Goal: Task Accomplishment & Management: Use online tool/utility

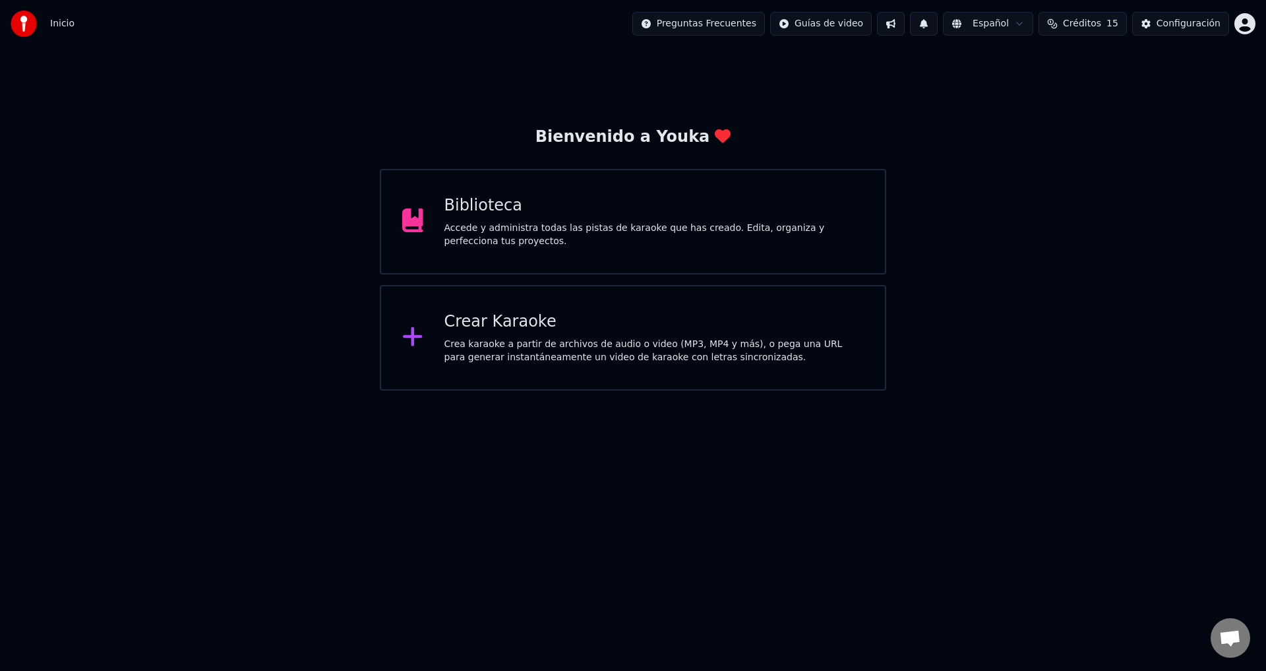
scroll to position [1172, 0]
click at [1254, 26] on html "Inicio Preguntas Frecuentes Guías de video Español Créditos 15 Configuración Bi…" at bounding box center [633, 195] width 1266 height 390
click at [1027, 284] on div "Bienvenido a Youka Biblioteca Accede y administra todas las pistas de karaoke q…" at bounding box center [633, 218] width 1266 height 343
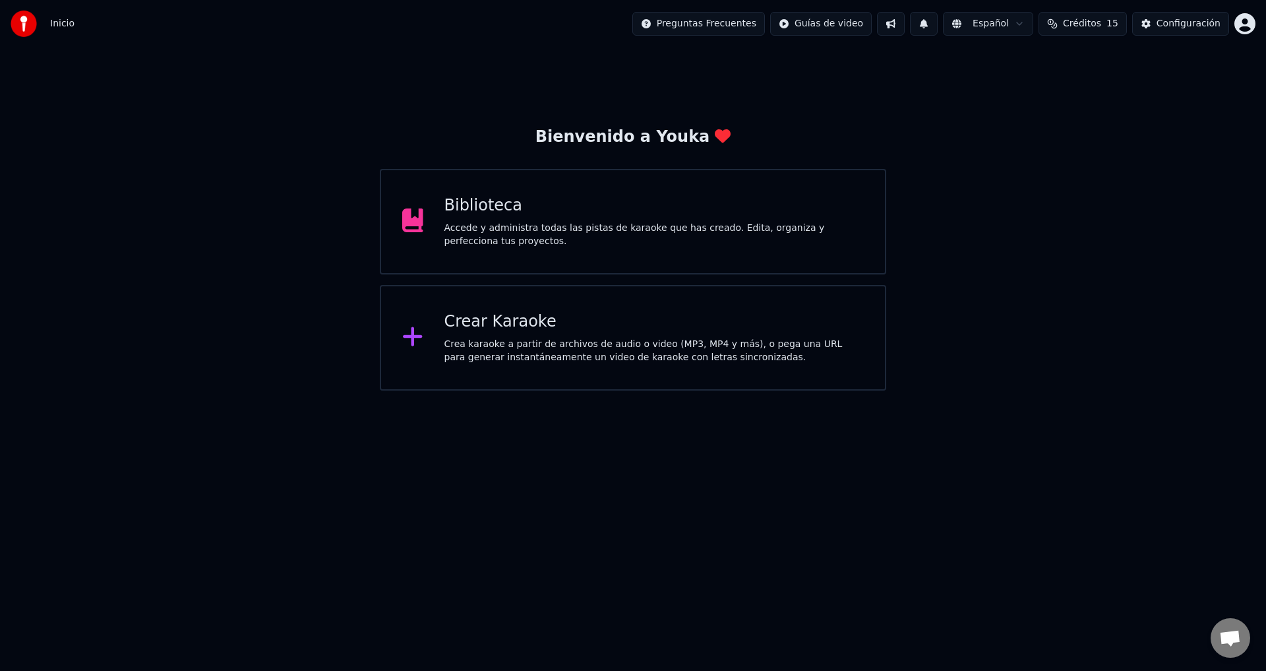
click at [538, 328] on div "Crear Karaoke" at bounding box center [654, 321] width 420 height 21
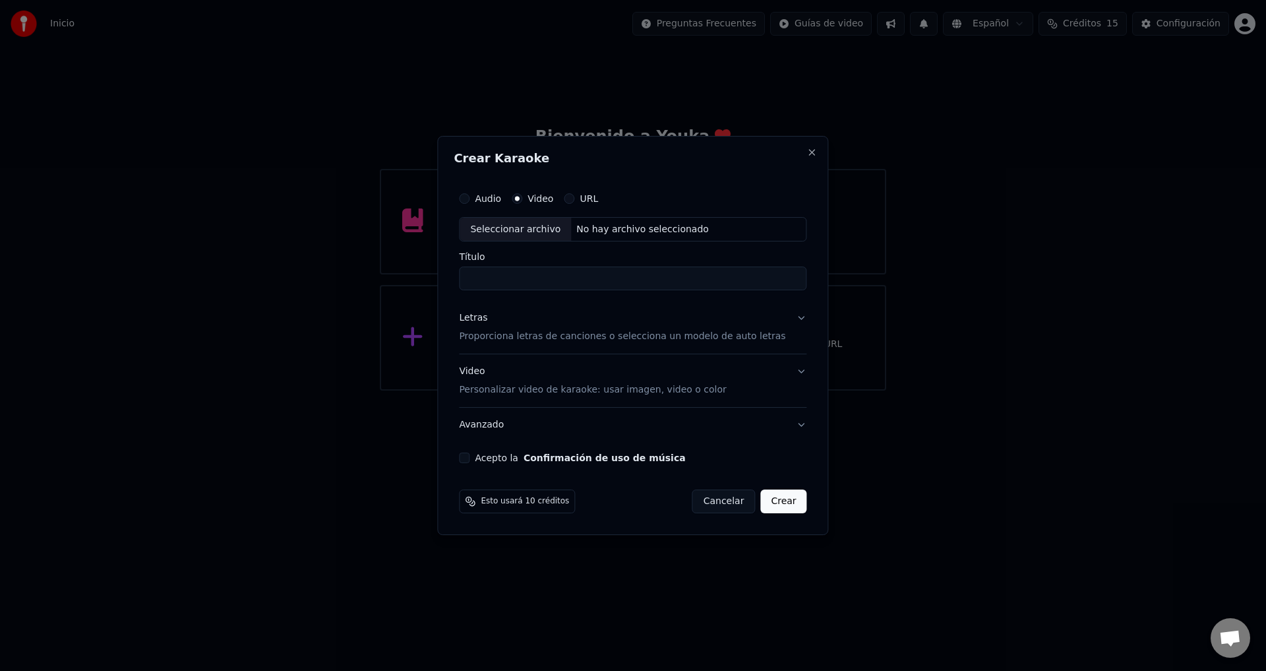
click at [523, 230] on div "Seleccionar archivo" at bounding box center [515, 230] width 111 height 24
type input "**********"
click at [485, 394] on p "Personalizar video de karaoke: usar imagen, video o color" at bounding box center [592, 389] width 267 height 13
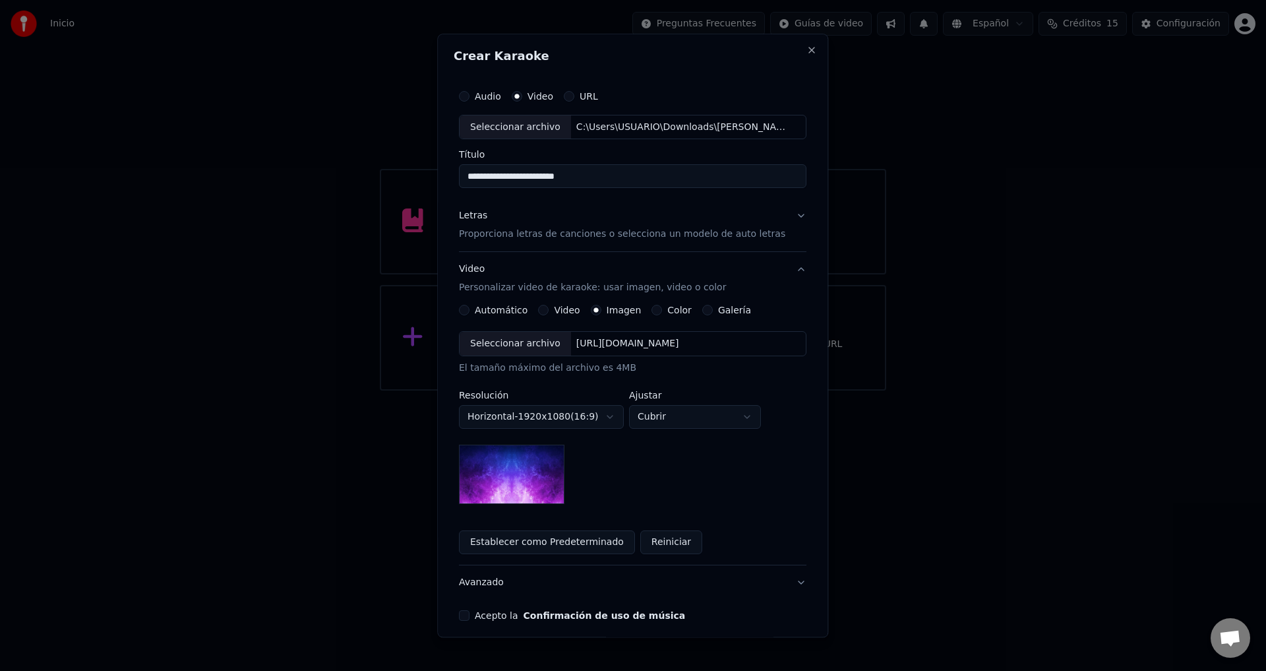
click at [477, 228] on p "Proporciona letras de canciones o selecciona un modelo de auto letras" at bounding box center [622, 234] width 326 height 13
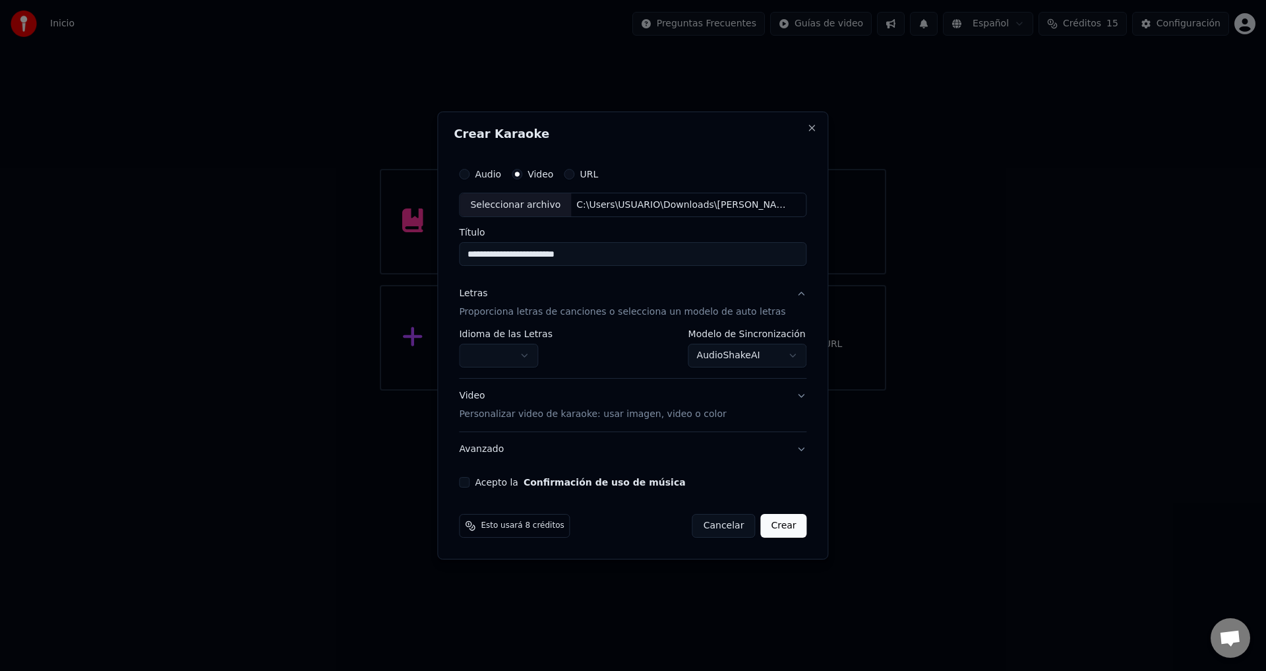
click at [510, 351] on body "Inicio Preguntas Frecuentes Guías de video Español Créditos 15 Configuración Bi…" at bounding box center [633, 195] width 1266 height 390
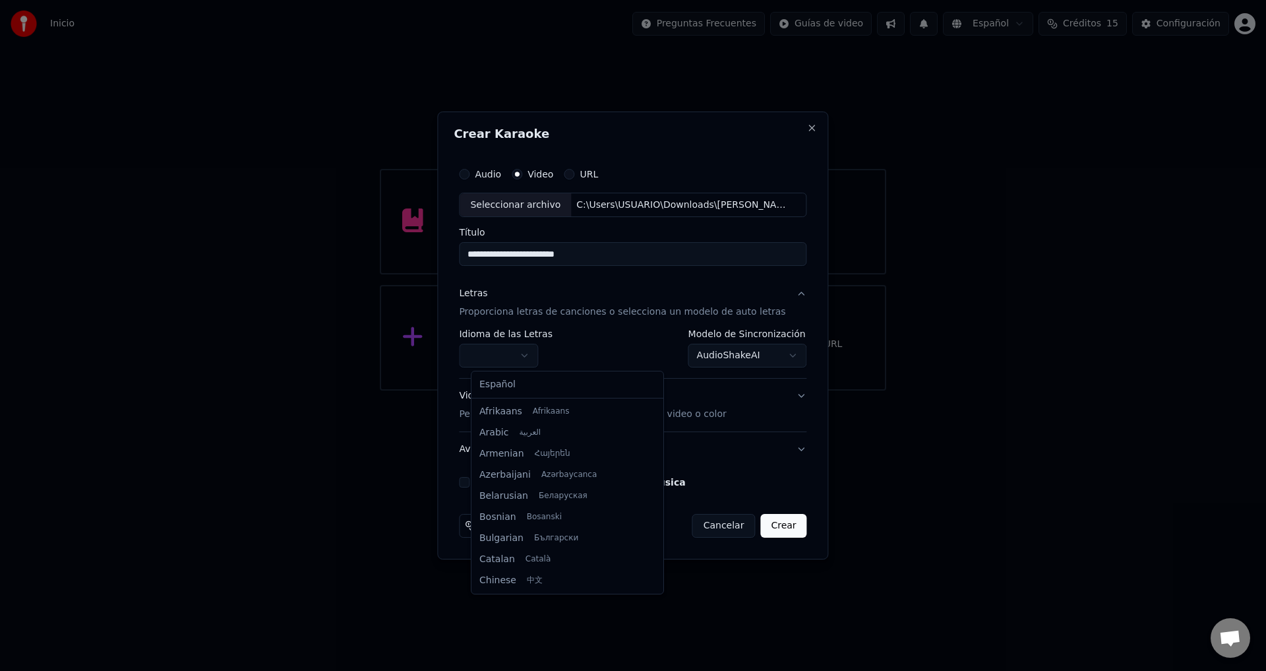
select select "**"
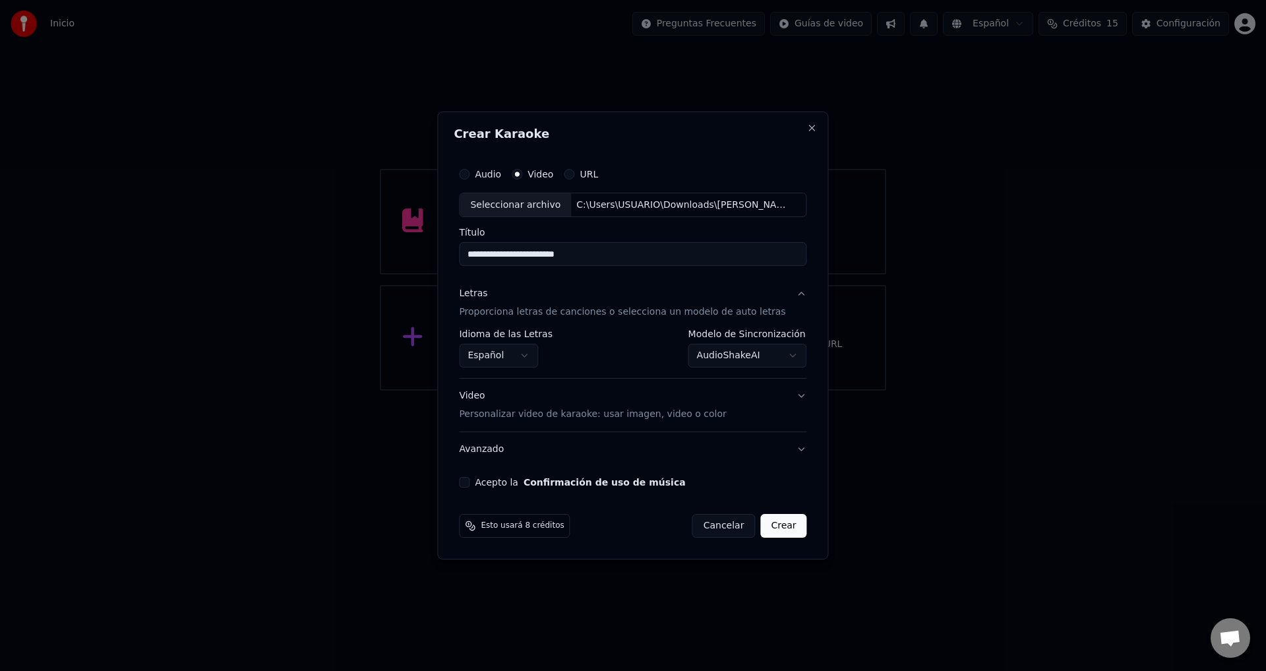
click at [702, 354] on body "Inicio Preguntas Frecuentes Guías de video Español Créditos 15 Configuración Bi…" at bounding box center [633, 195] width 1266 height 390
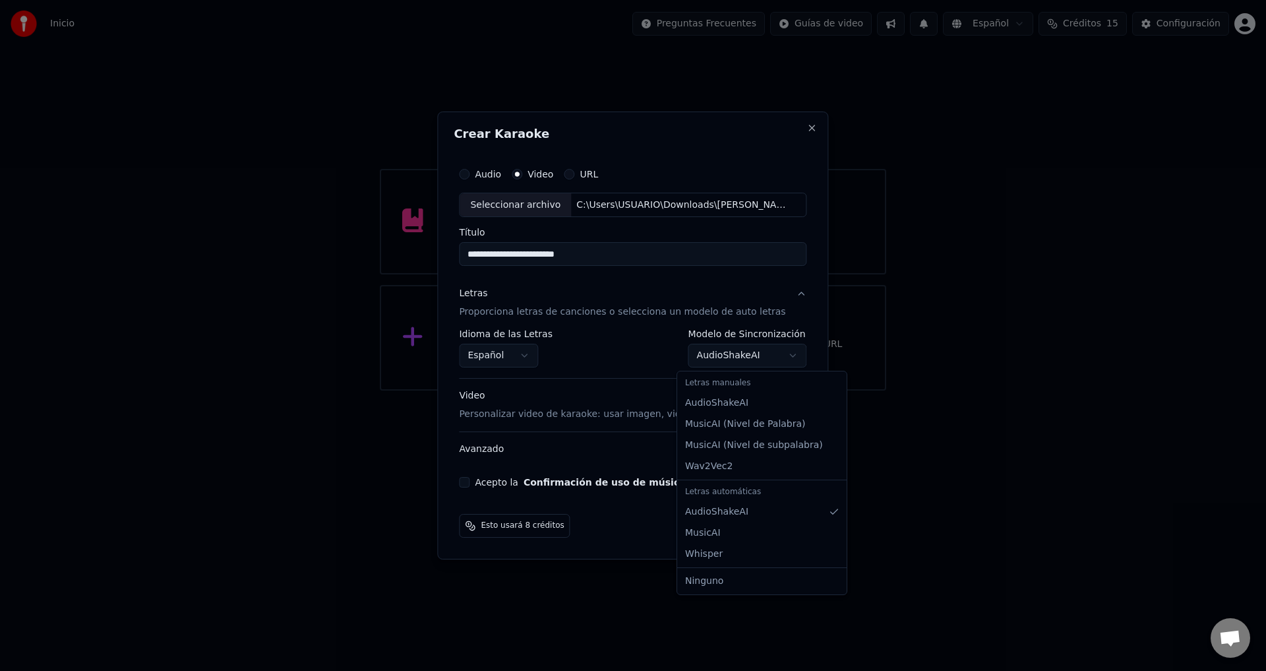
click at [969, 446] on div at bounding box center [633, 335] width 1266 height 671
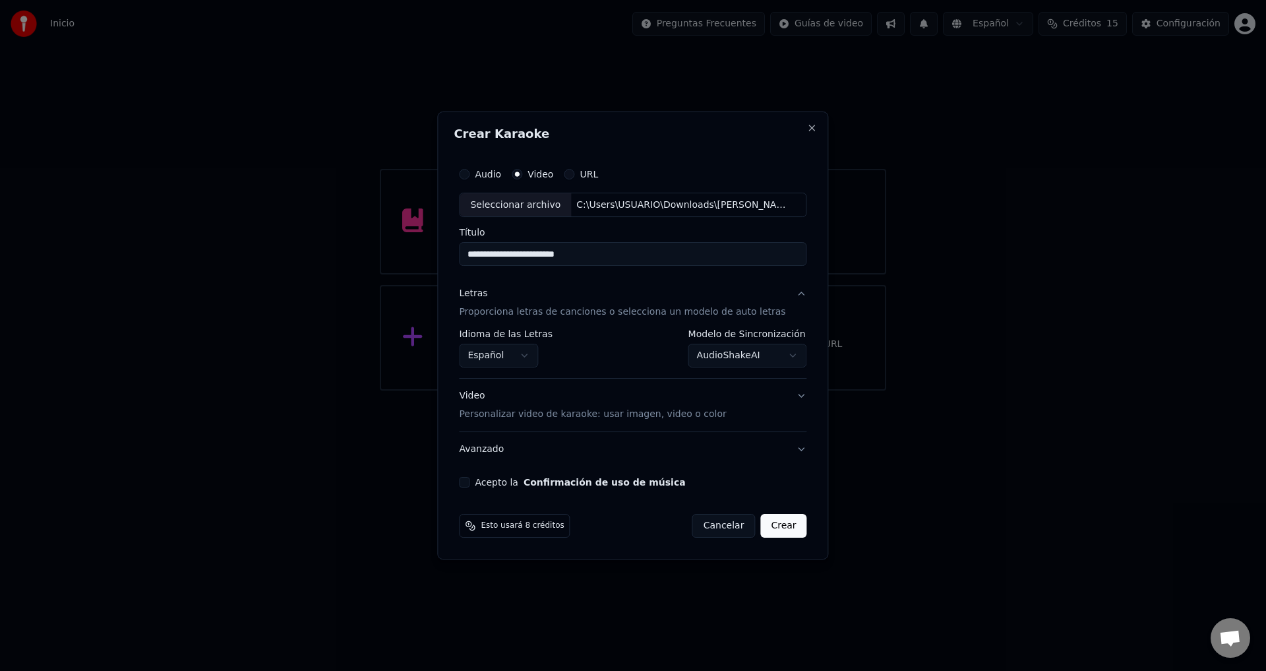
click at [469, 481] on button "Acepto la Confirmación de uso de música" at bounding box center [464, 482] width 11 height 11
click at [769, 532] on button "Crear" at bounding box center [783, 526] width 46 height 24
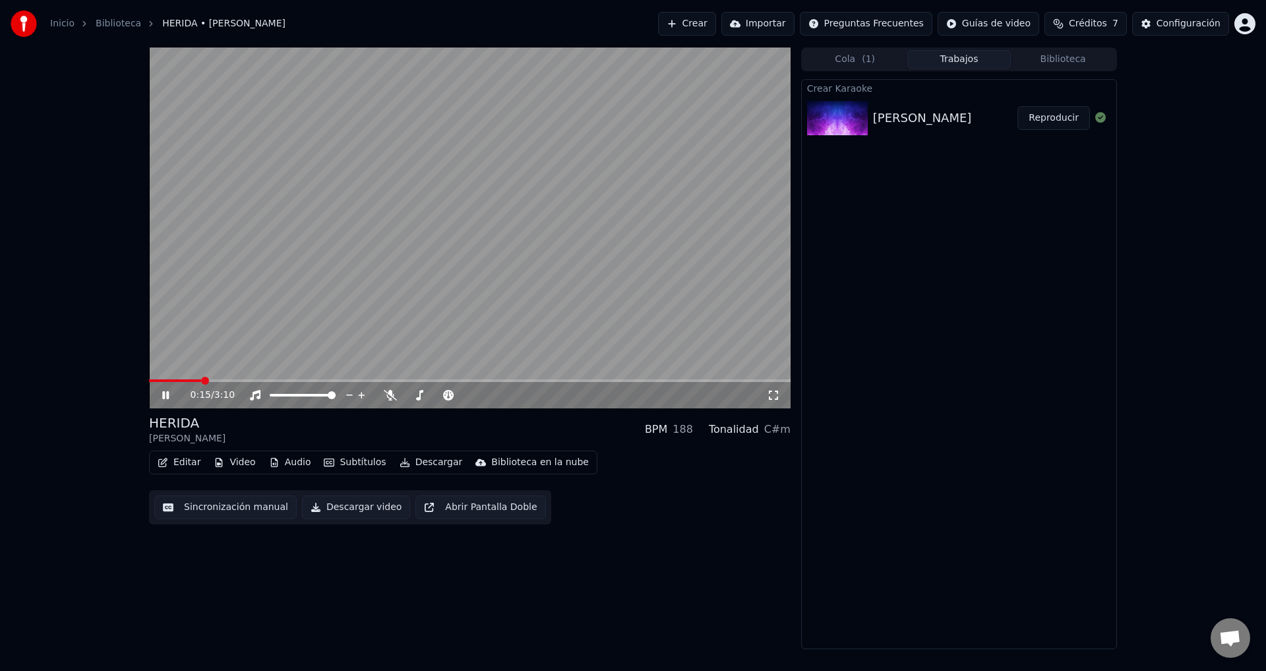
click at [444, 2] on div "Inicio Biblioteca HERIDA • Maricarmen Marin Crear Importar Preguntas Frecuentes…" at bounding box center [633, 23] width 1266 height 47
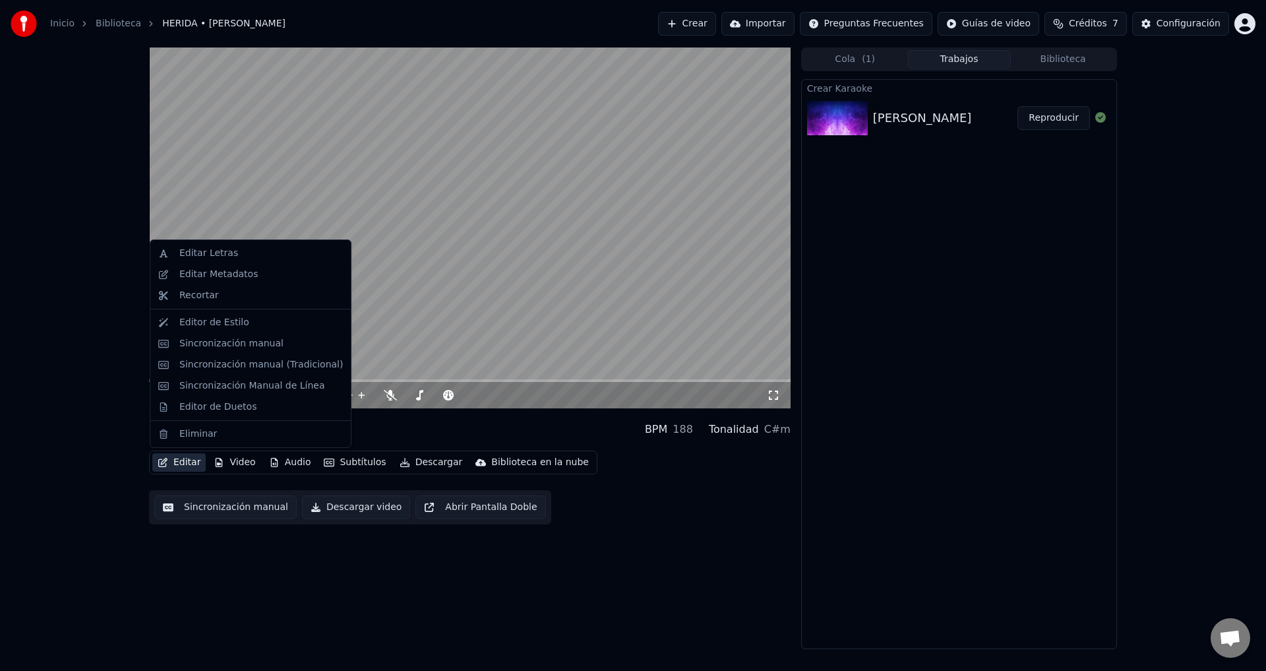
click at [185, 464] on button "Editar" at bounding box center [178, 462] width 53 height 18
click at [236, 366] on div "Sincronización manual (Tradicional)" at bounding box center [261, 364] width 164 height 13
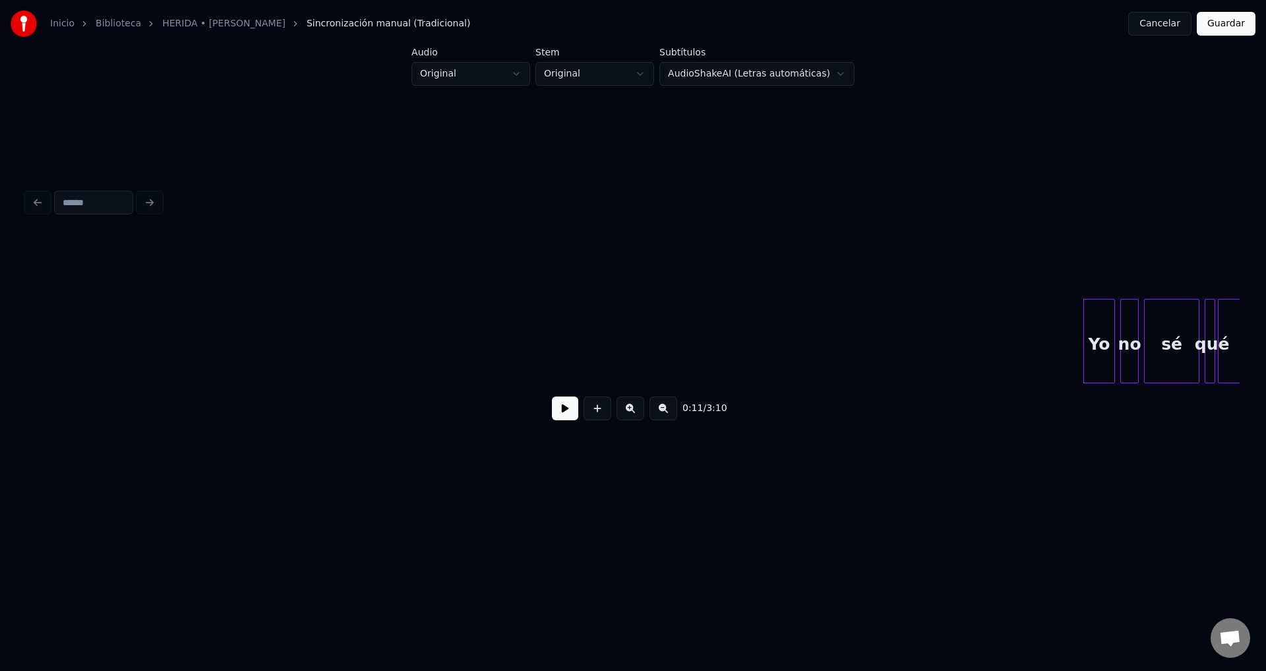
scroll to position [0, 181]
click at [577, 402] on div "0:11 / 3:10" at bounding box center [633, 408] width 1192 height 29
click at [574, 403] on button at bounding box center [565, 408] width 26 height 24
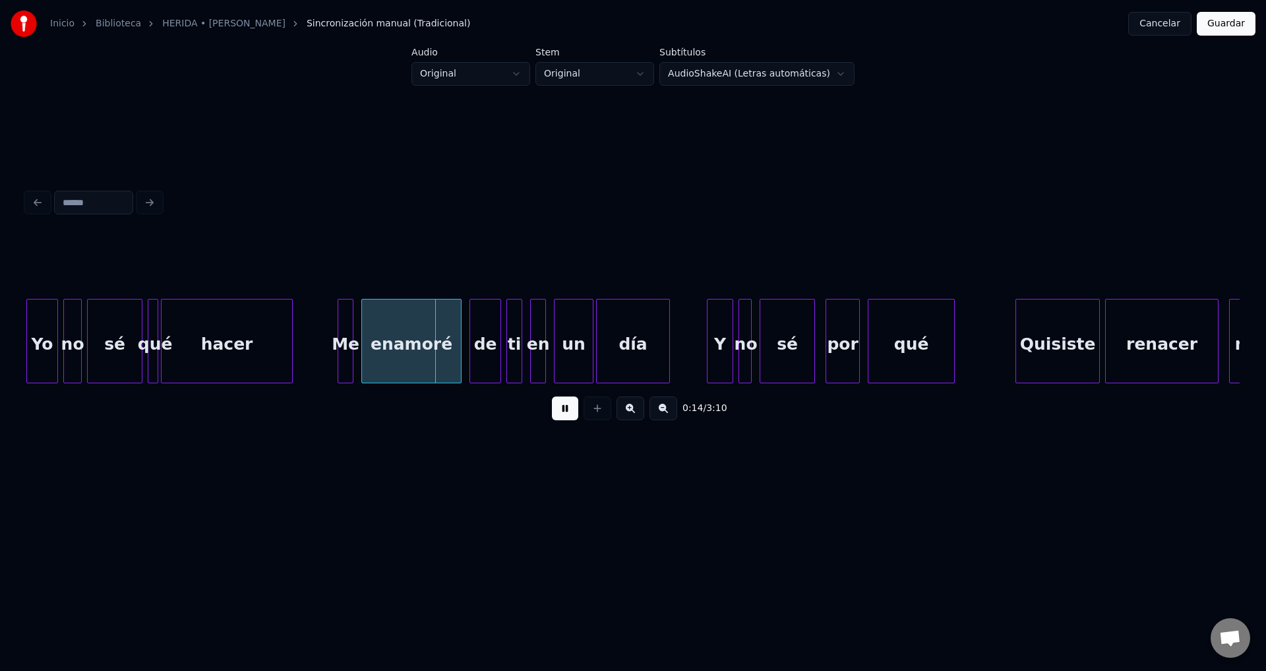
click at [346, 340] on div "Me" at bounding box center [345, 344] width 15 height 90
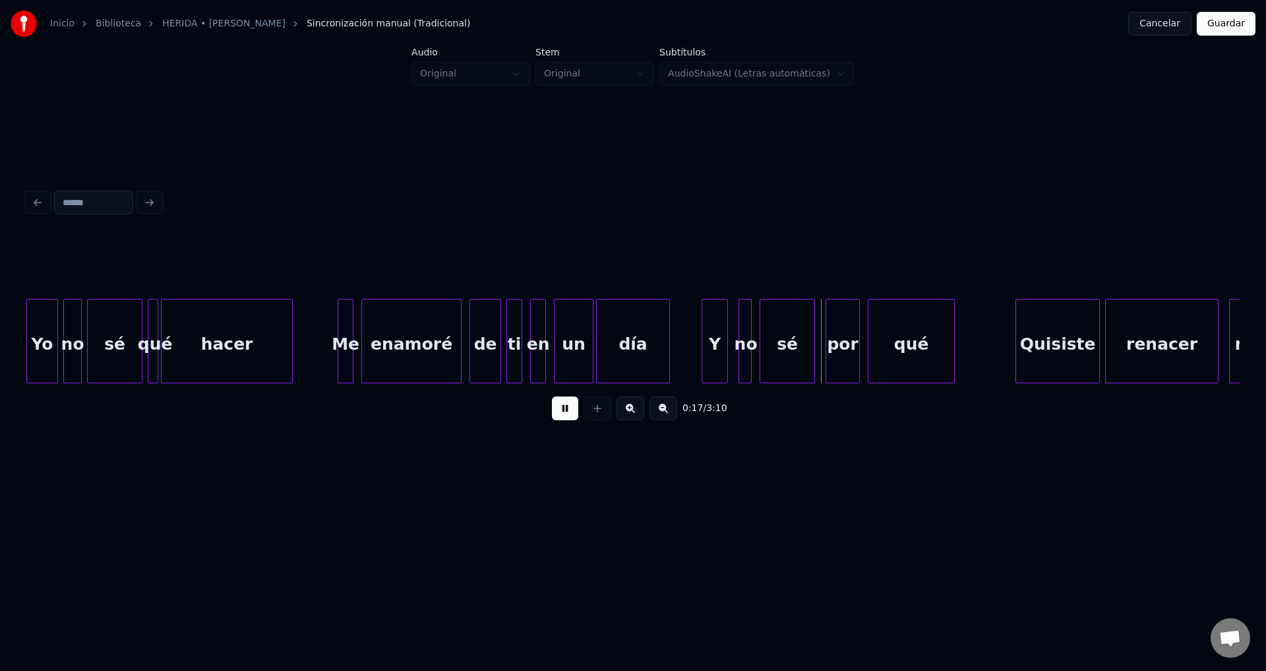
click at [713, 356] on div "Y" at bounding box center [714, 344] width 25 height 90
click at [720, 351] on div at bounding box center [718, 340] width 4 height 83
click at [736, 353] on div "no" at bounding box center [735, 344] width 13 height 90
click at [749, 354] on div at bounding box center [747, 340] width 4 height 83
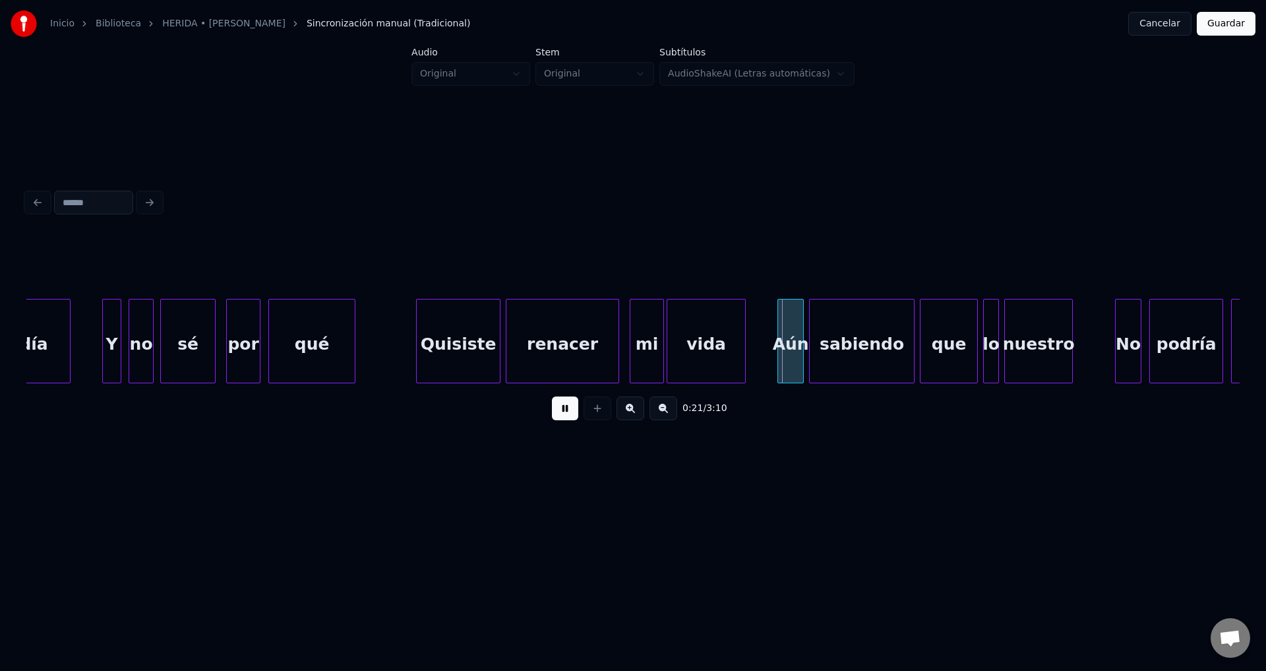
scroll to position [0, 2268]
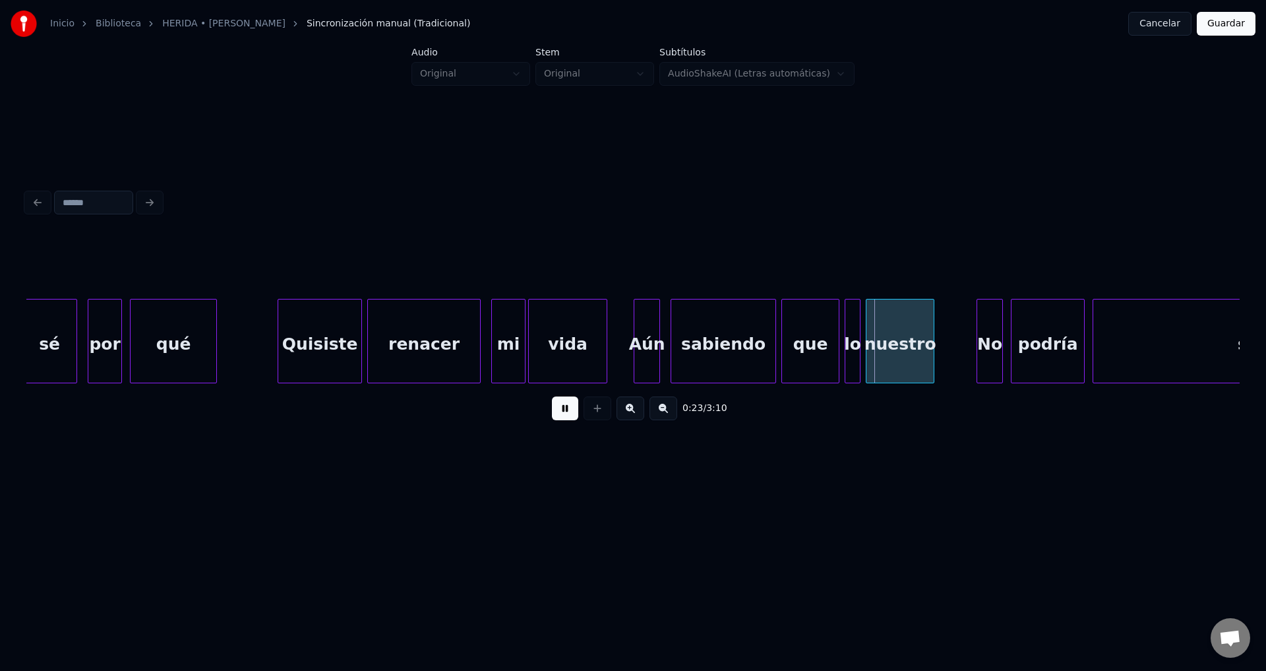
click at [644, 354] on div "Aún" at bounding box center [646, 344] width 25 height 90
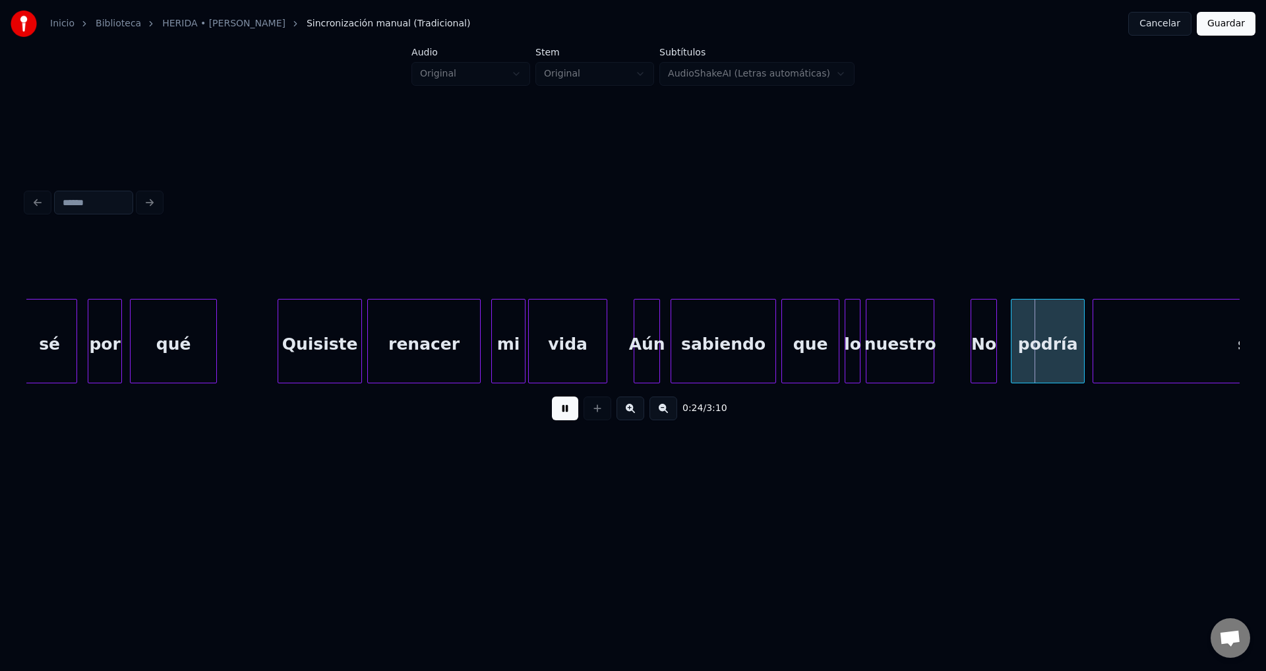
click at [984, 360] on div "No" at bounding box center [983, 344] width 25 height 90
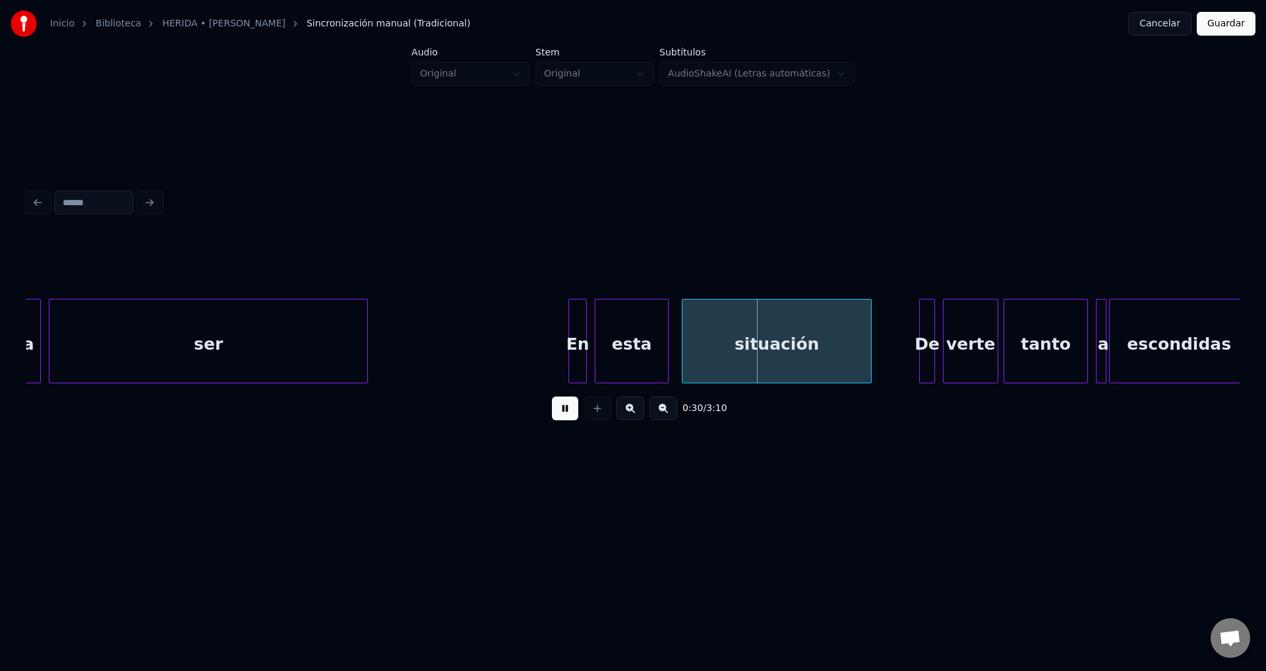
scroll to position [0, 3325]
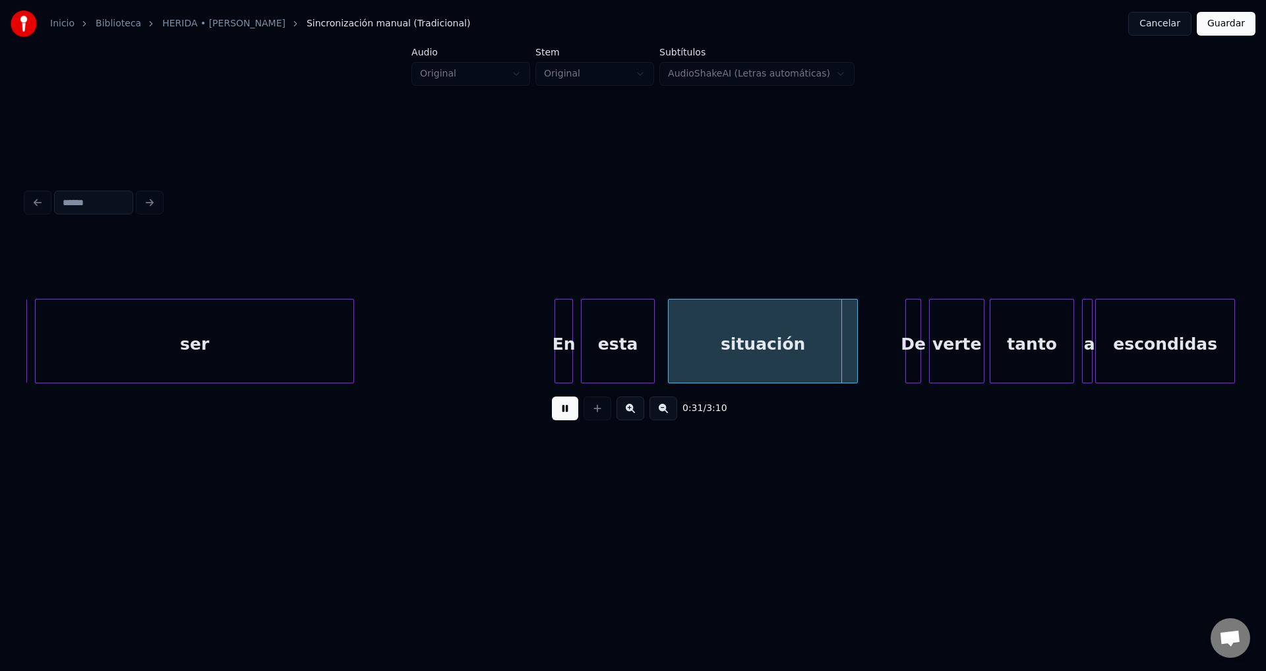
click at [567, 338] on div "En" at bounding box center [563, 344] width 17 height 90
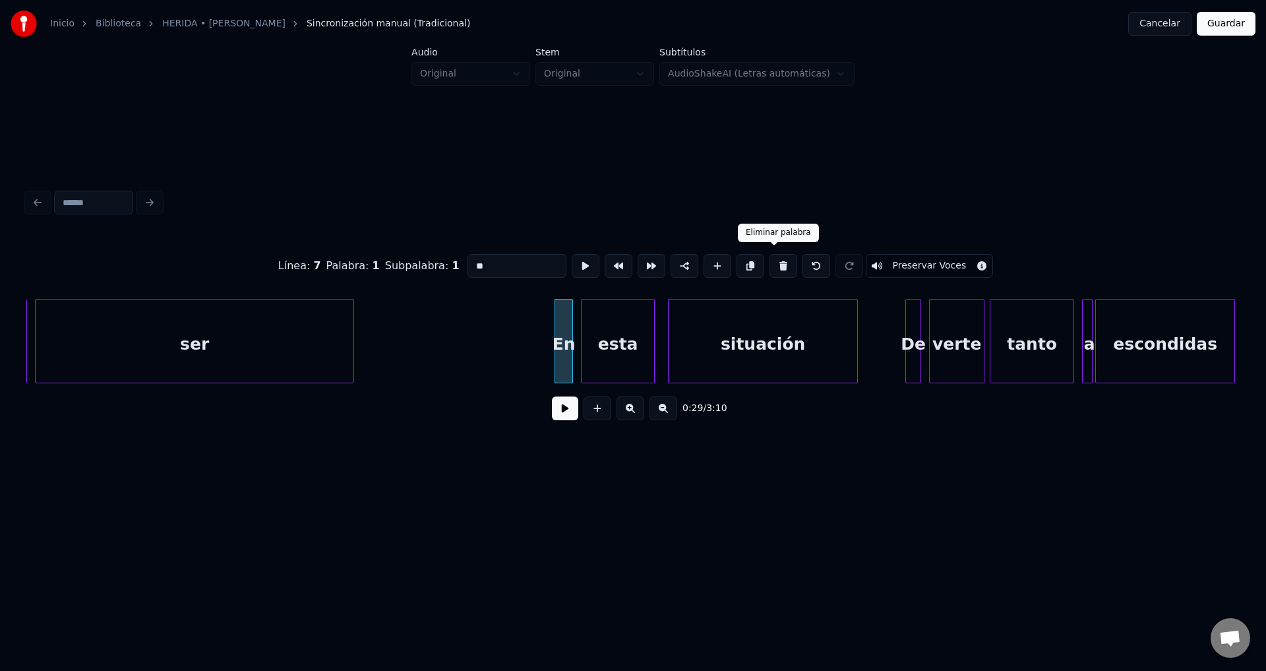
click at [779, 258] on button at bounding box center [784, 266] width 28 height 24
type input "****"
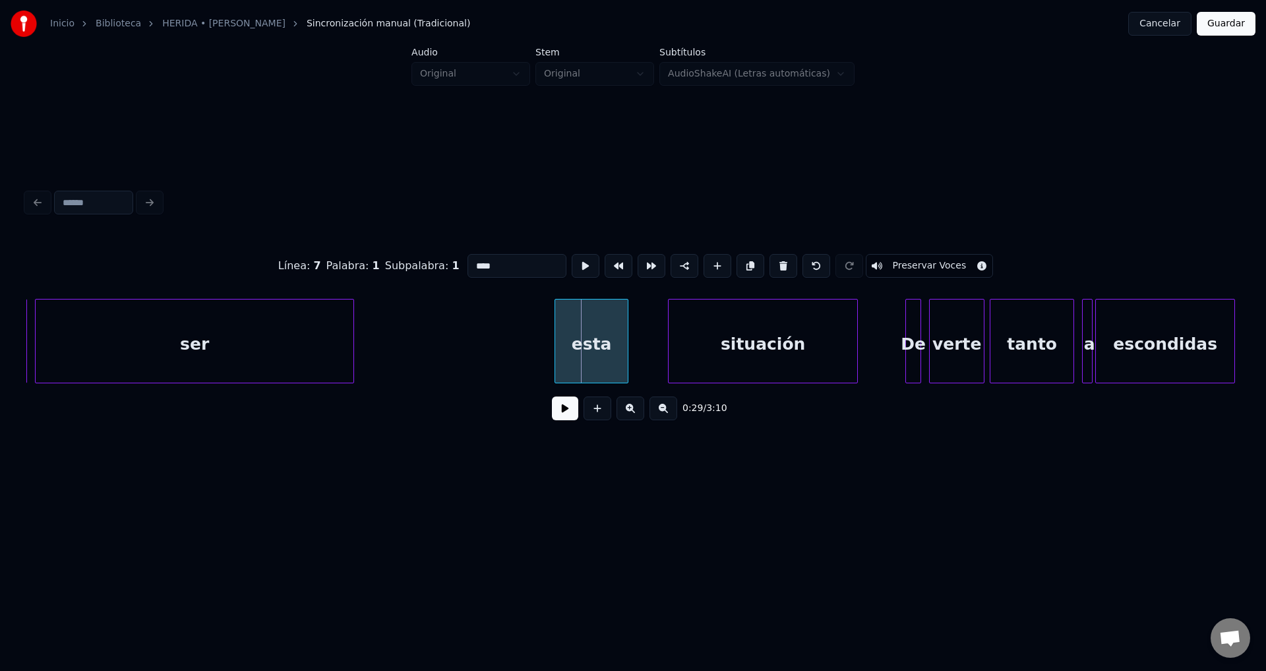
click at [571, 353] on div "esta" at bounding box center [591, 344] width 73 height 90
click at [562, 412] on button at bounding box center [565, 408] width 26 height 24
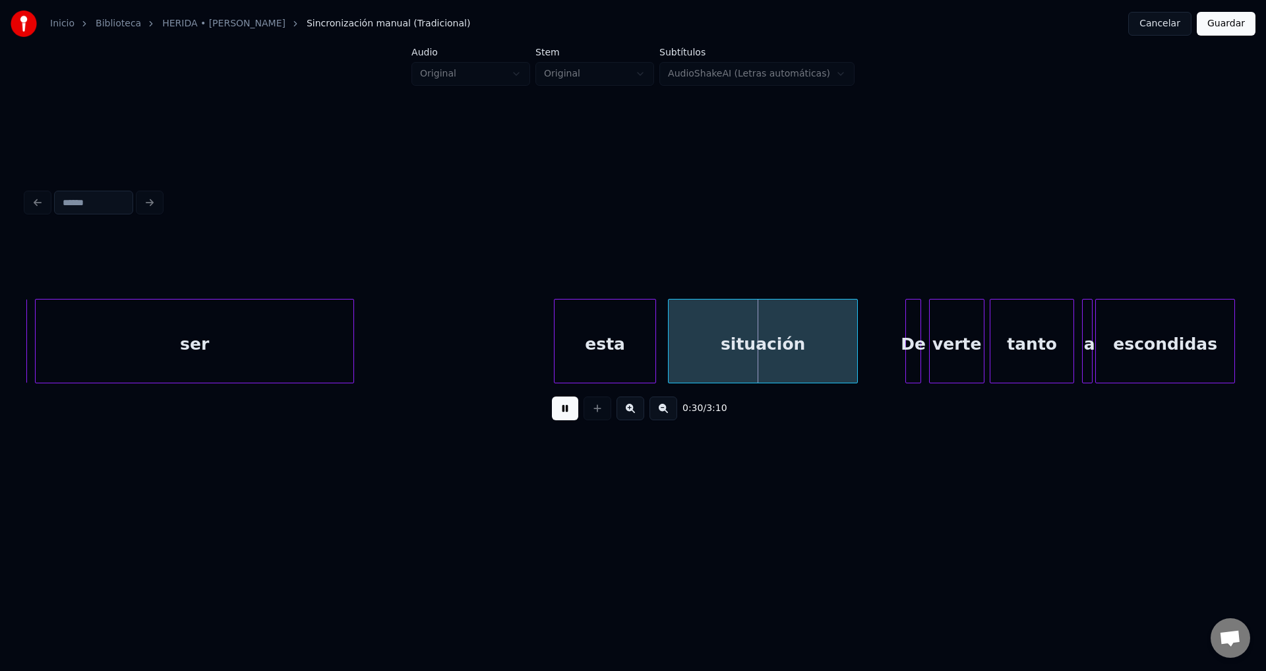
click at [653, 349] on div at bounding box center [653, 340] width 4 height 83
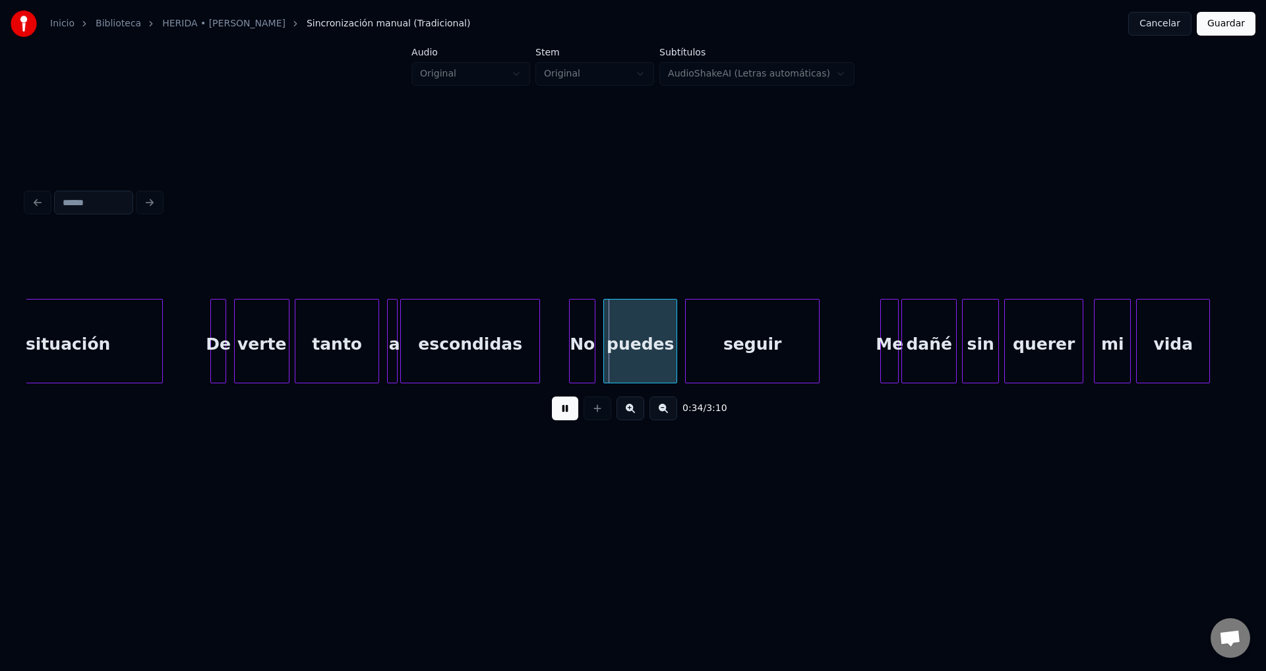
scroll to position [0, 4021]
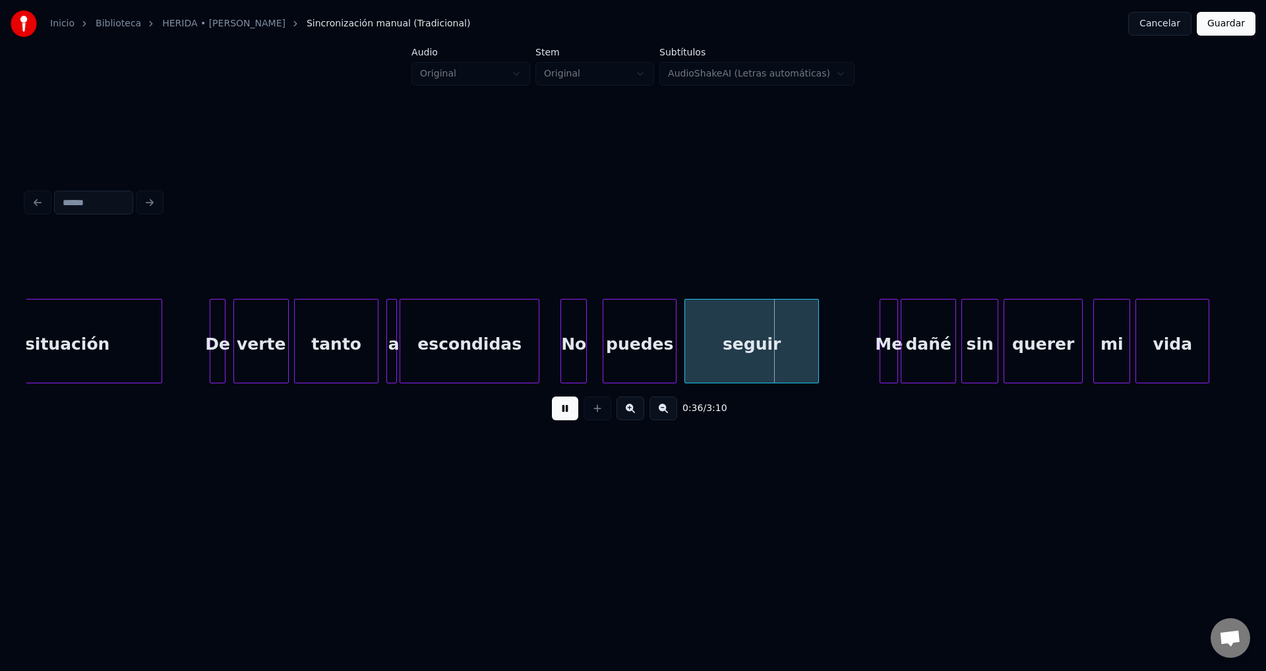
click at [577, 353] on div "No" at bounding box center [573, 344] width 25 height 90
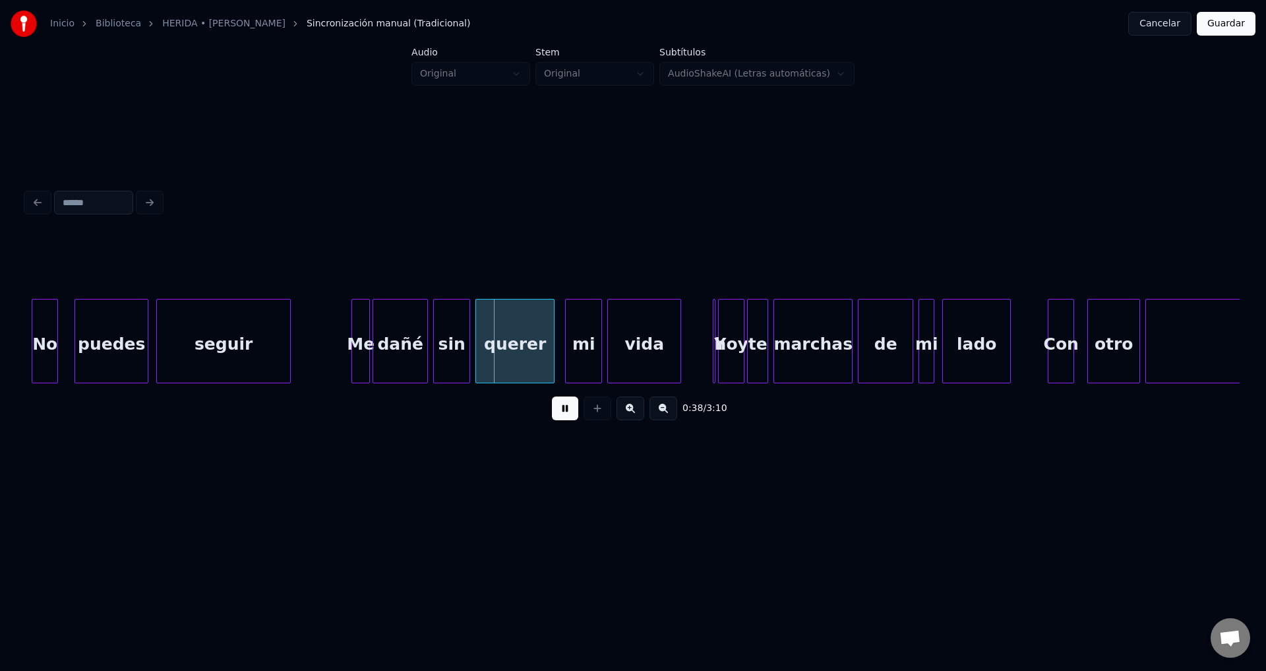
scroll to position [0, 4564]
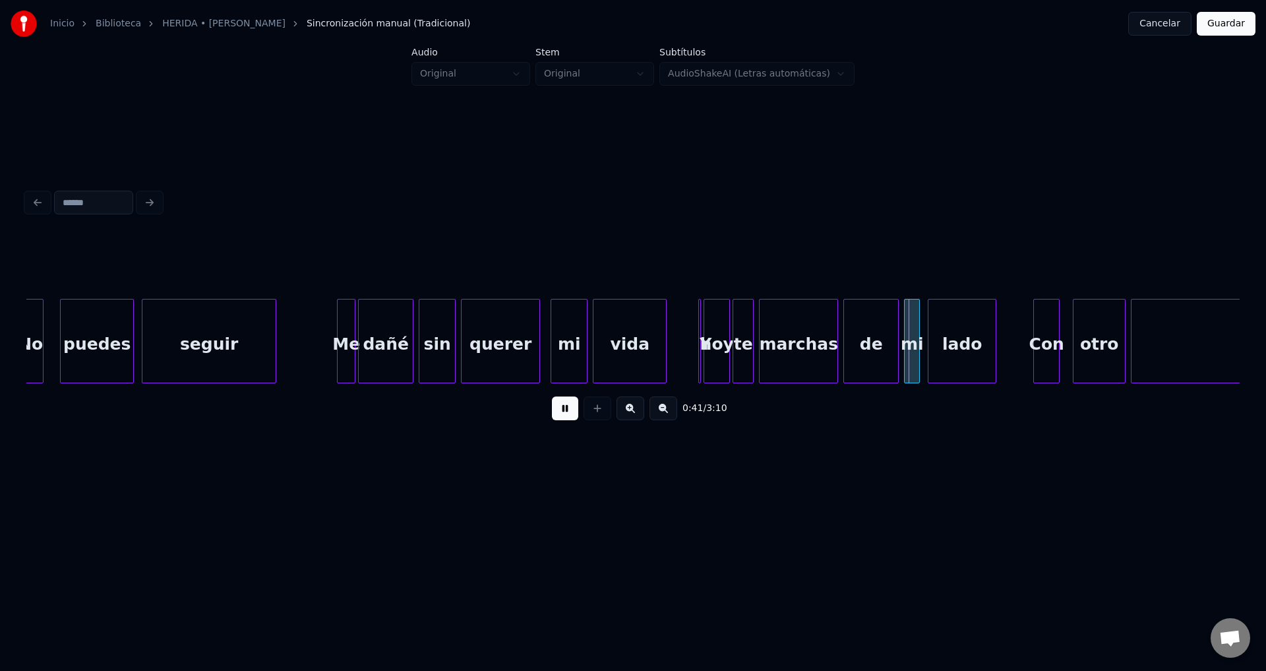
click at [440, 353] on div "sin" at bounding box center [437, 344] width 36 height 90
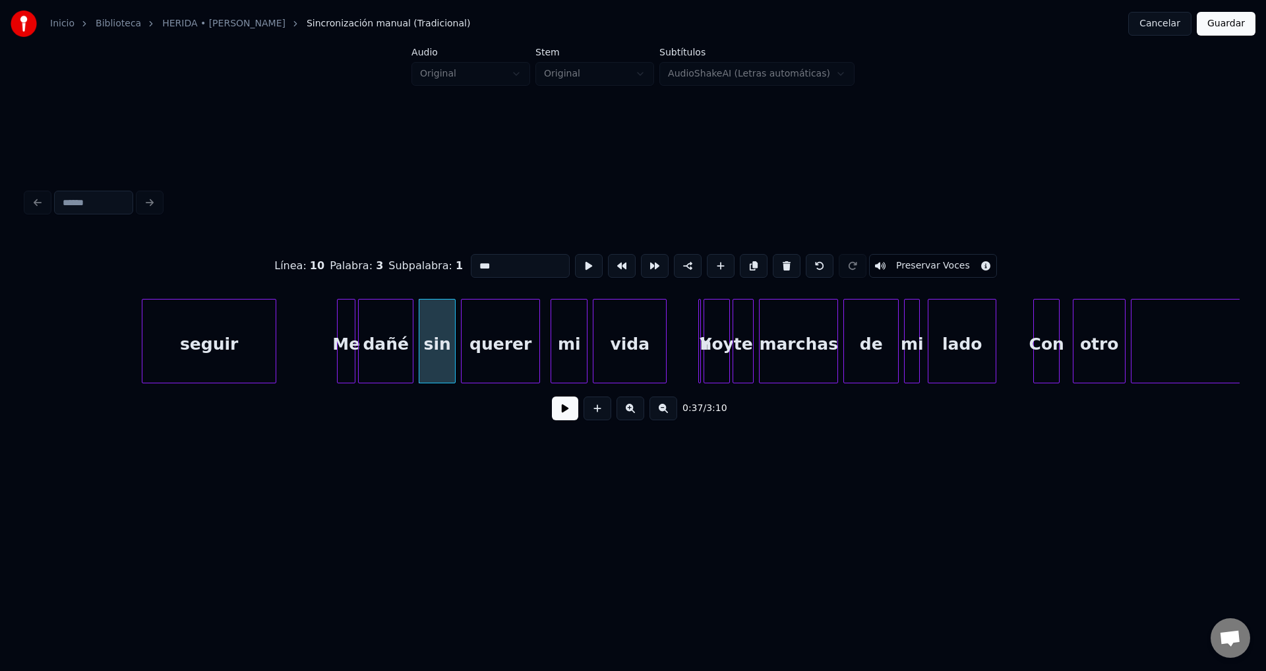
scroll to position [0, 4855]
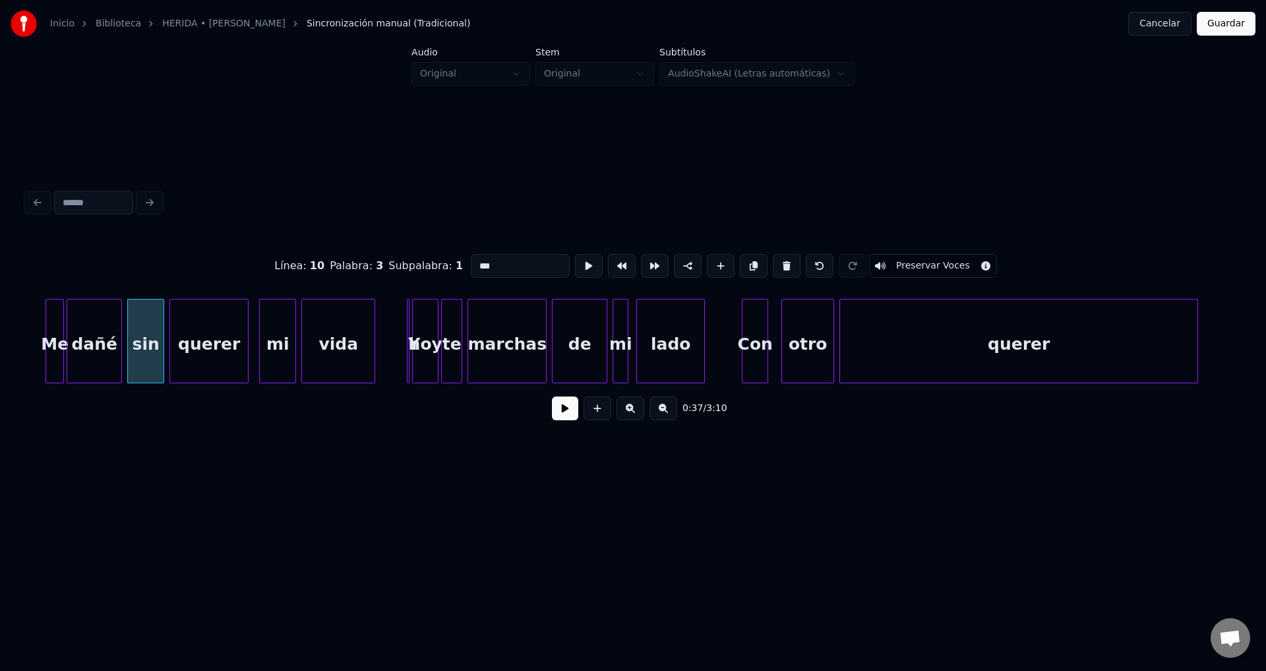
click at [569, 418] on button at bounding box center [565, 408] width 26 height 24
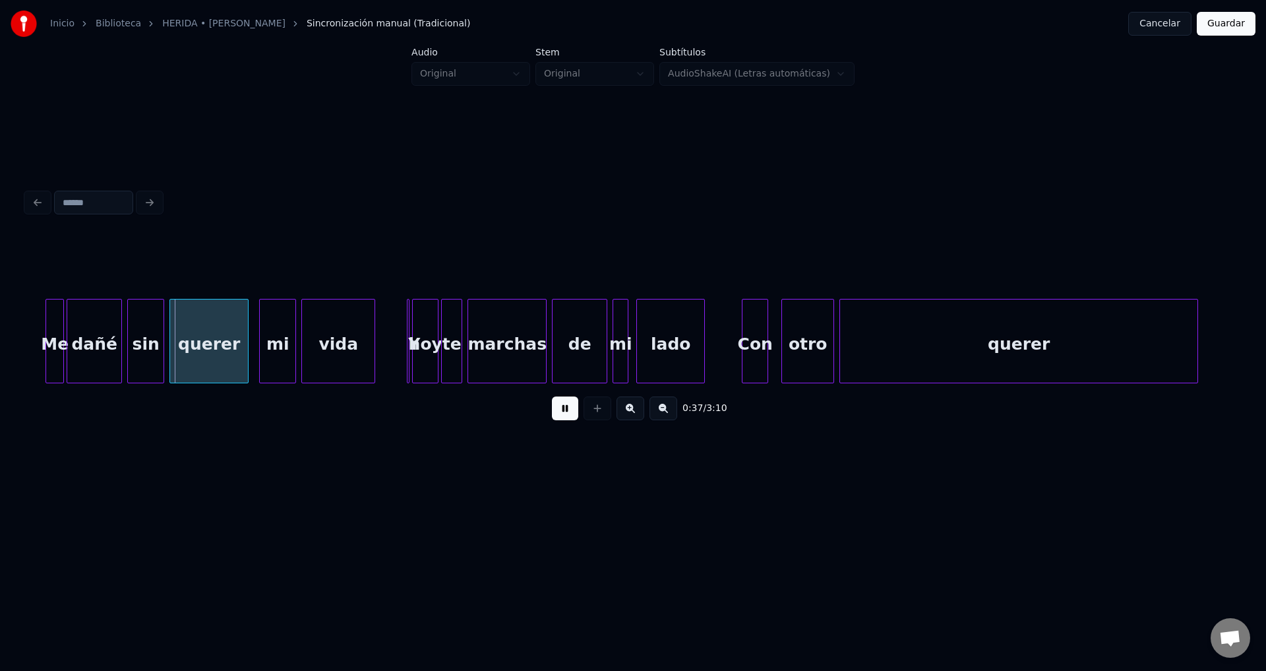
click at [569, 418] on button at bounding box center [565, 408] width 26 height 24
click at [661, 417] on button at bounding box center [664, 408] width 28 height 24
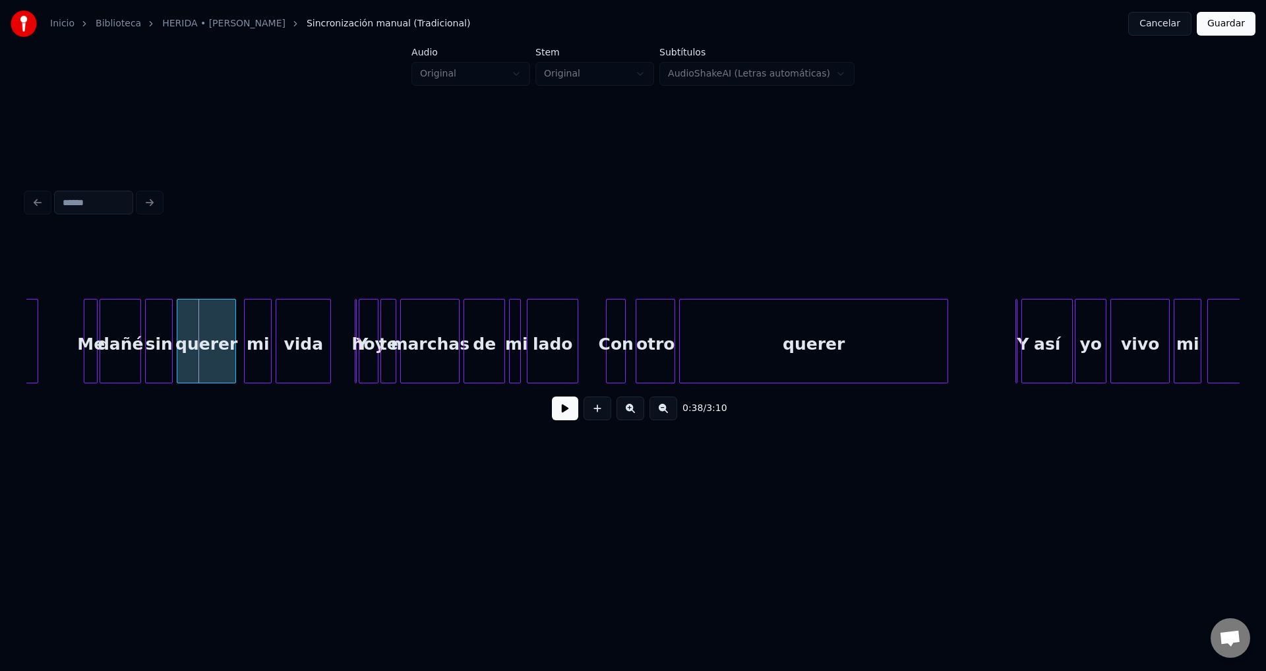
click at [626, 417] on button at bounding box center [631, 408] width 28 height 24
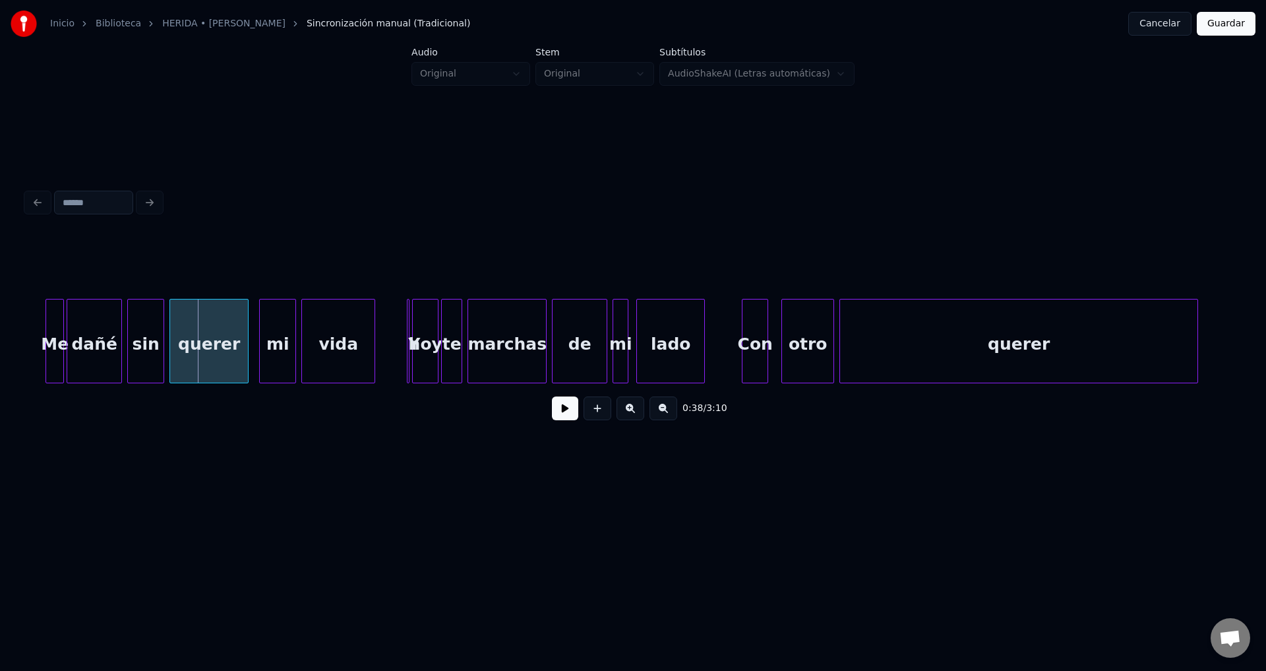
click at [557, 414] on button at bounding box center [565, 408] width 26 height 24
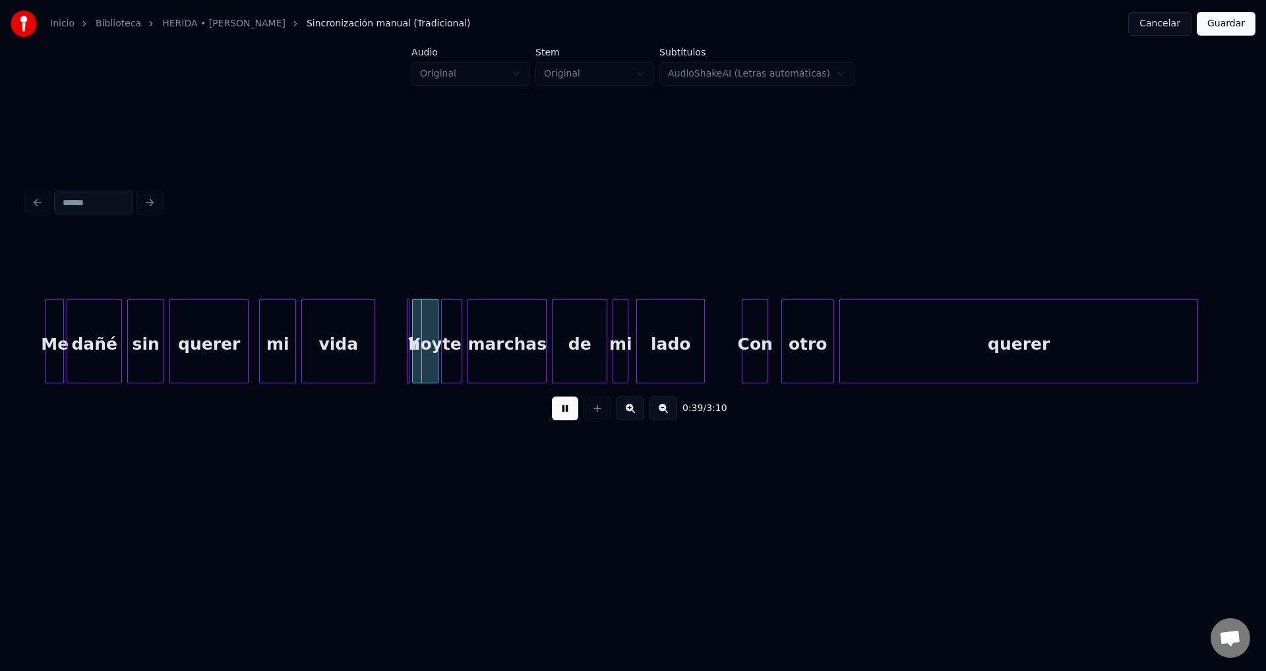
click at [558, 414] on button at bounding box center [565, 408] width 26 height 24
click at [369, 346] on div "vida" at bounding box center [338, 344] width 73 height 90
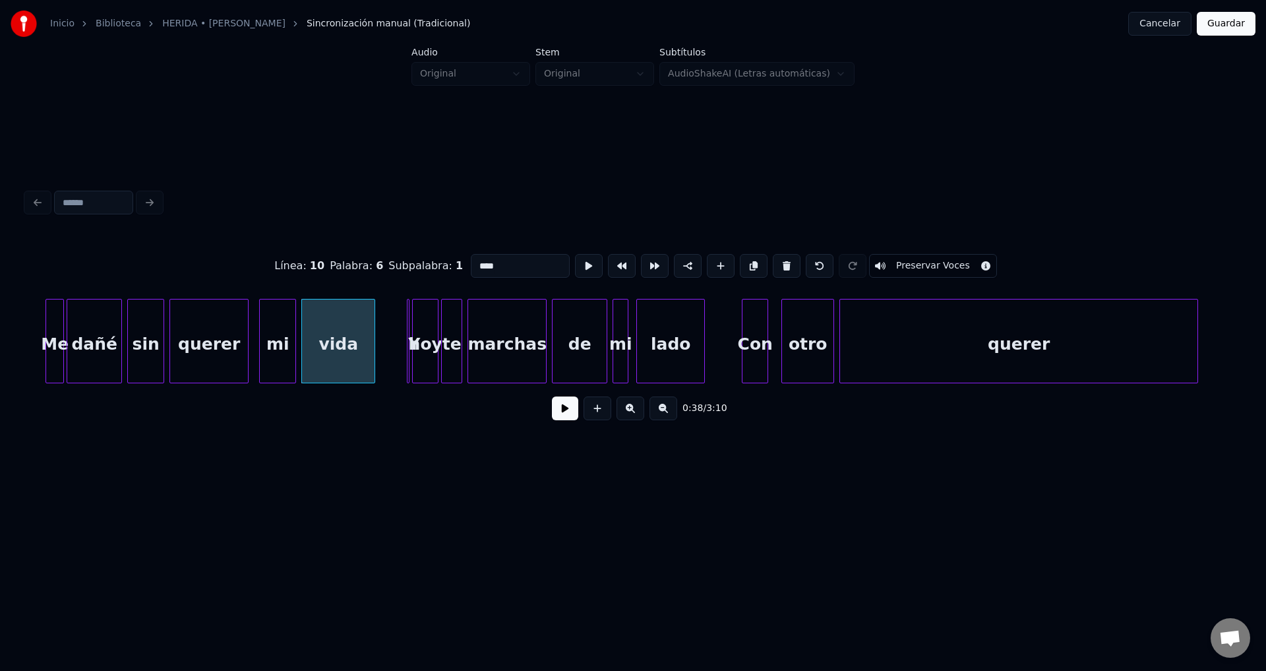
click at [559, 415] on button at bounding box center [565, 408] width 26 height 24
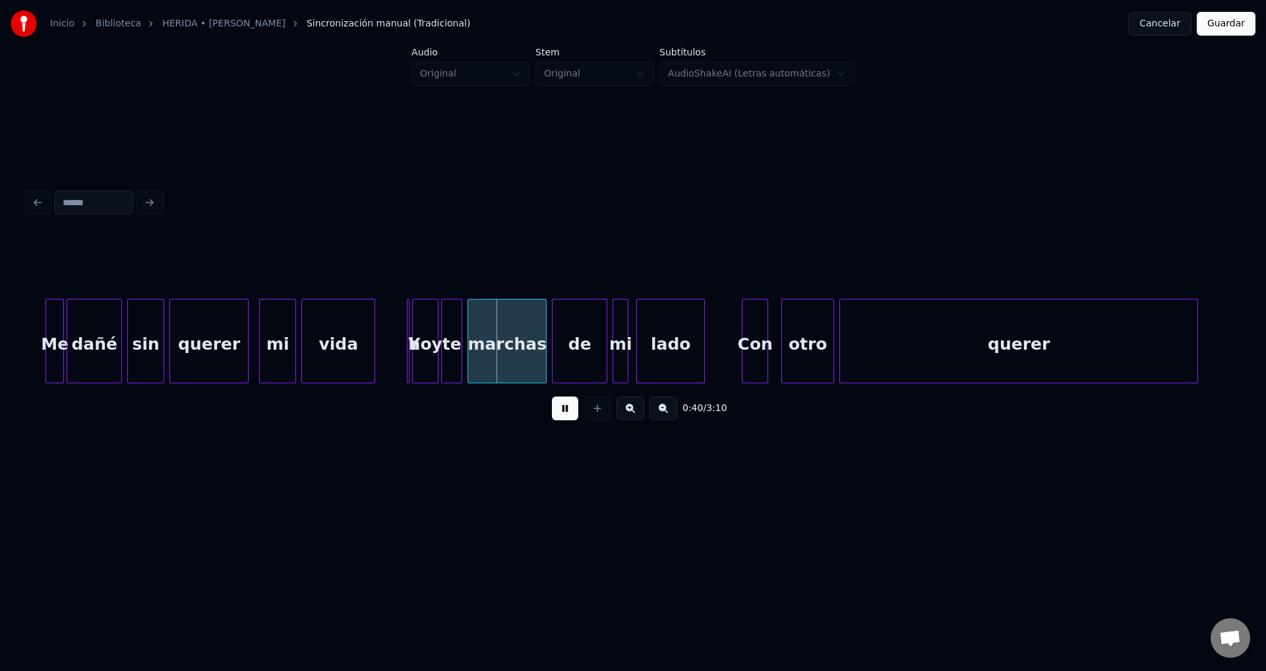
click at [559, 415] on button at bounding box center [565, 408] width 26 height 24
click at [408, 351] on div at bounding box center [407, 340] width 4 height 83
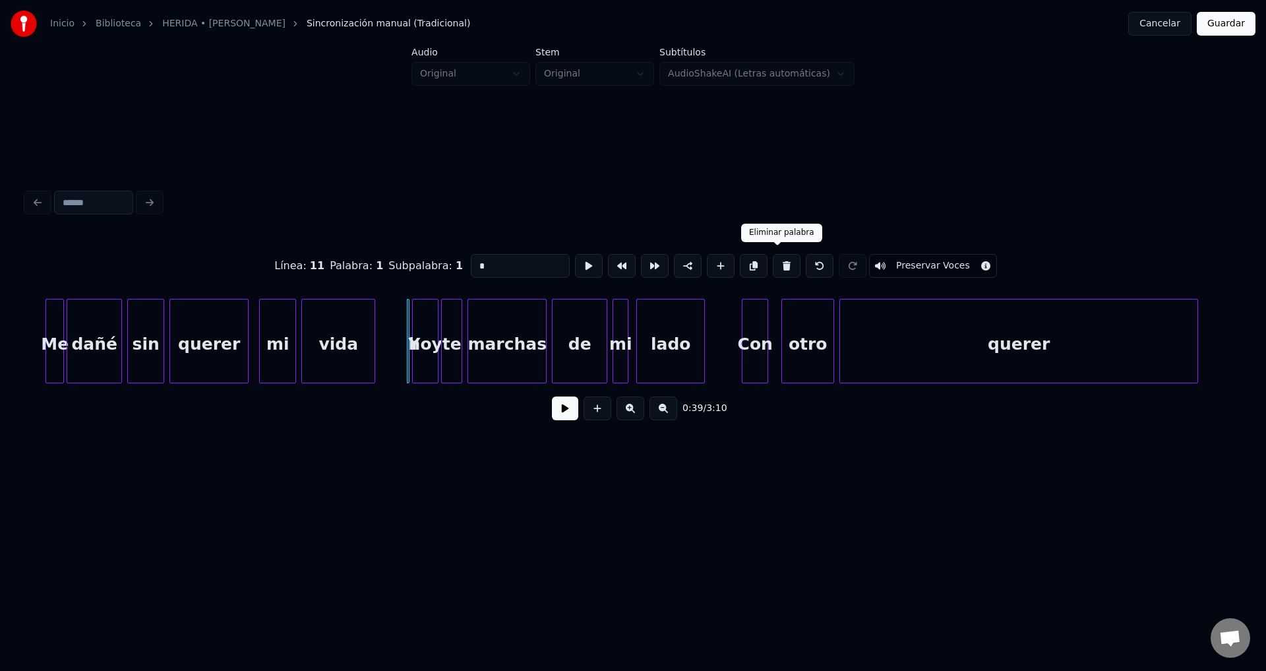
click at [773, 264] on button at bounding box center [787, 266] width 28 height 24
type input "***"
click at [420, 352] on div "hoy" at bounding box center [420, 344] width 25 height 90
click at [565, 417] on button at bounding box center [565, 408] width 26 height 24
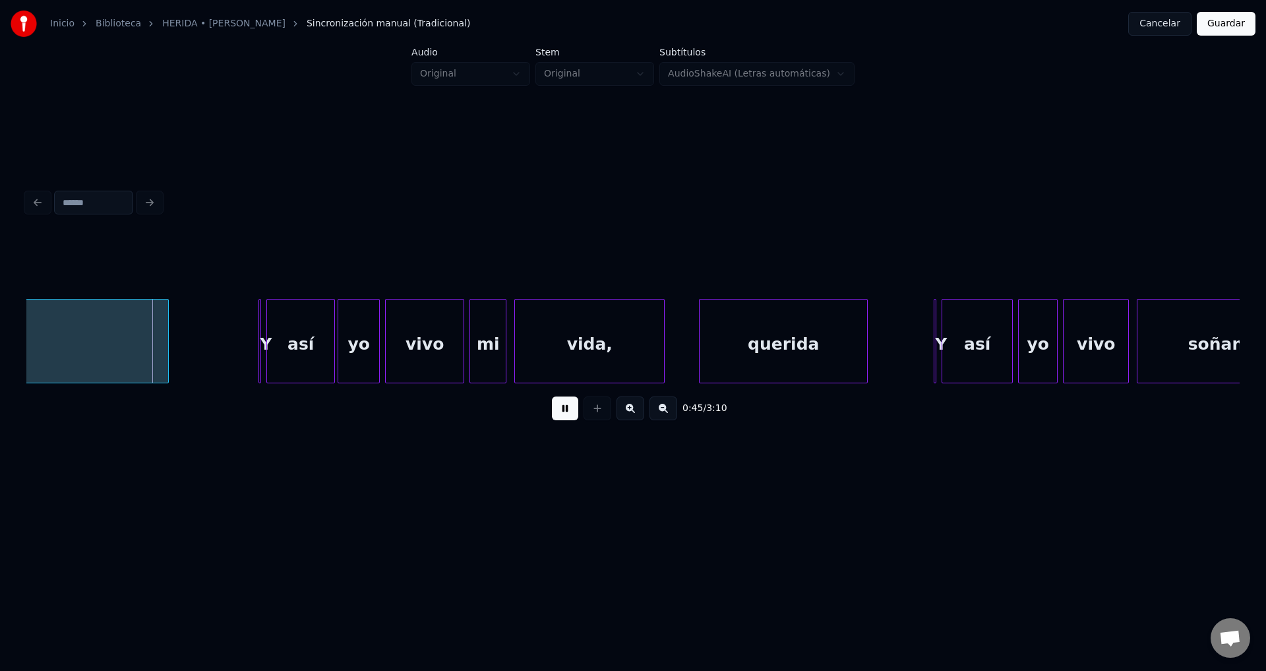
scroll to position [0, 5885]
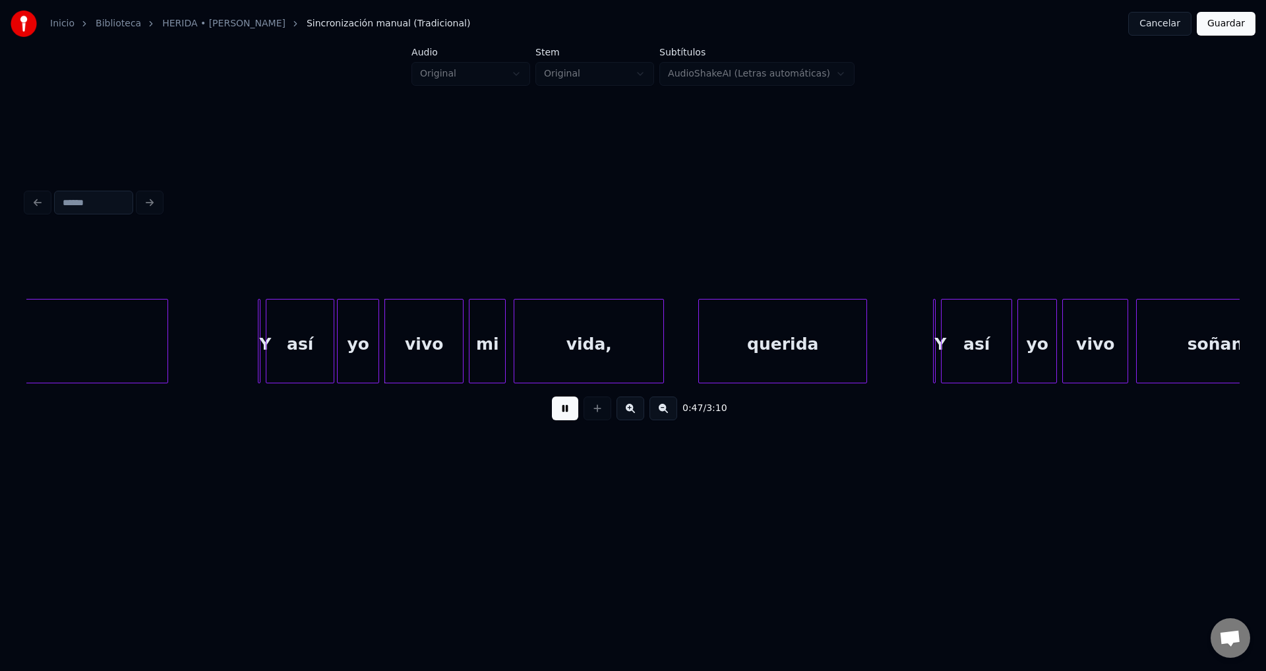
click at [260, 336] on div at bounding box center [260, 340] width 4 height 83
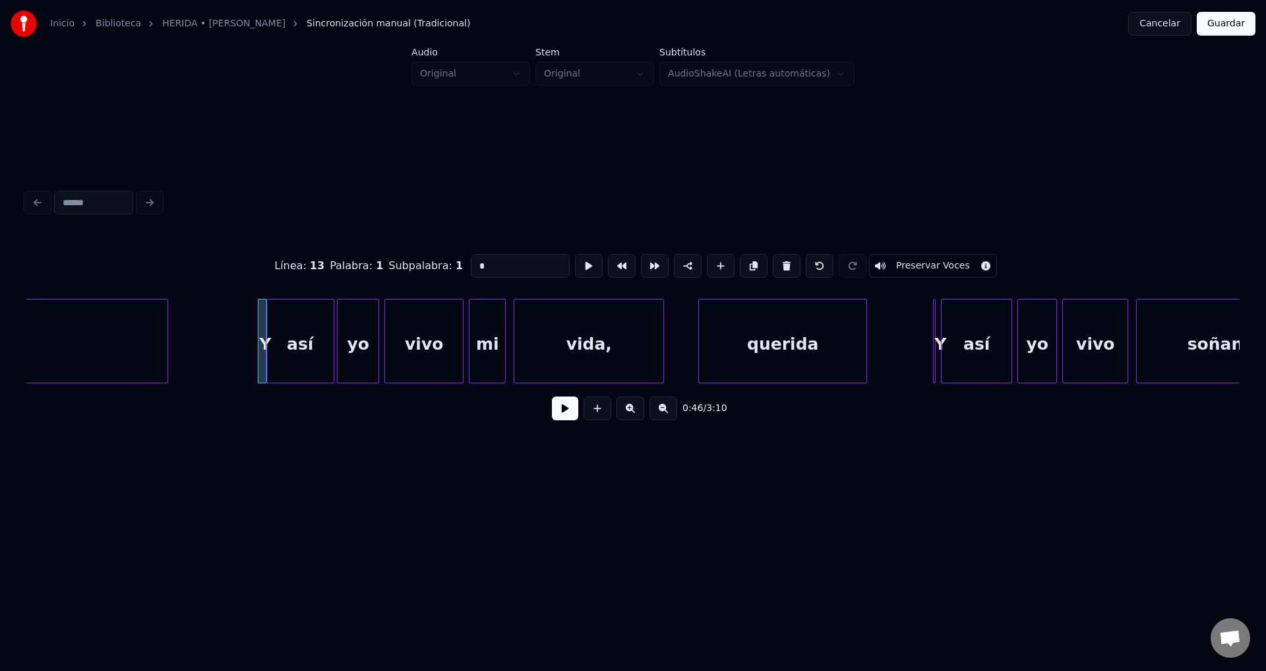
click at [264, 336] on div at bounding box center [264, 340] width 4 height 83
click at [259, 333] on div at bounding box center [260, 340] width 4 height 83
click at [233, 334] on div at bounding box center [235, 340] width 4 height 83
click at [232, 333] on div "Y" at bounding box center [237, 344] width 33 height 90
click at [234, 334] on div at bounding box center [232, 340] width 4 height 83
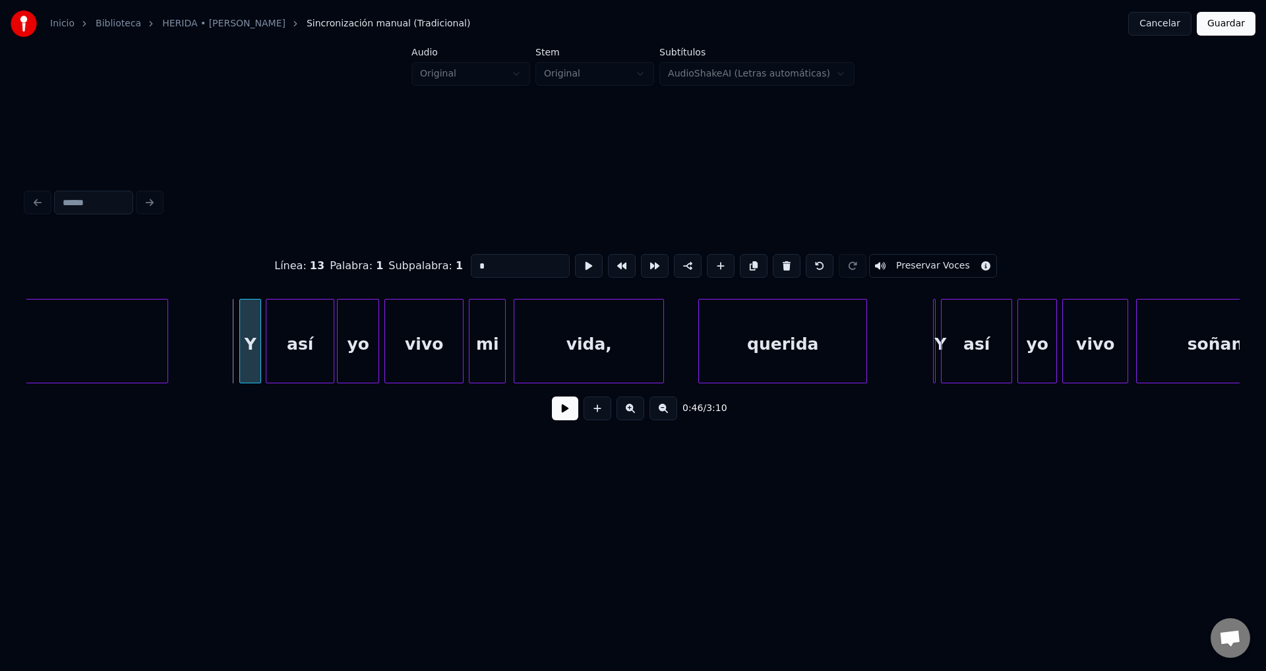
click at [250, 334] on div "Y" at bounding box center [250, 344] width 20 height 90
click at [562, 414] on button at bounding box center [565, 408] width 26 height 24
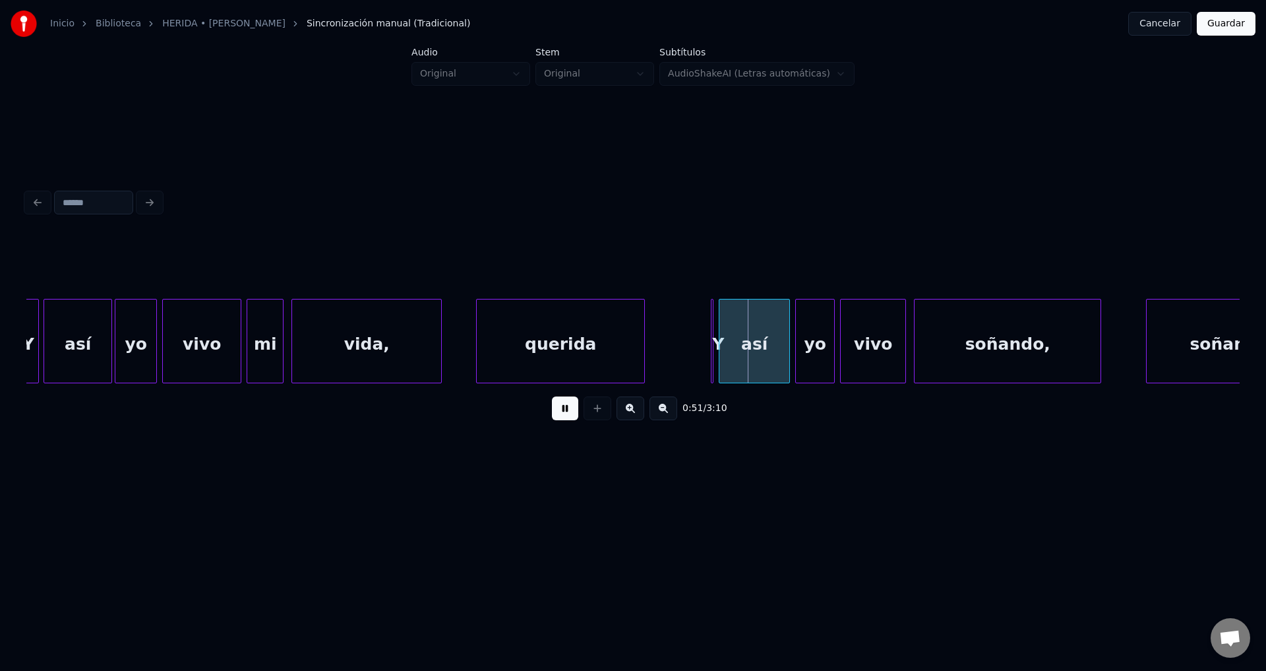
scroll to position [0, 6205]
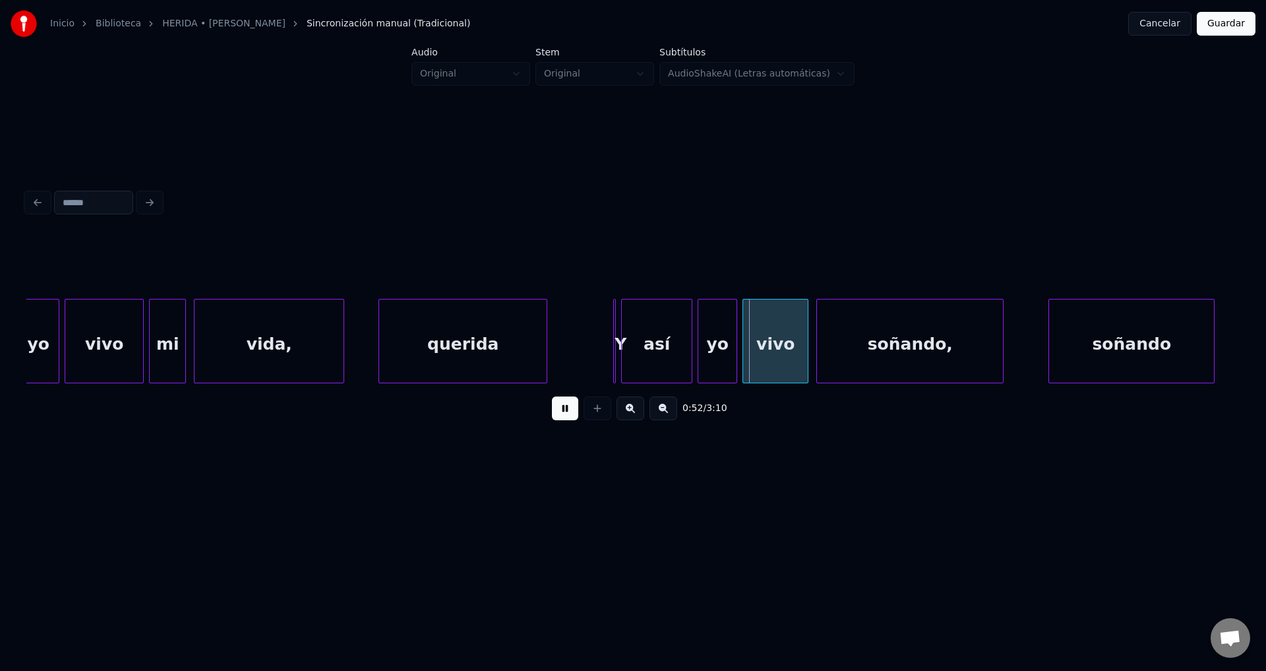
click at [299, 334] on div "vida," at bounding box center [269, 344] width 149 height 90
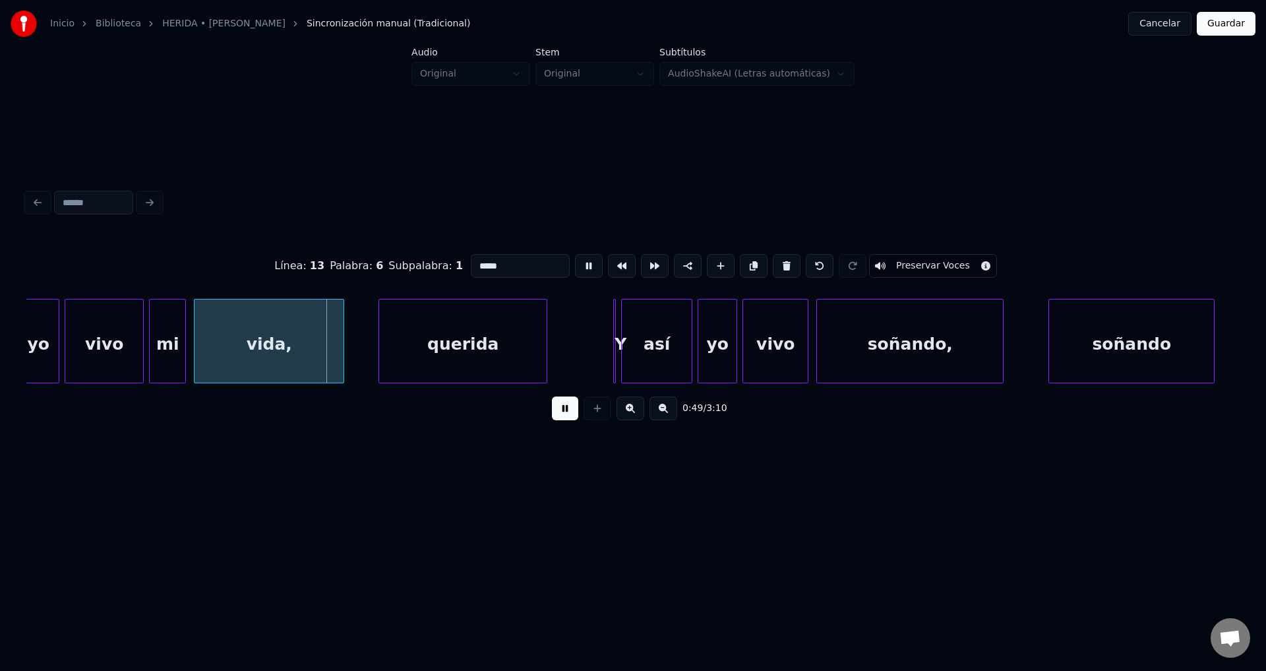
click at [564, 416] on button at bounding box center [565, 408] width 26 height 24
click at [239, 344] on div "vida," at bounding box center [269, 344] width 149 height 90
click at [563, 415] on button at bounding box center [565, 408] width 26 height 24
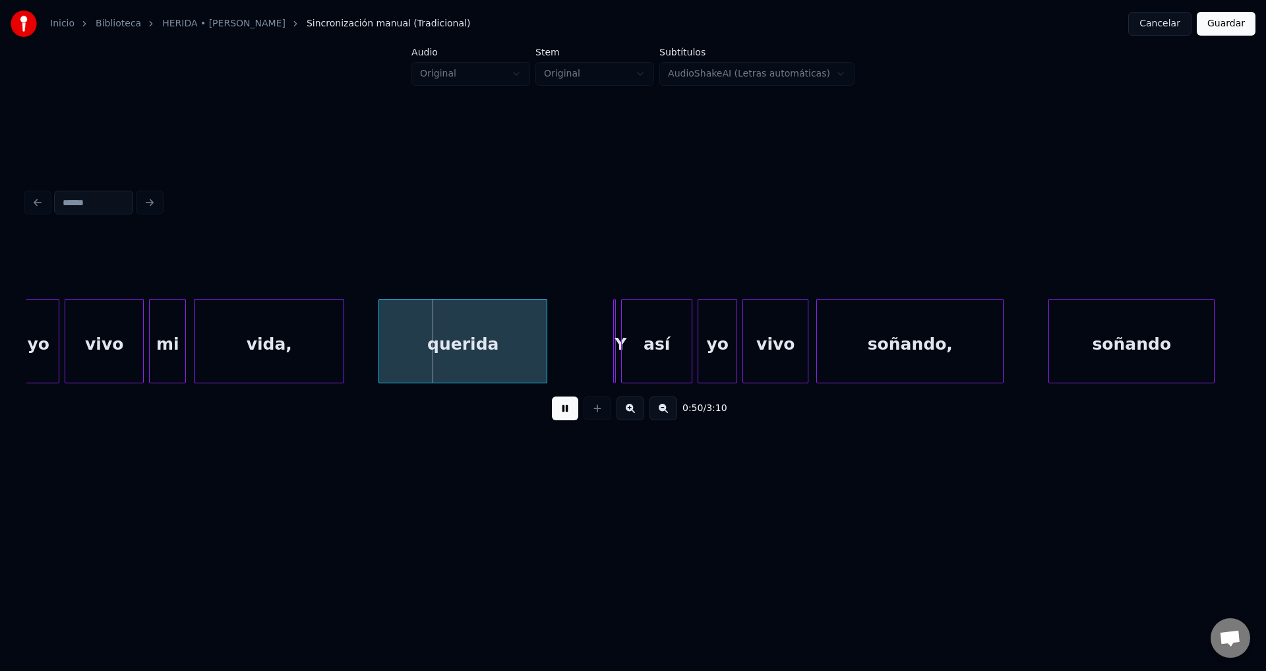
click at [490, 369] on div "querida" at bounding box center [462, 344] width 167 height 90
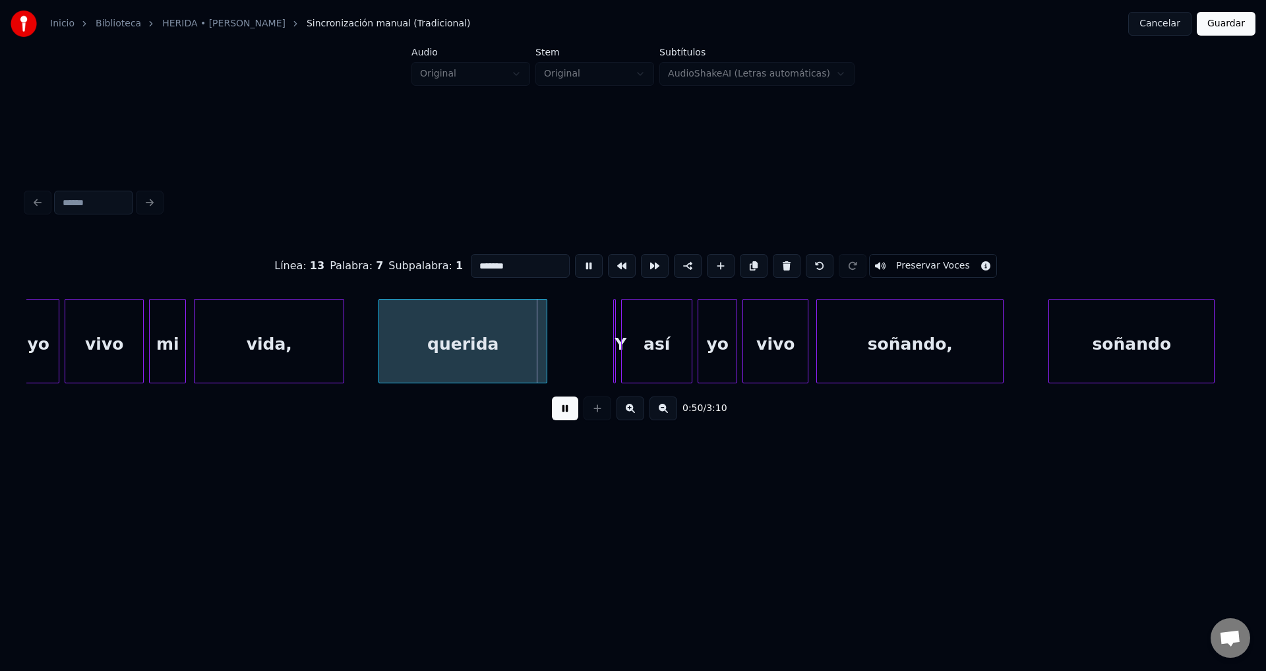
click at [481, 260] on input "*******" at bounding box center [520, 266] width 99 height 24
type input "******"
click at [560, 417] on button at bounding box center [565, 408] width 26 height 24
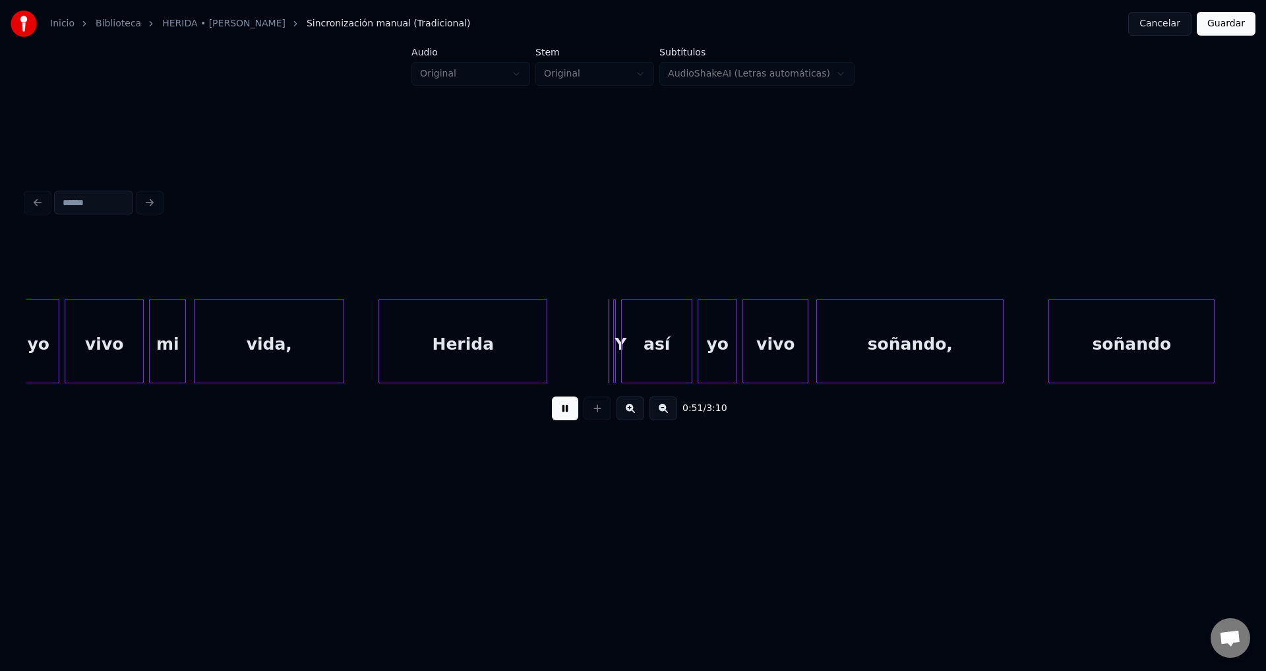
click at [559, 409] on button at bounding box center [565, 408] width 26 height 24
click at [618, 344] on div "Y" at bounding box center [619, 341] width 13 height 84
click at [607, 332] on div "Y" at bounding box center [607, 344] width 15 height 90
click at [557, 420] on button at bounding box center [565, 408] width 26 height 24
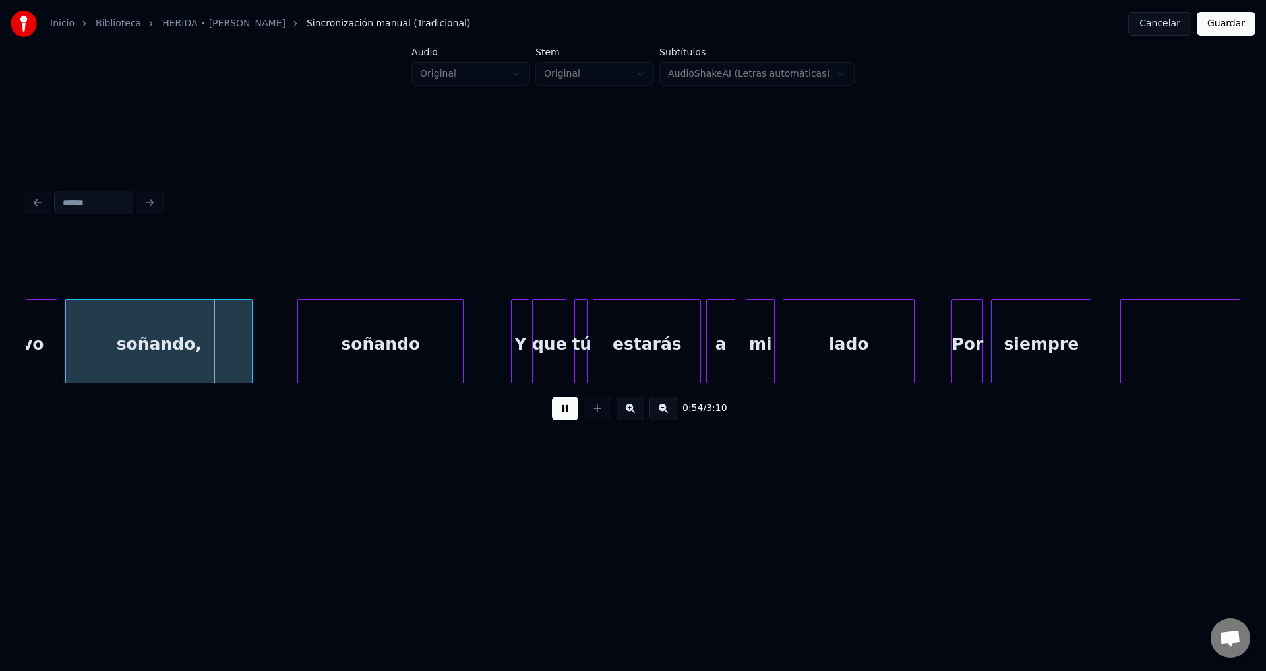
scroll to position [0, 6984]
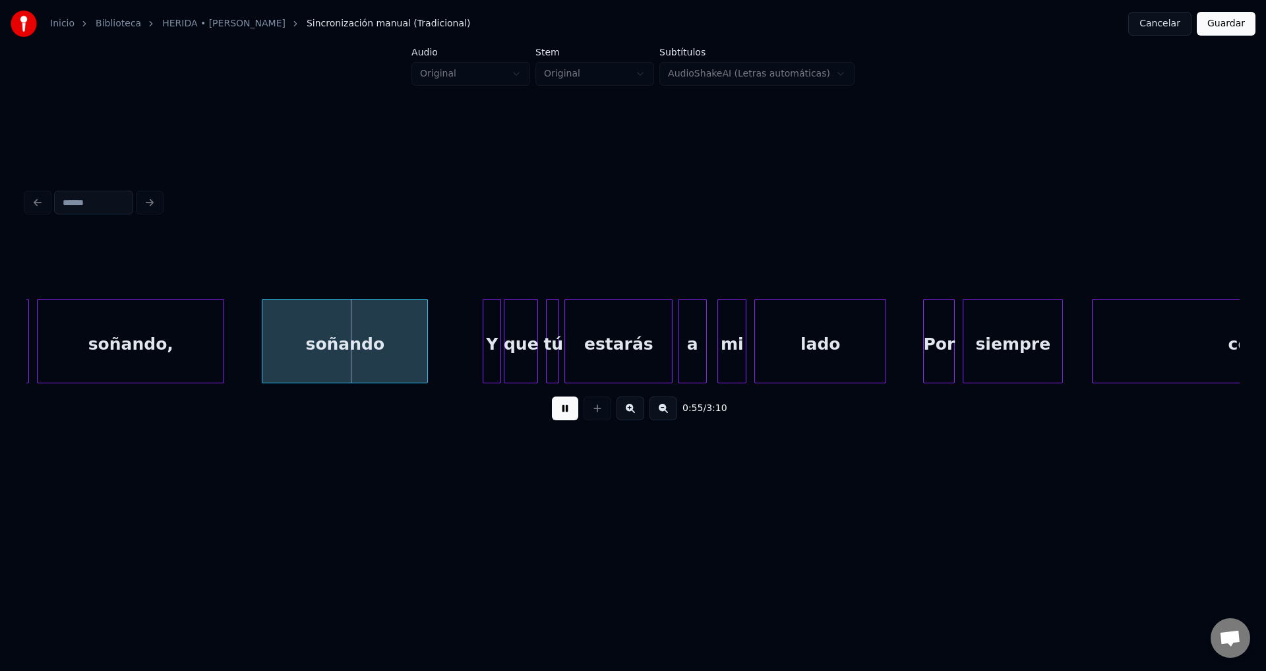
click at [396, 352] on div "soñando" at bounding box center [344, 344] width 165 height 90
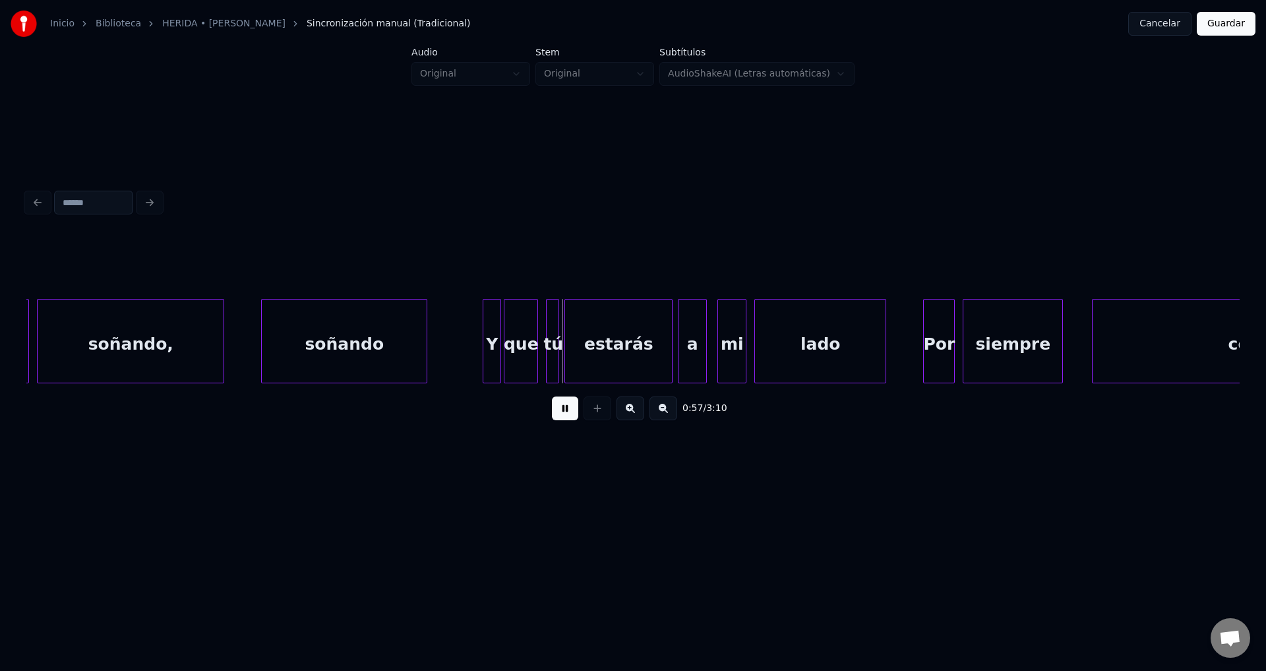
click at [495, 347] on div "Y" at bounding box center [491, 344] width 17 height 90
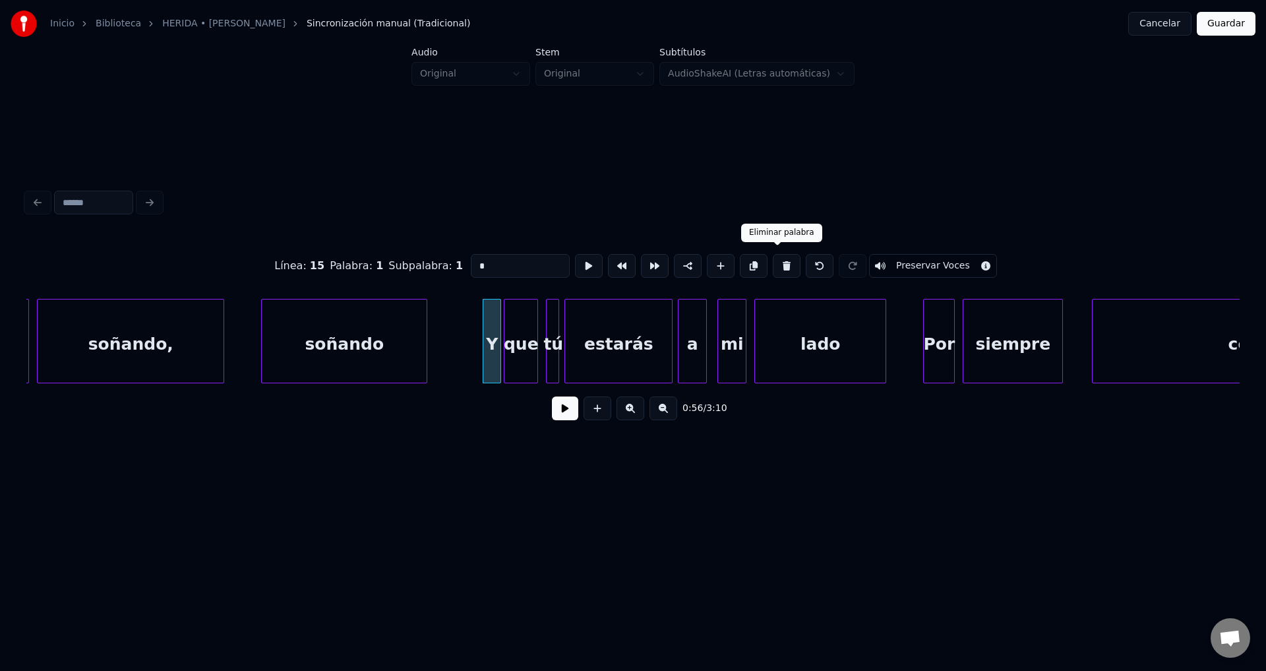
click at [775, 262] on button at bounding box center [787, 266] width 28 height 24
type input "***"
click at [558, 420] on button at bounding box center [565, 408] width 26 height 24
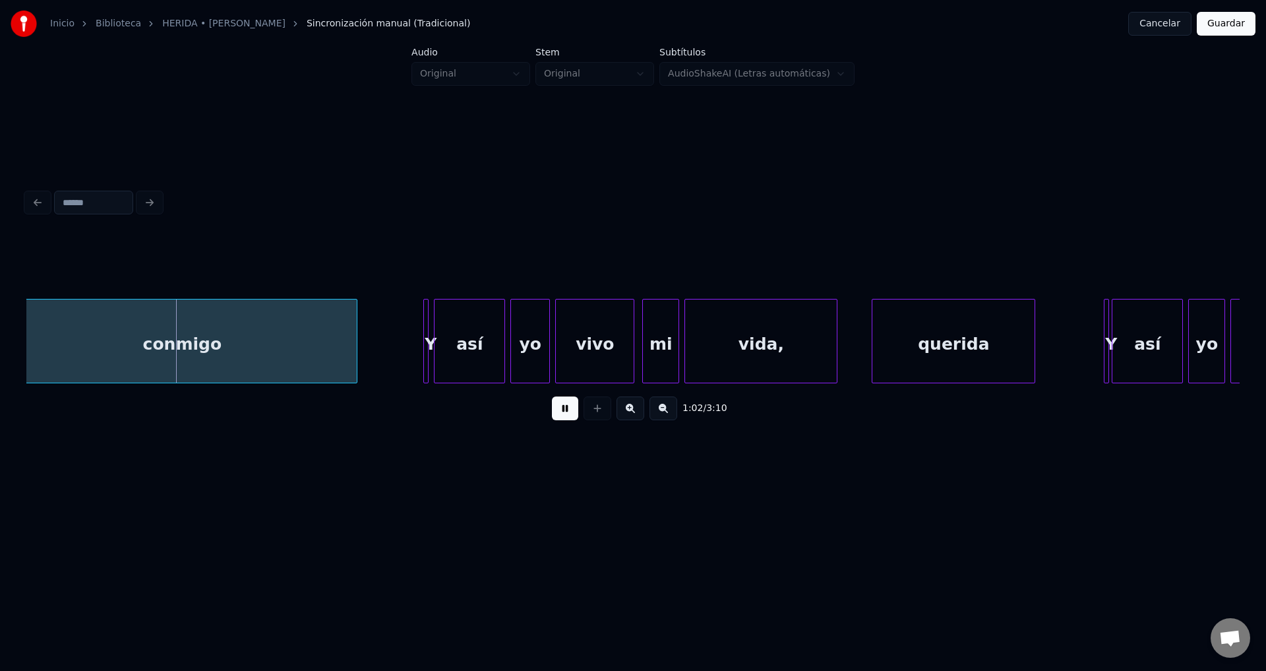
scroll to position [0, 8084]
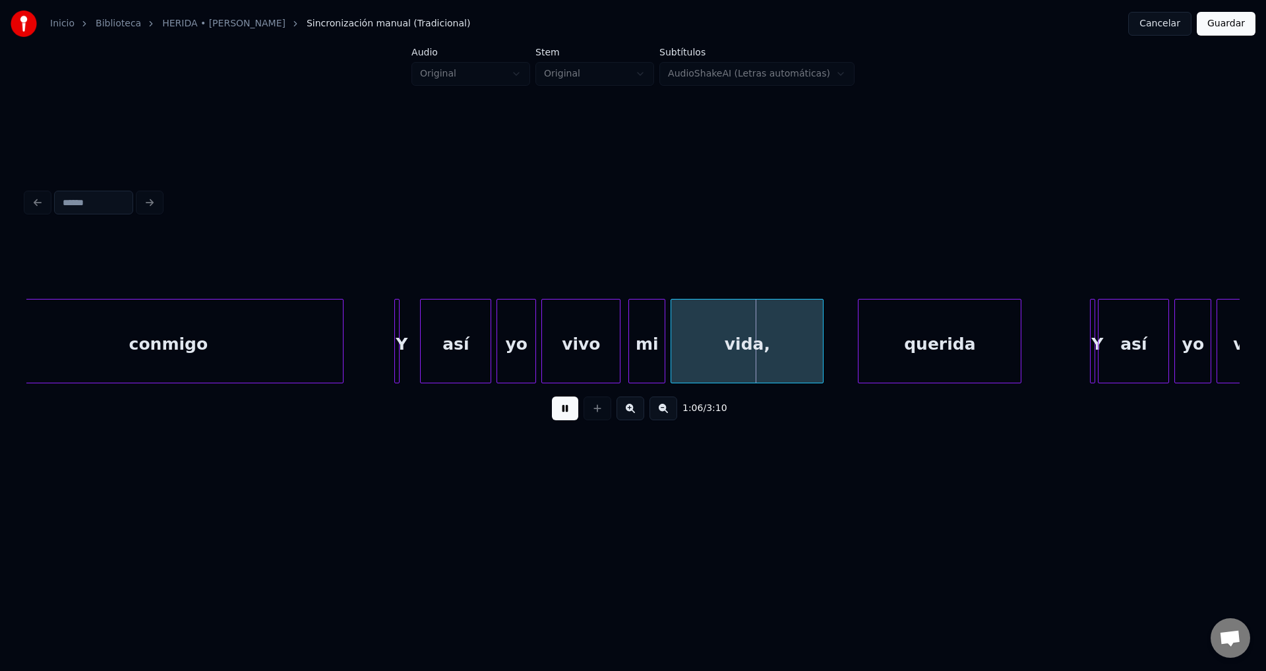
click at [400, 328] on div "Y" at bounding box center [401, 344] width 13 height 90
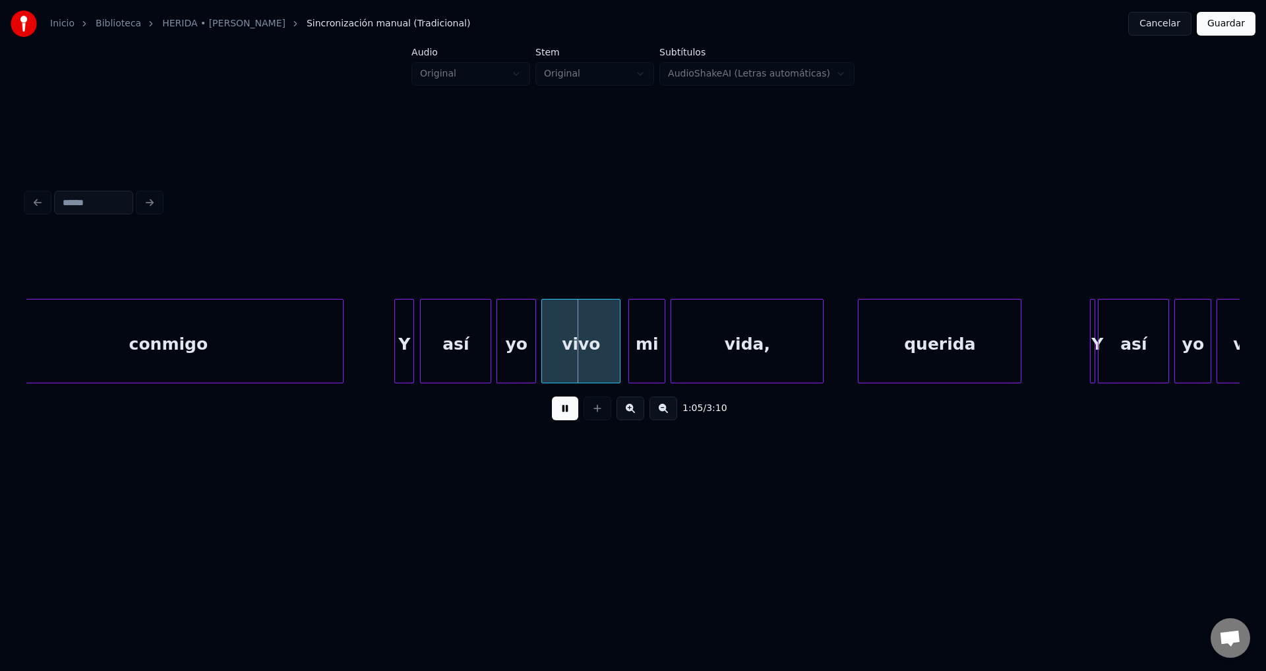
click at [413, 330] on div at bounding box center [411, 340] width 4 height 83
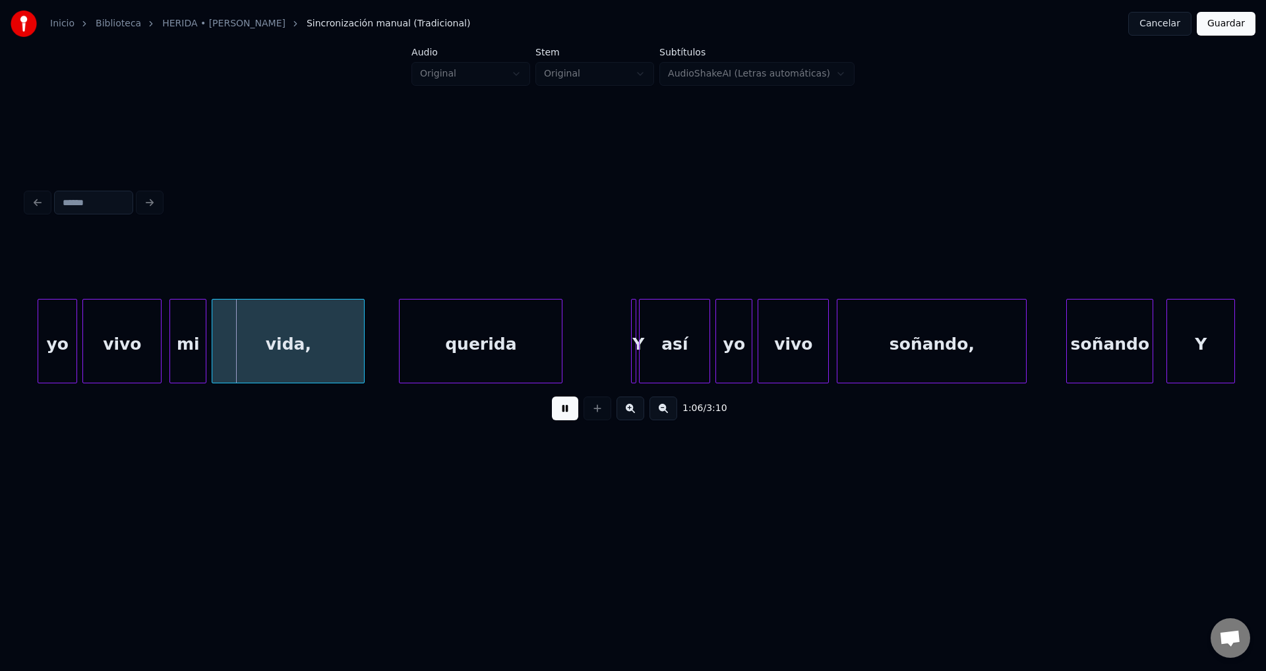
scroll to position [0, 8626]
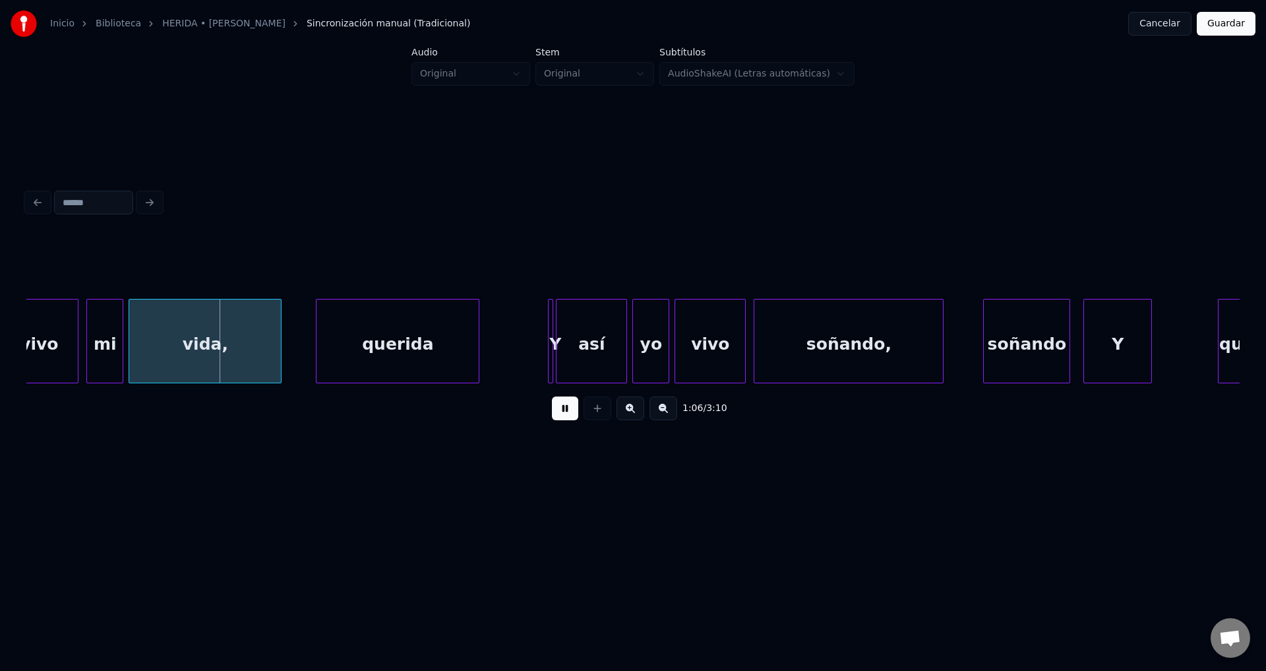
click at [433, 338] on div "querida" at bounding box center [398, 344] width 162 height 90
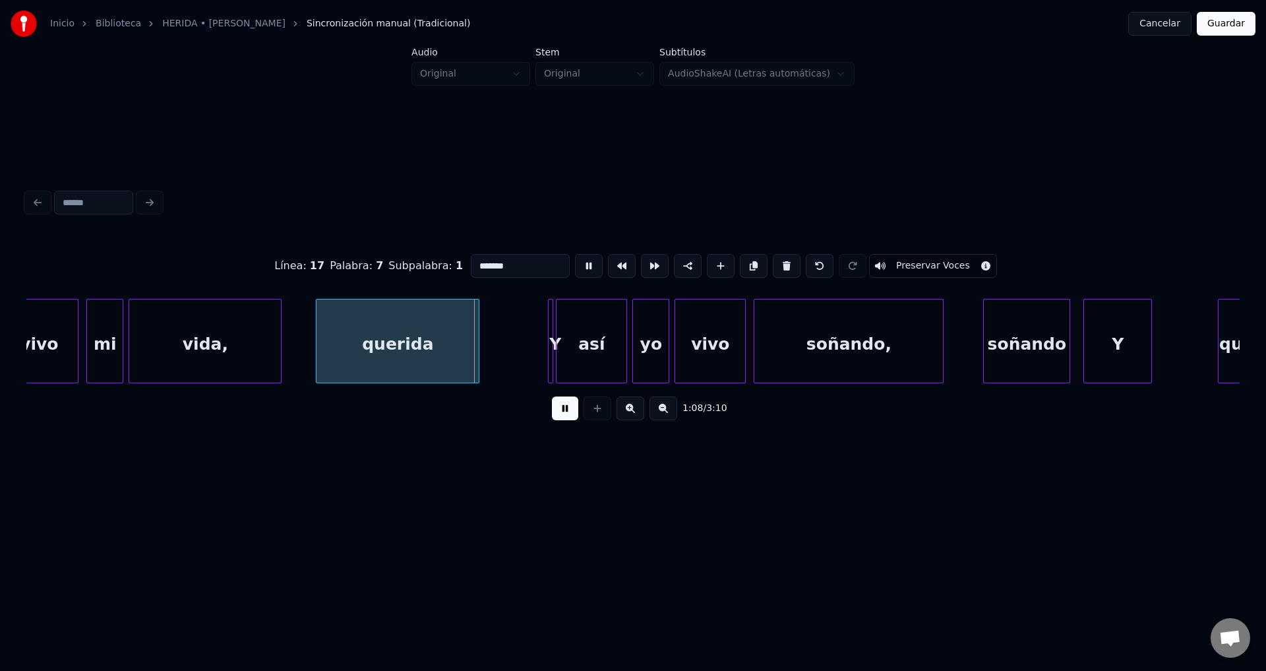
click at [473, 260] on input "*******" at bounding box center [520, 266] width 99 height 24
type input "*******"
click at [562, 413] on button at bounding box center [565, 408] width 26 height 24
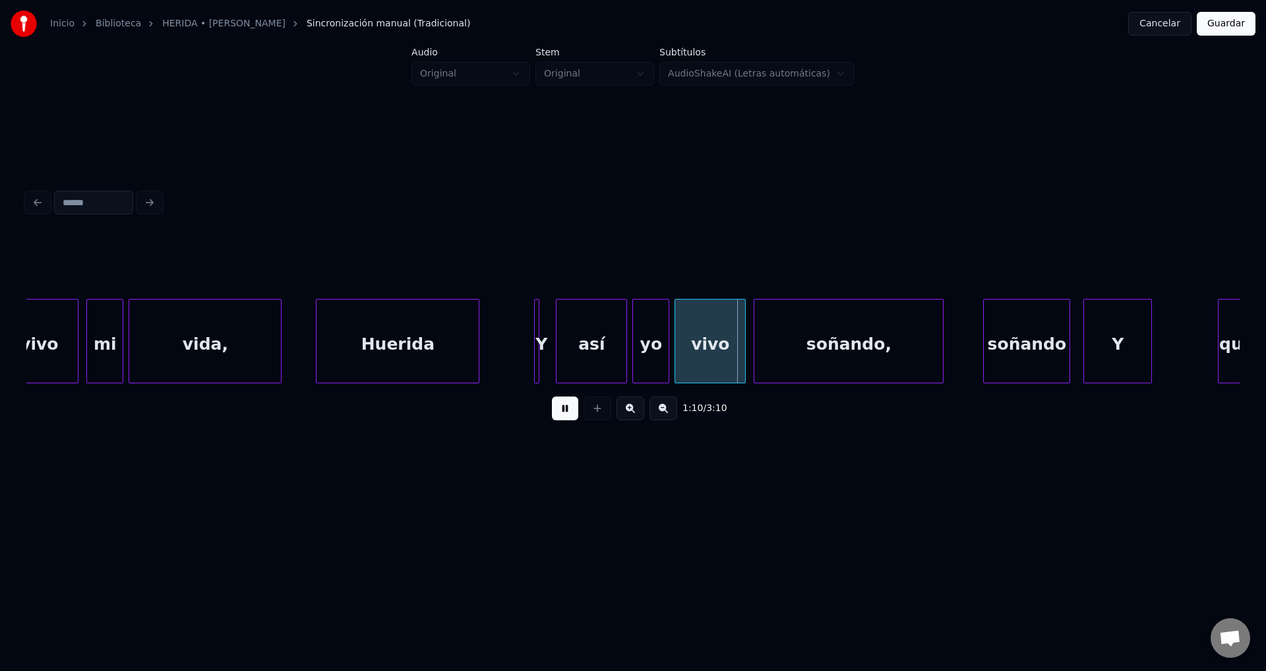
click at [534, 334] on div "Y" at bounding box center [536, 341] width 5 height 84
click at [553, 331] on div at bounding box center [552, 340] width 4 height 83
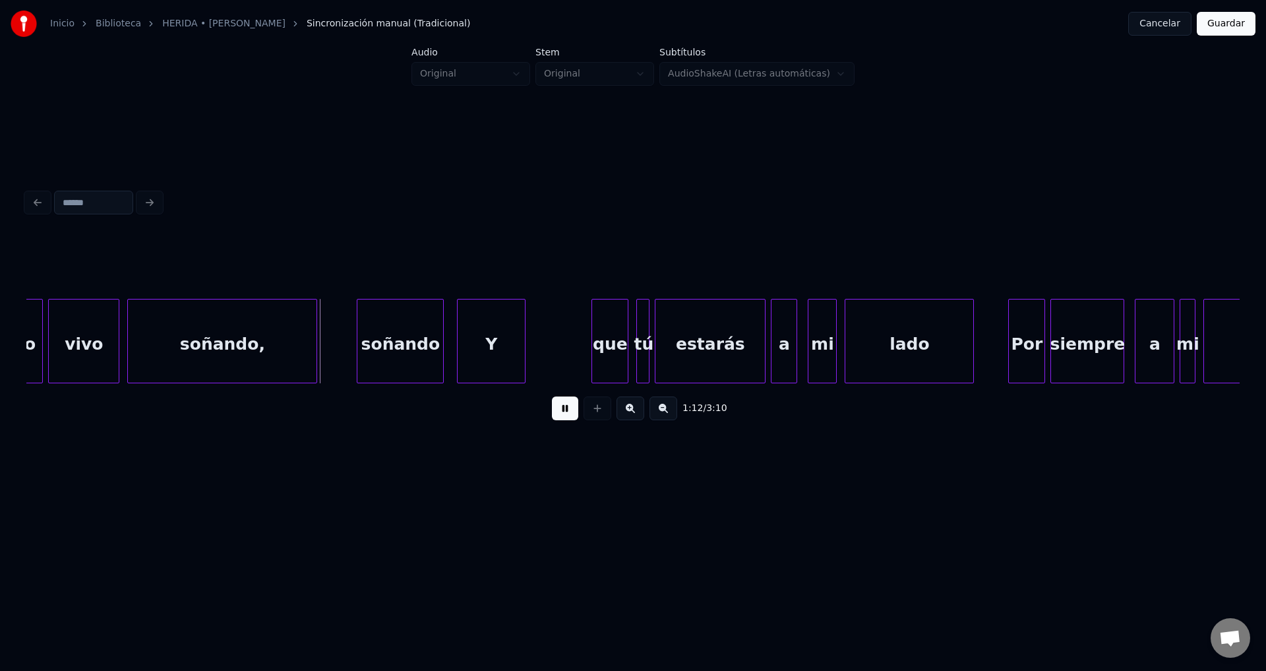
scroll to position [0, 9266]
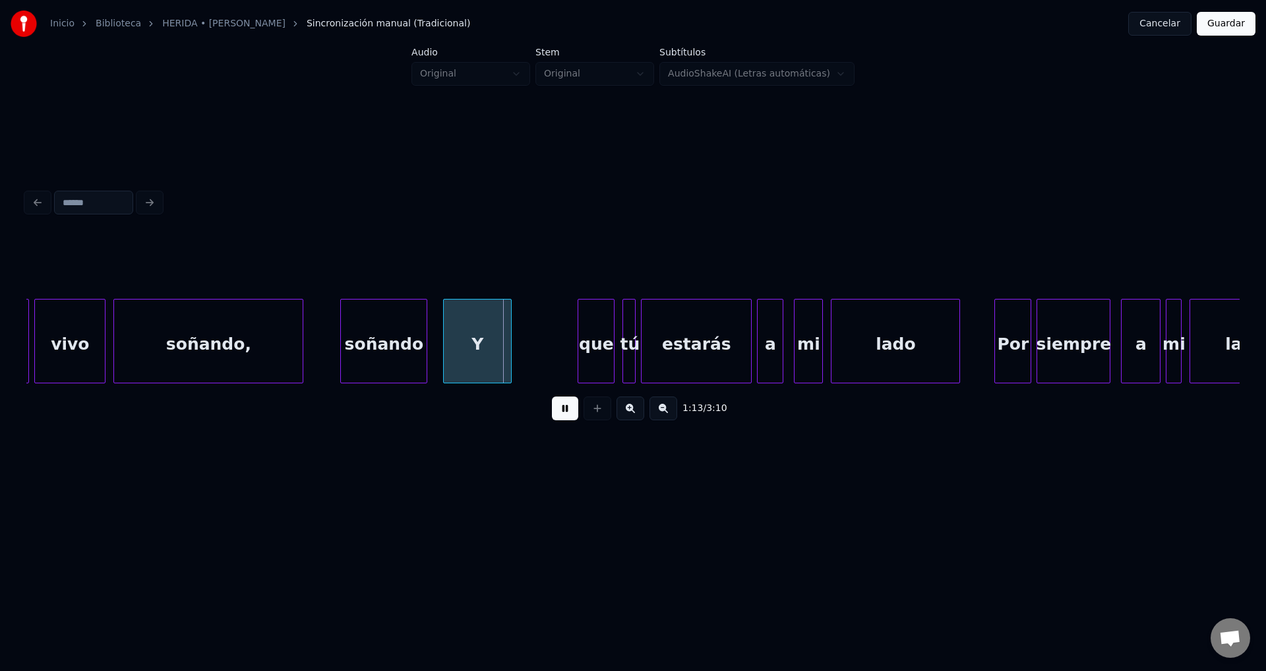
click at [409, 351] on div "soñando" at bounding box center [384, 344] width 86 height 90
click at [479, 361] on div "Y" at bounding box center [477, 344] width 67 height 90
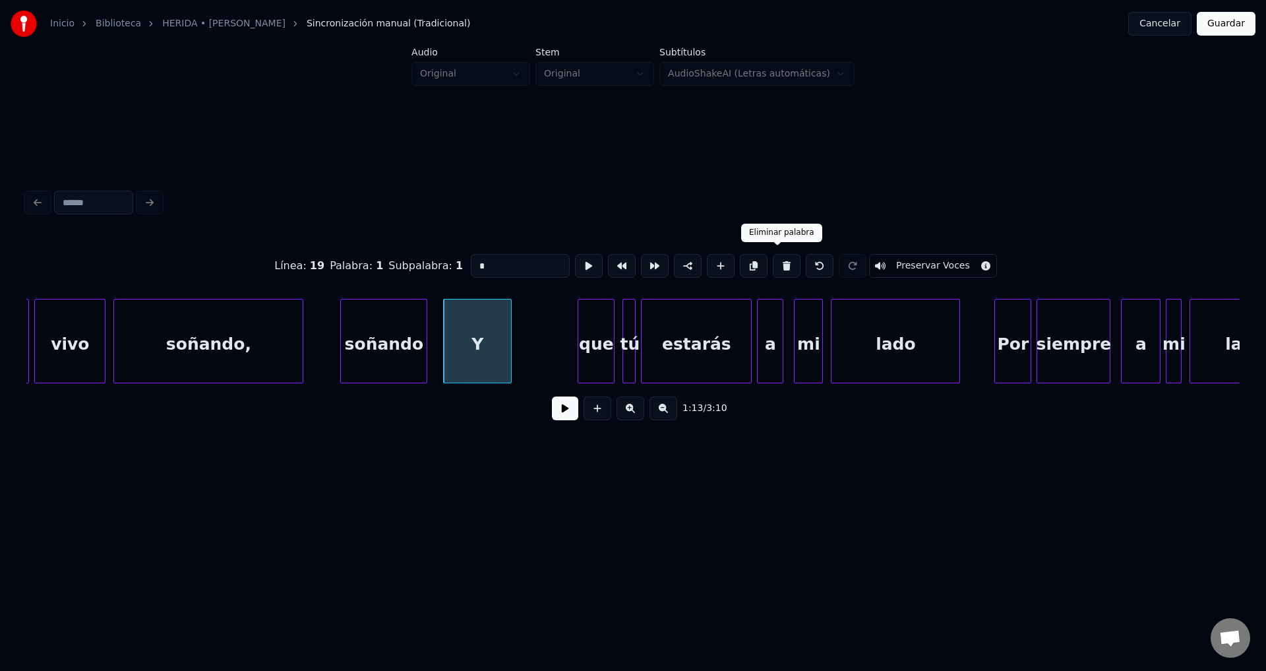
click at [777, 260] on button at bounding box center [787, 266] width 28 height 24
type input "*******"
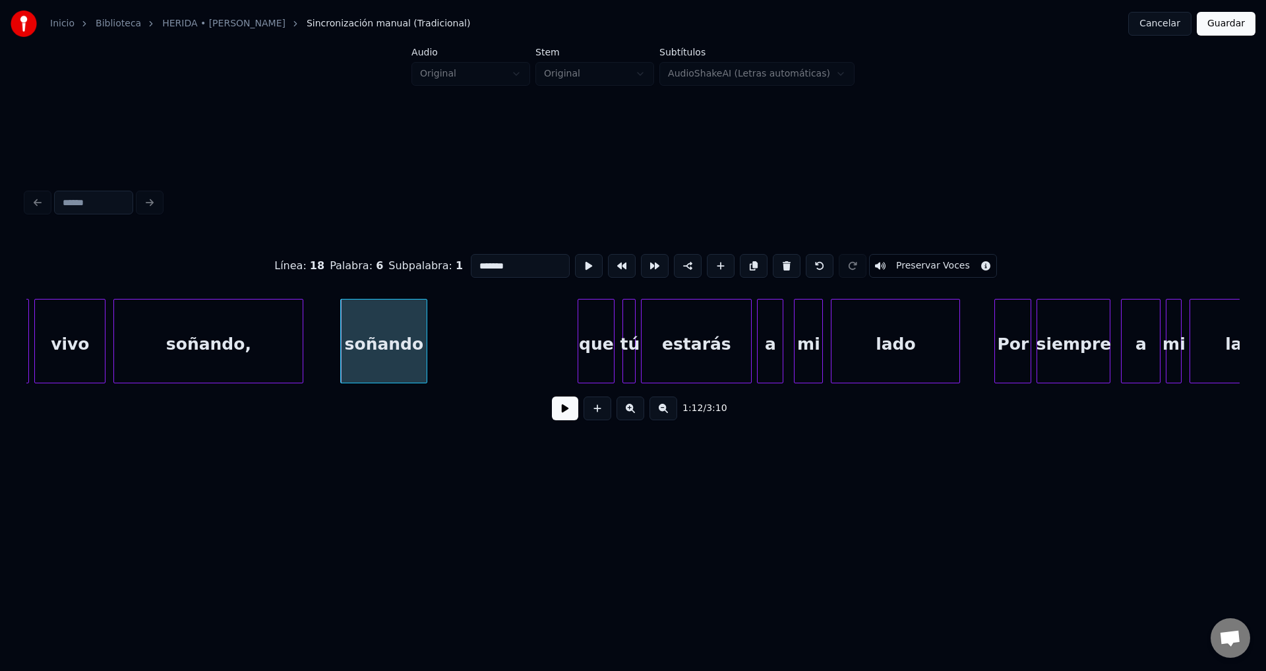
click at [392, 329] on div "soñando" at bounding box center [384, 344] width 86 height 90
click at [512, 342] on div at bounding box center [512, 340] width 4 height 83
drag, startPoint x: 582, startPoint y: 441, endPoint x: 578, endPoint y: 424, distance: 17.8
click at [581, 435] on div "Línea : 18 Palabra : 6 Subpalabra : 1 ******* Preservar Voces 1:12 / 3:10" at bounding box center [633, 307] width 1224 height 261
click at [576, 420] on button at bounding box center [565, 408] width 26 height 24
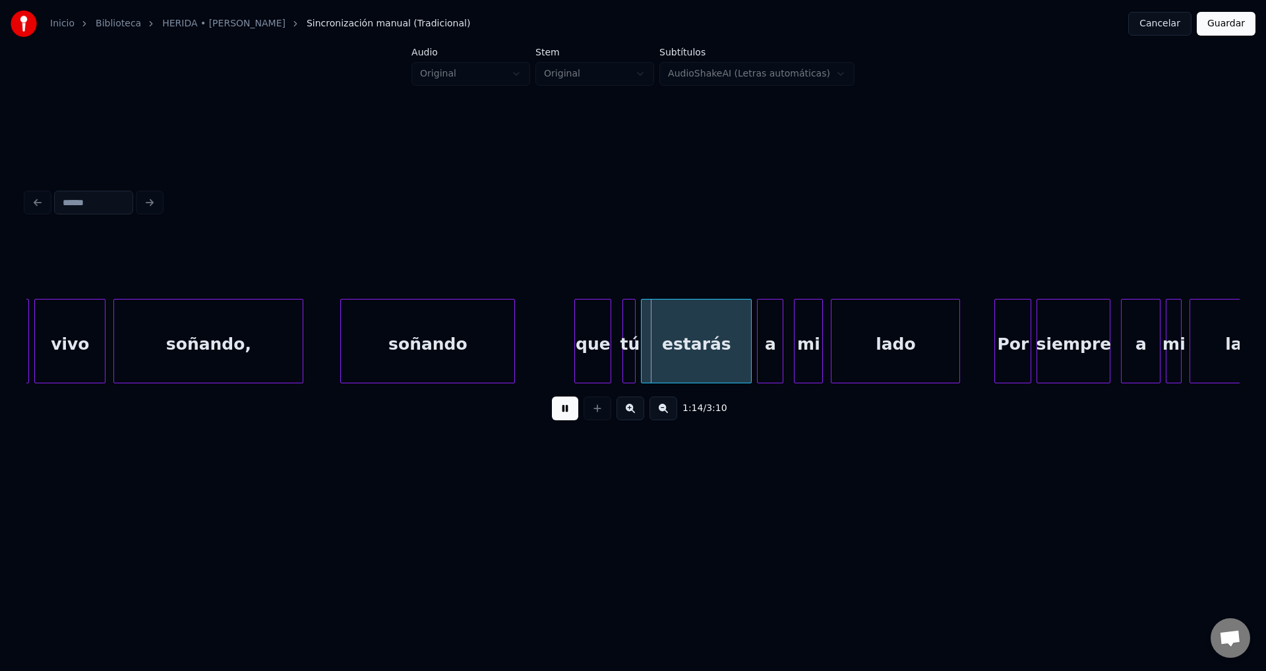
click at [590, 359] on div "que" at bounding box center [593, 344] width 36 height 90
click at [603, 352] on div at bounding box center [603, 340] width 4 height 83
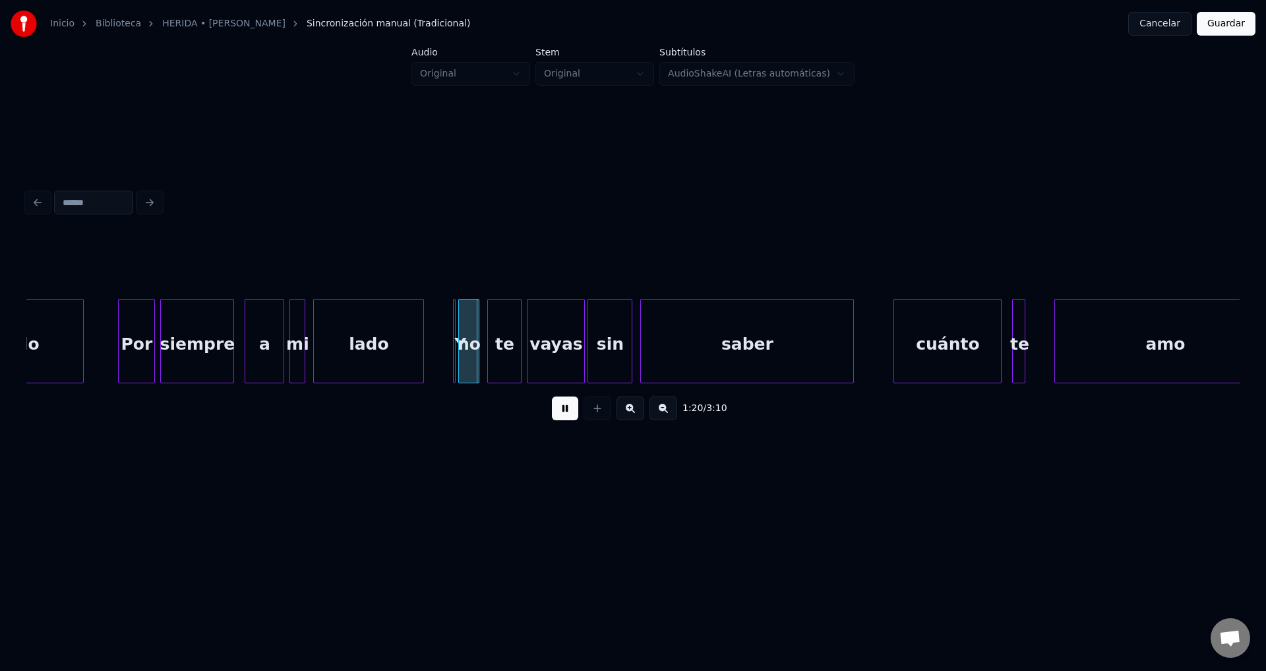
scroll to position [0, 10156]
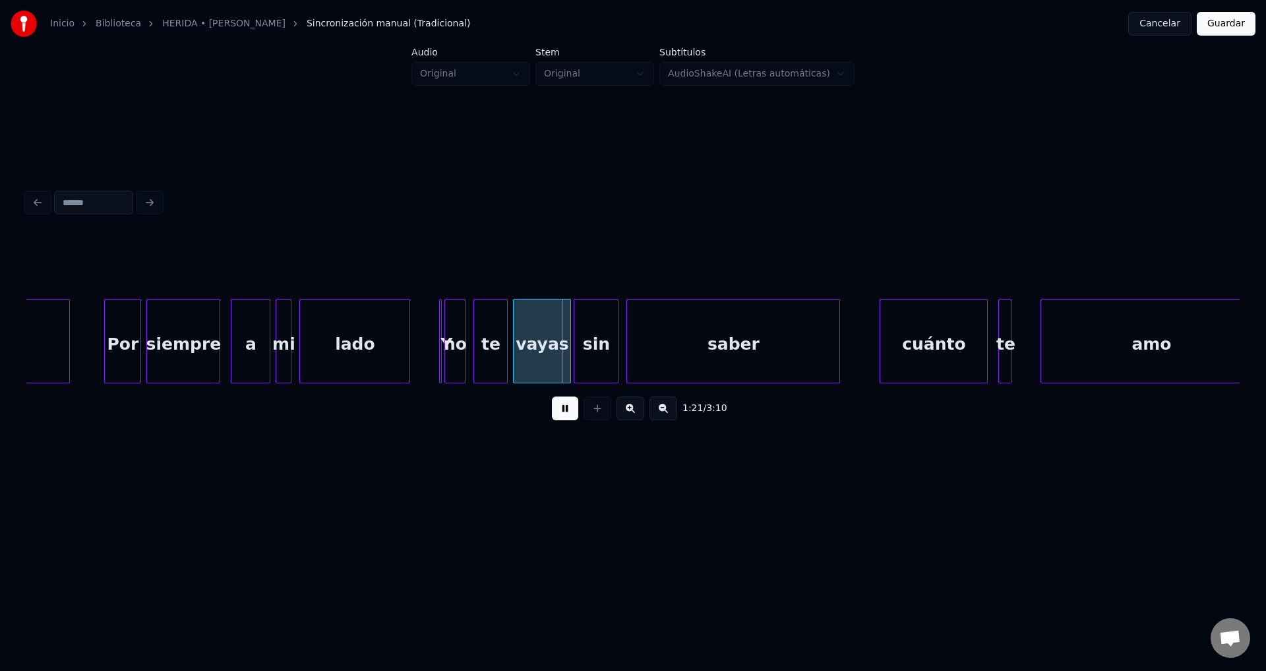
click at [440, 345] on div at bounding box center [439, 340] width 4 height 83
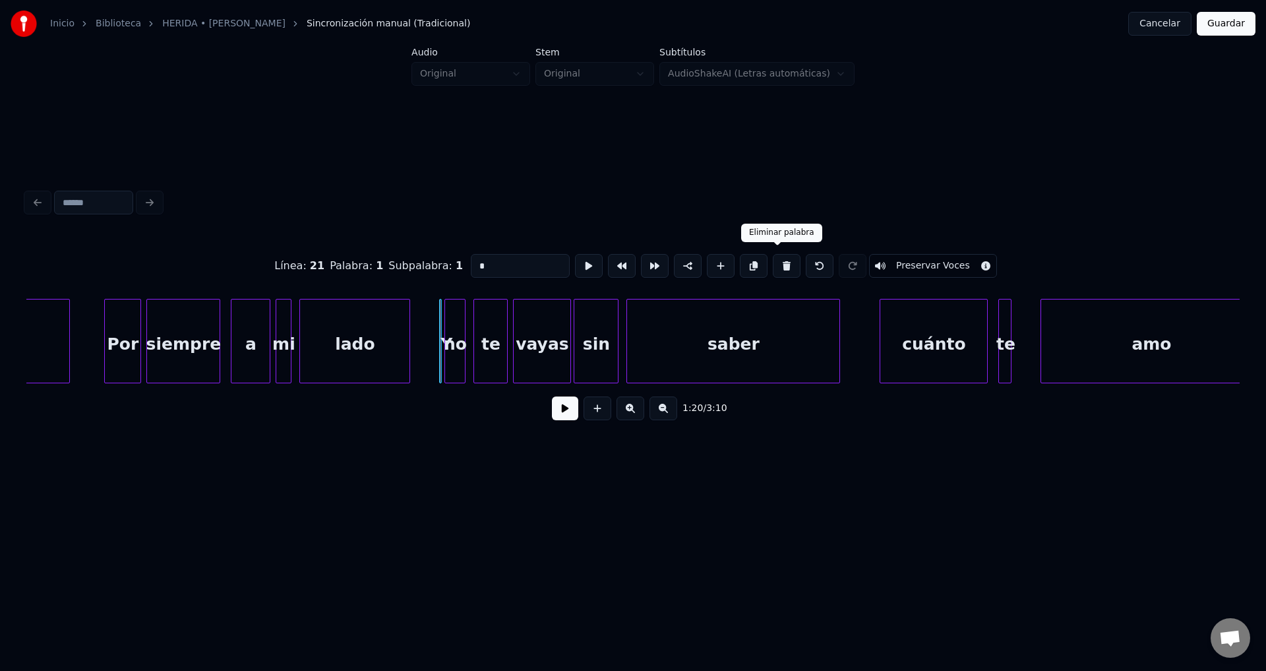
click at [775, 265] on button at bounding box center [787, 266] width 28 height 24
type input "**"
click at [448, 346] on div "no" at bounding box center [450, 344] width 20 height 90
click at [568, 414] on button at bounding box center [565, 408] width 26 height 24
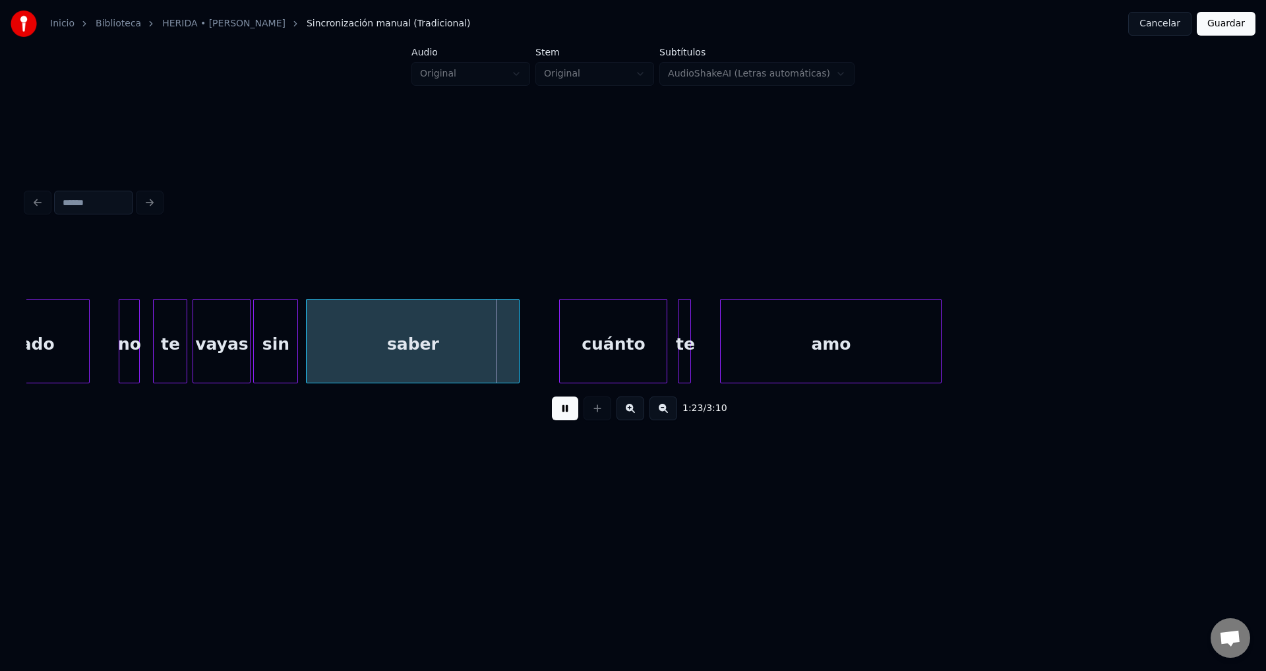
scroll to position [0, 10601]
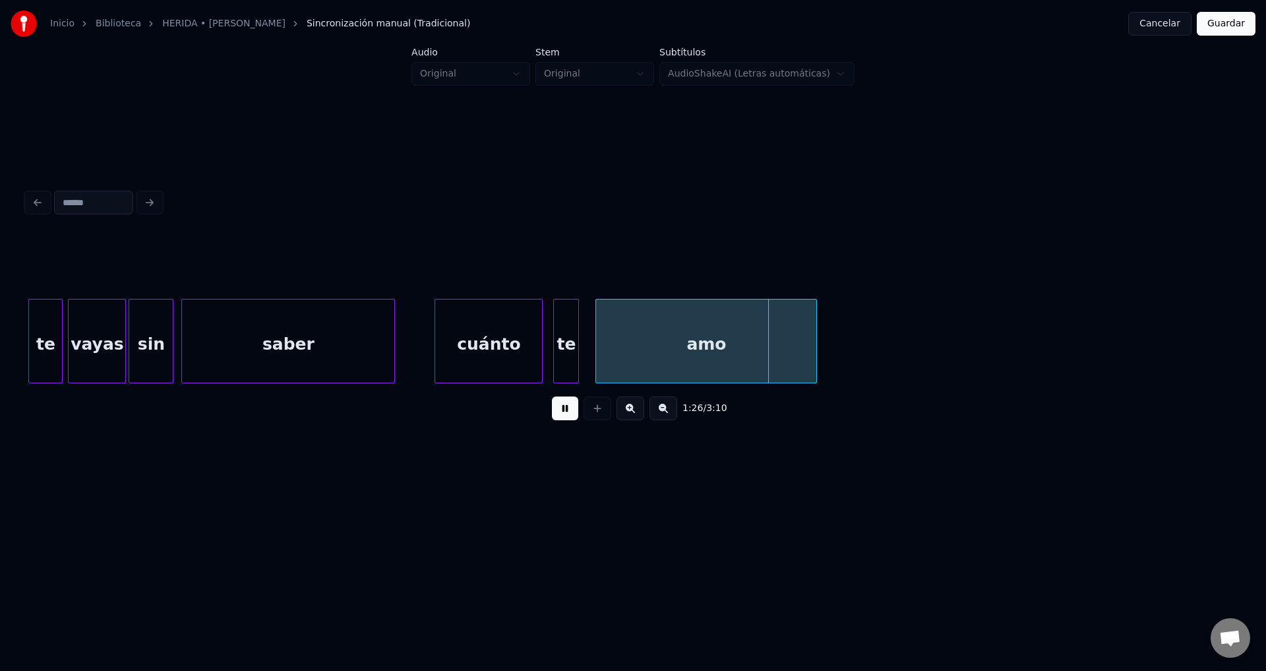
click at [576, 330] on div at bounding box center [576, 340] width 4 height 83
click at [627, 329] on div "amo" at bounding box center [698, 344] width 220 height 90
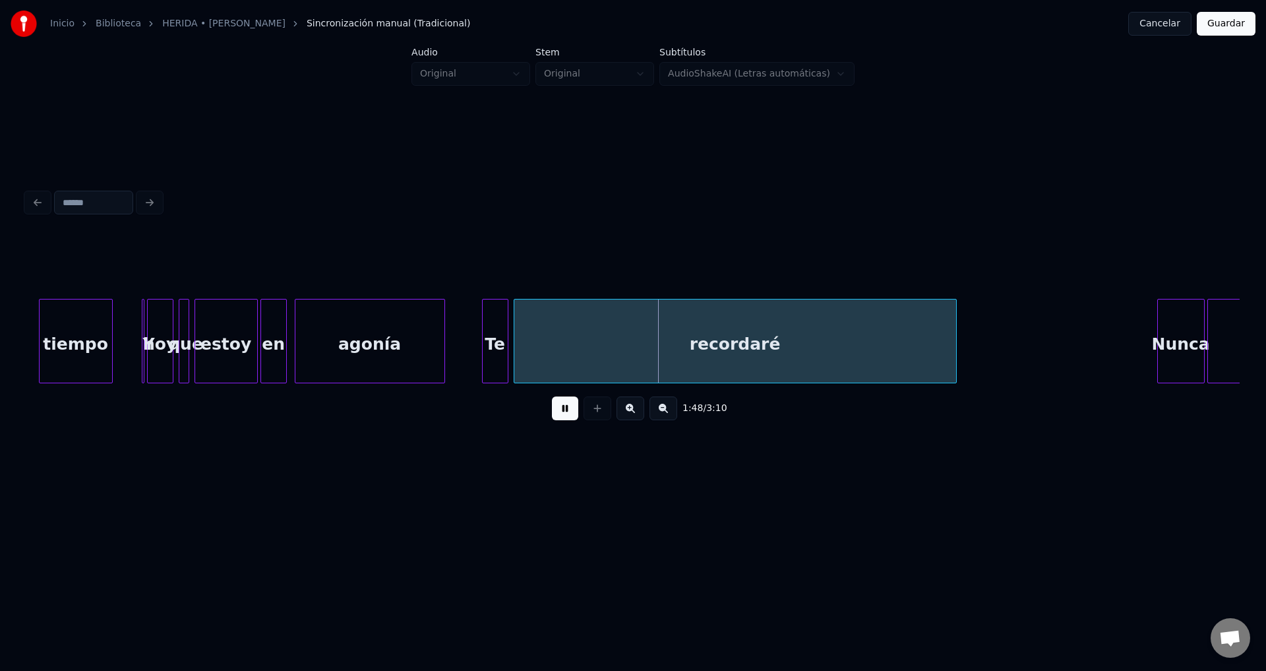
scroll to position [0, 13732]
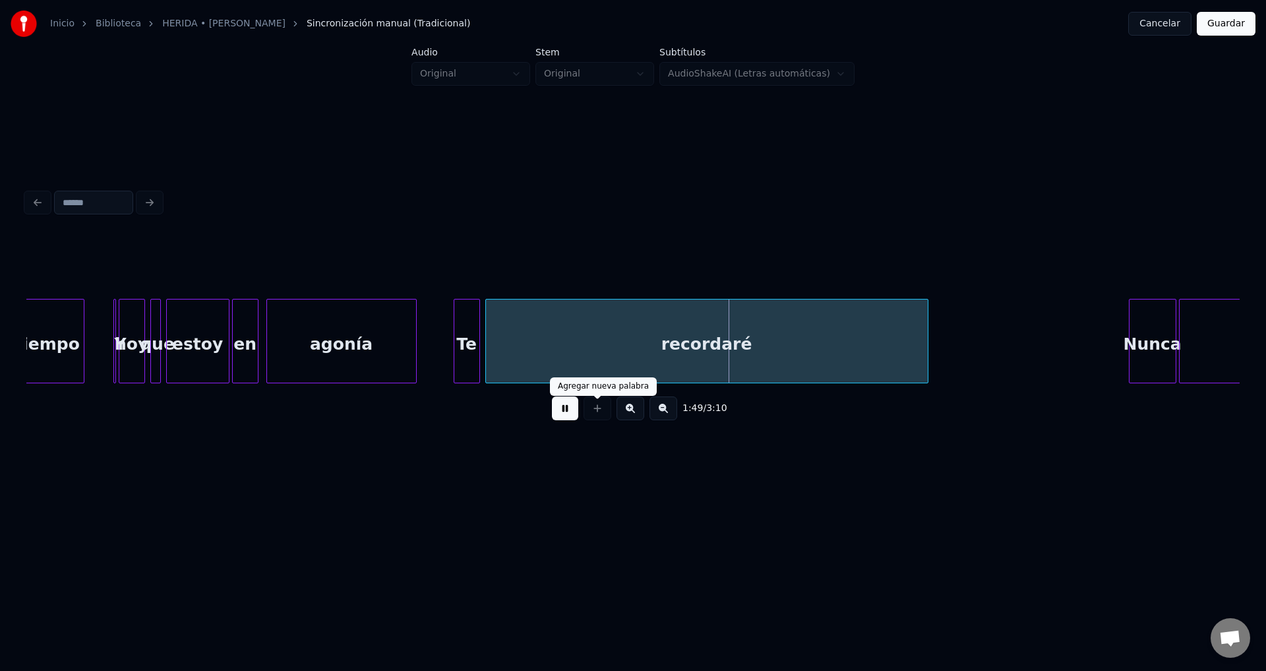
click at [564, 408] on button at bounding box center [565, 408] width 26 height 24
click at [562, 420] on button at bounding box center [565, 408] width 26 height 24
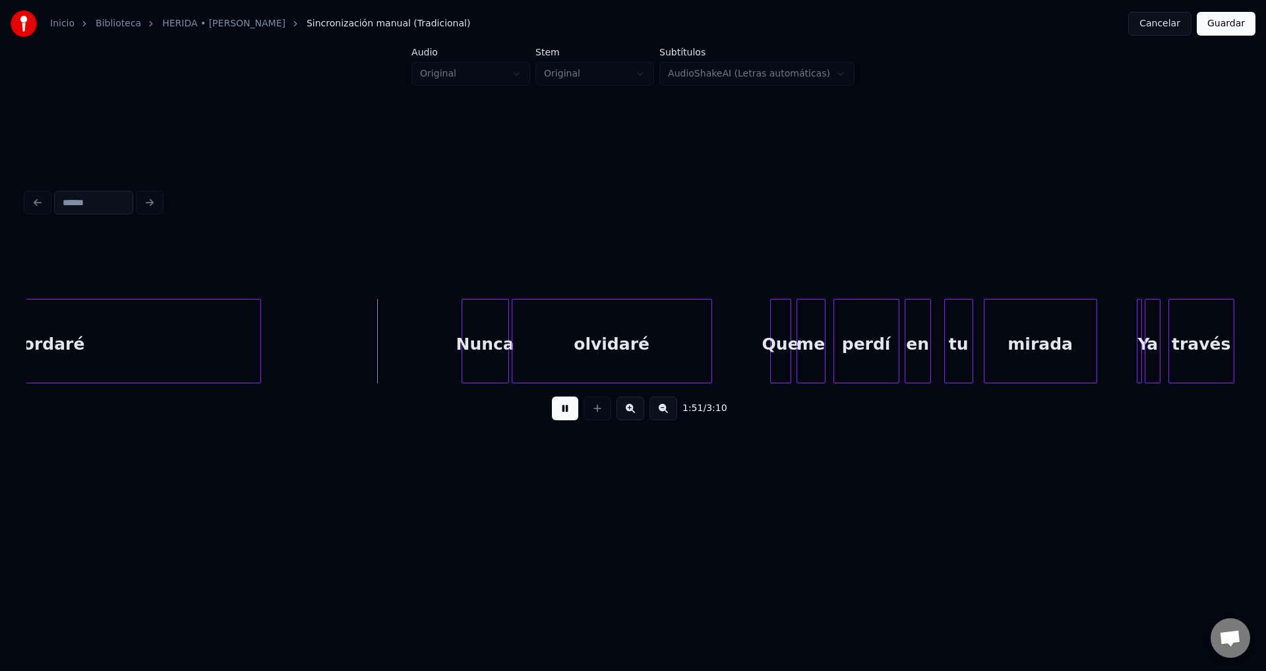
scroll to position [0, 14414]
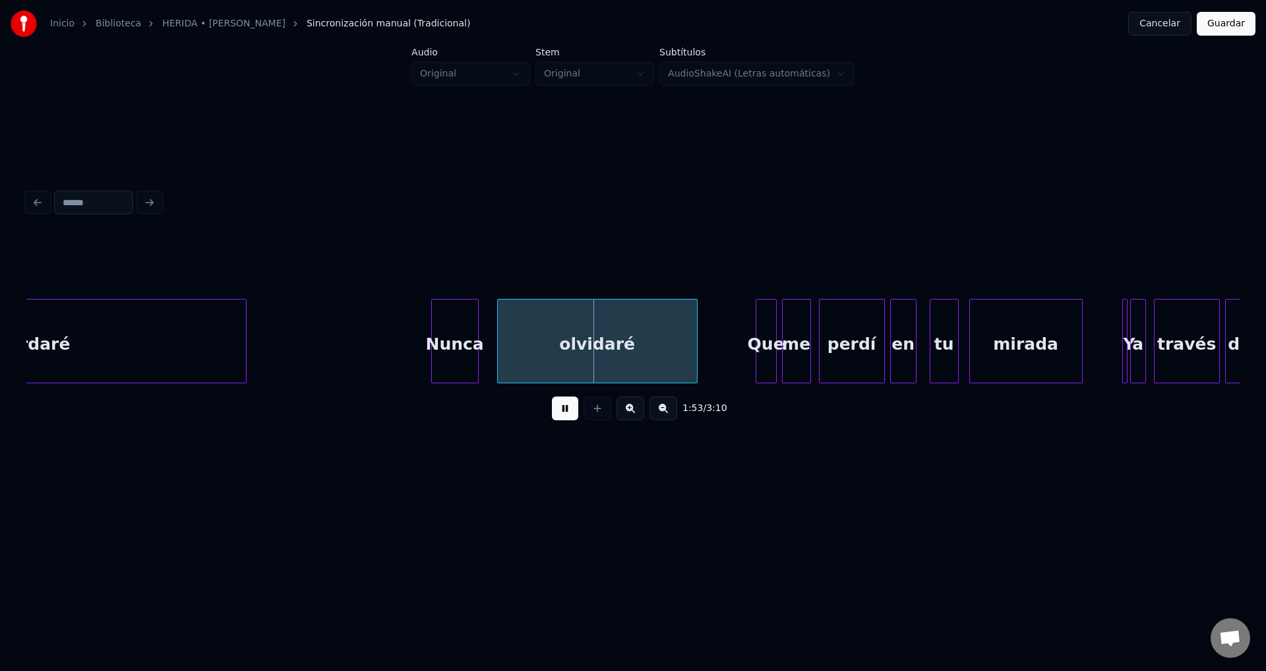
click at [457, 353] on div "Nunca" at bounding box center [455, 344] width 46 height 90
click at [590, 359] on div "olvidaré" at bounding box center [584, 344] width 199 height 90
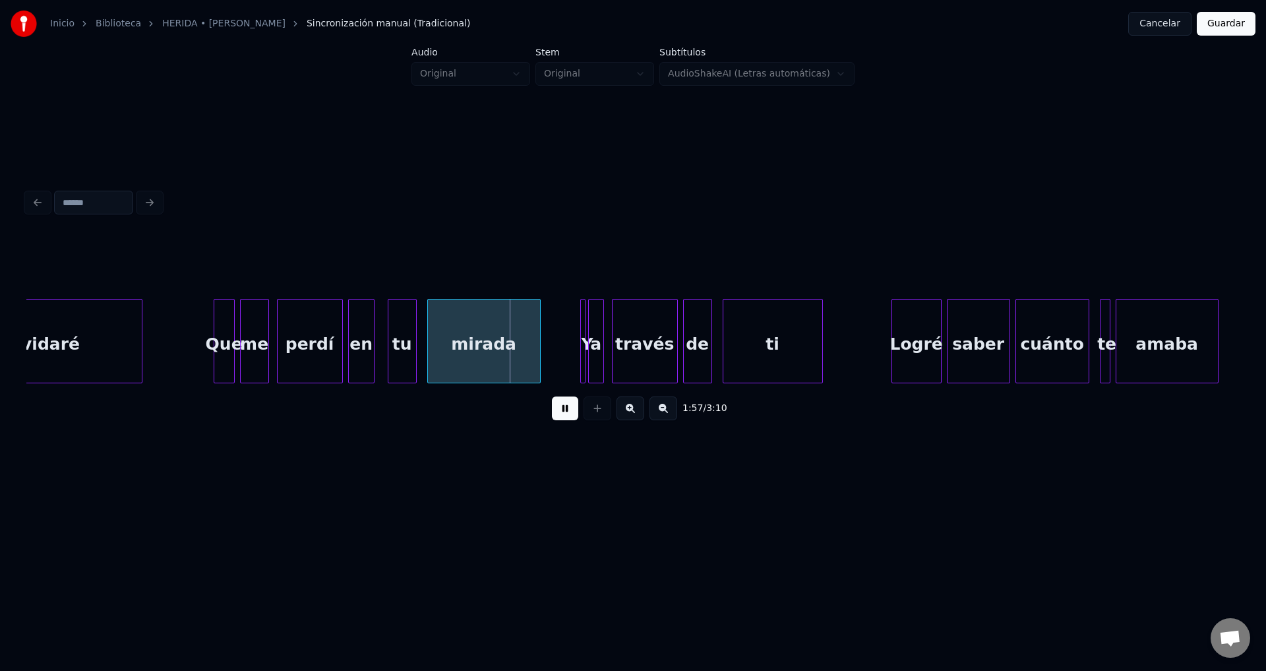
scroll to position [0, 14971]
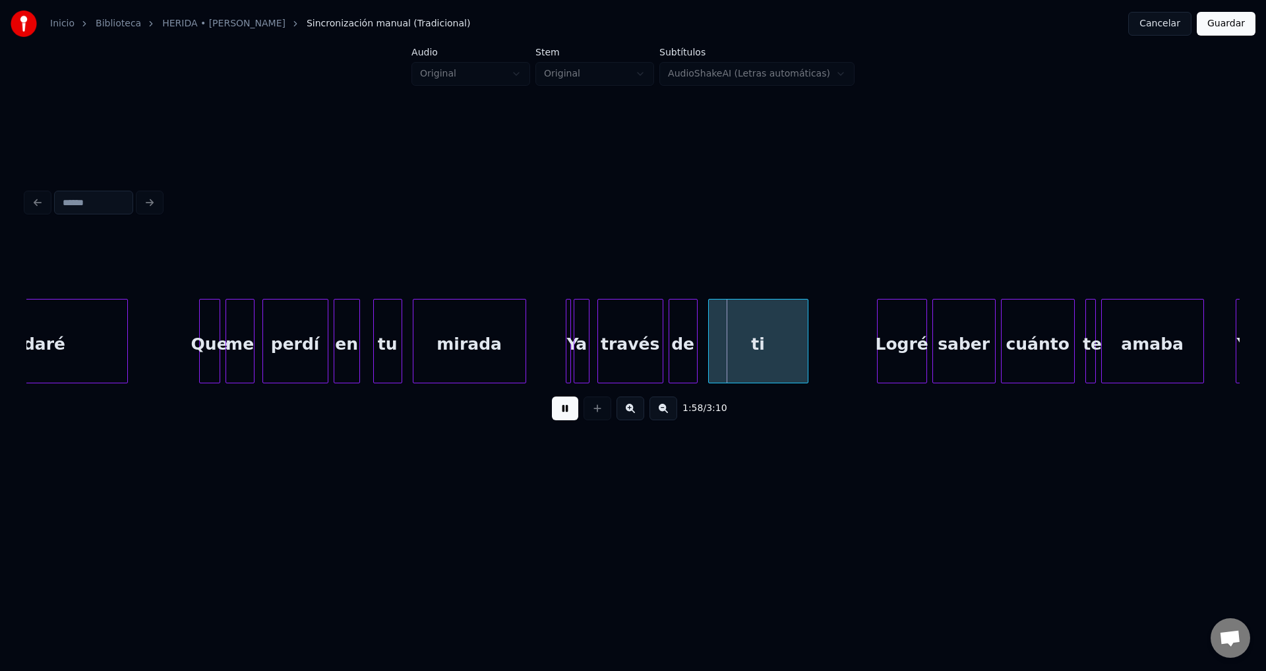
click at [568, 331] on div at bounding box center [568, 340] width 4 height 83
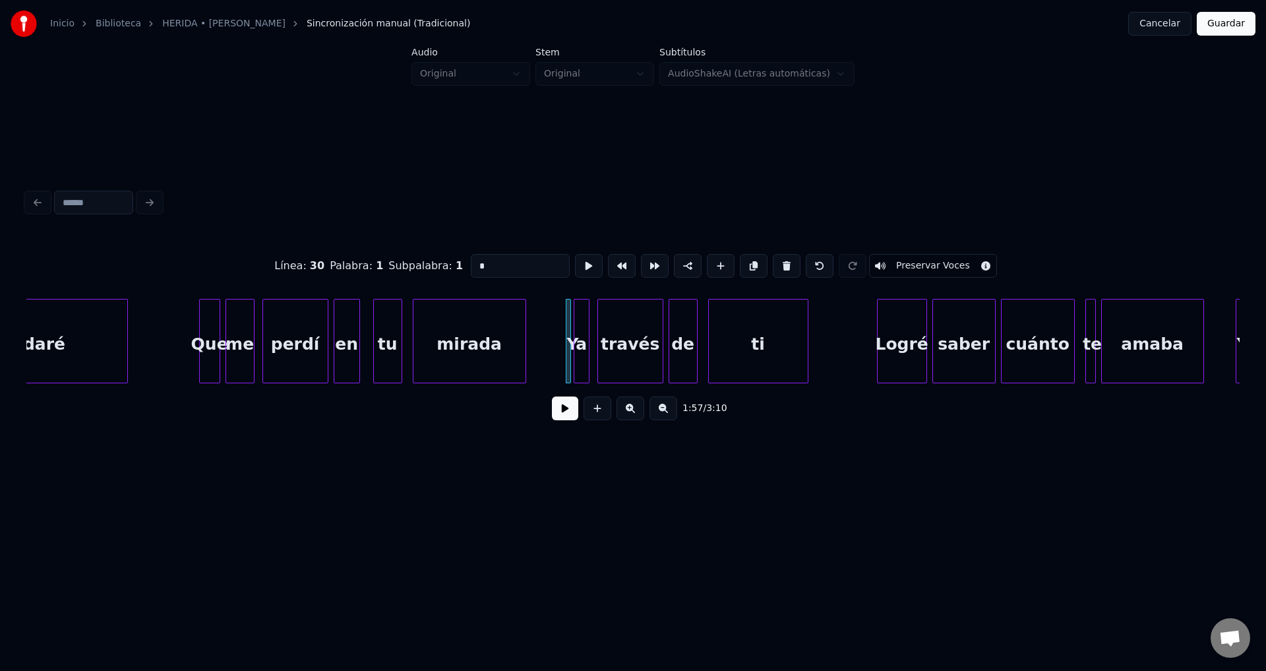
click at [499, 331] on div "mirada" at bounding box center [469, 344] width 112 height 90
type input "******"
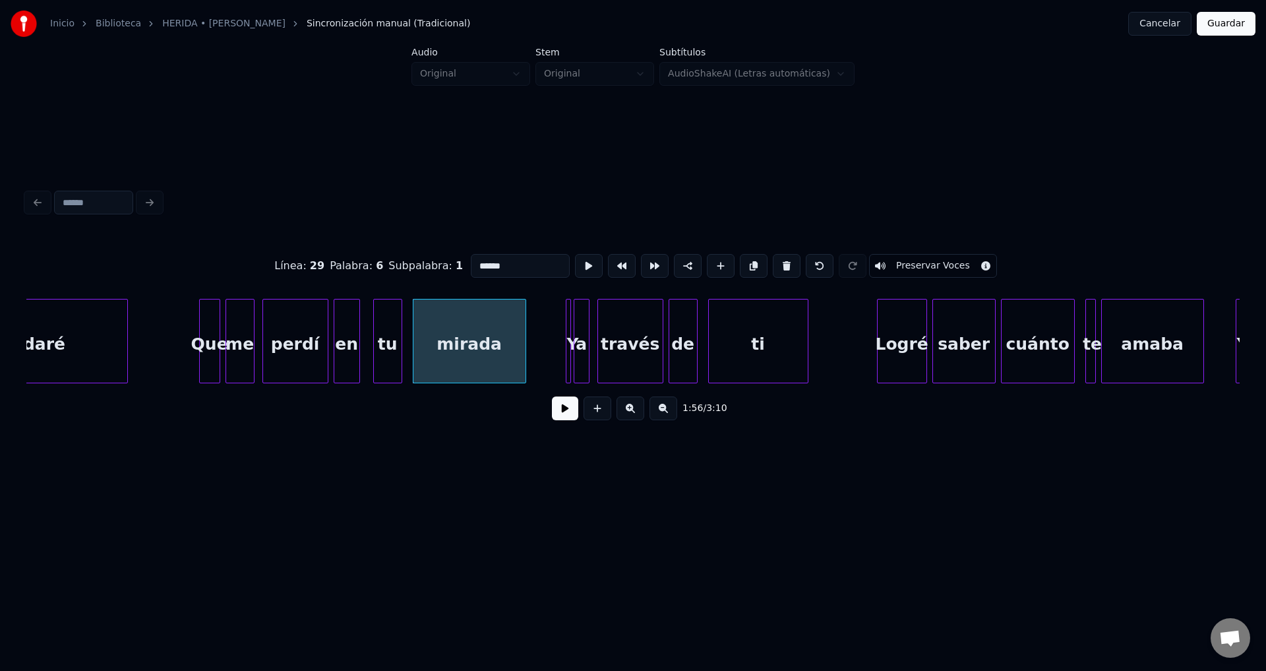
click at [567, 420] on button at bounding box center [565, 408] width 26 height 24
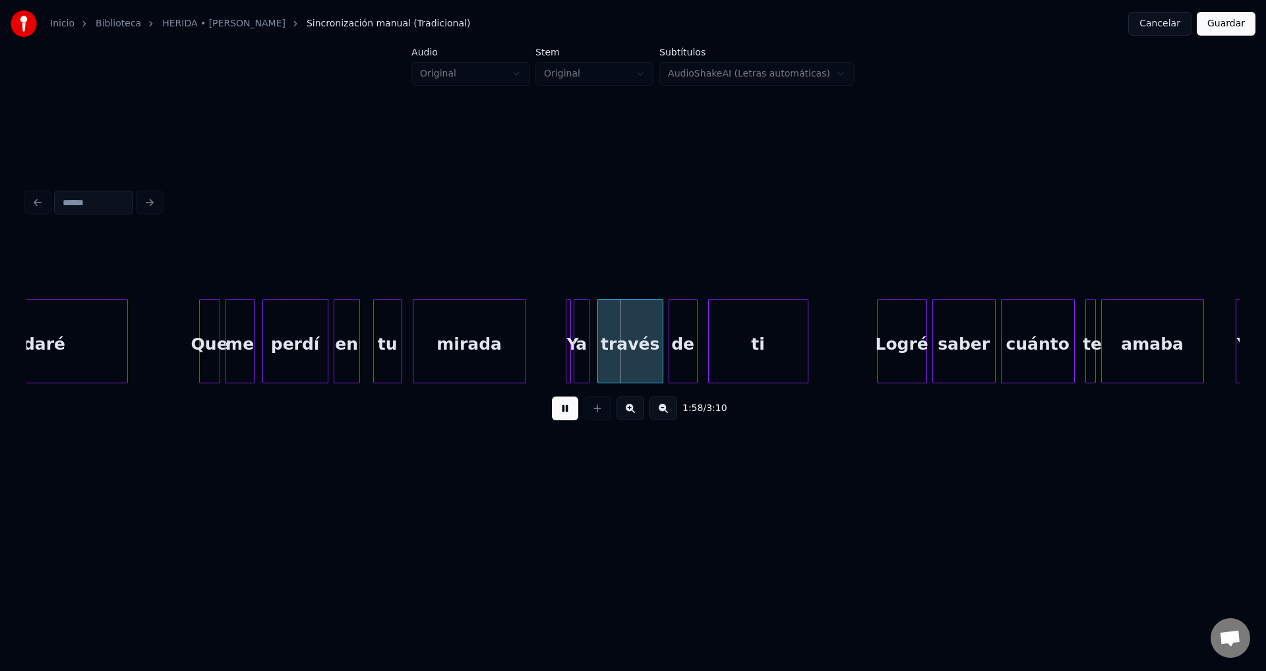
click at [567, 420] on button at bounding box center [565, 408] width 26 height 24
click at [566, 341] on div at bounding box center [568, 340] width 4 height 83
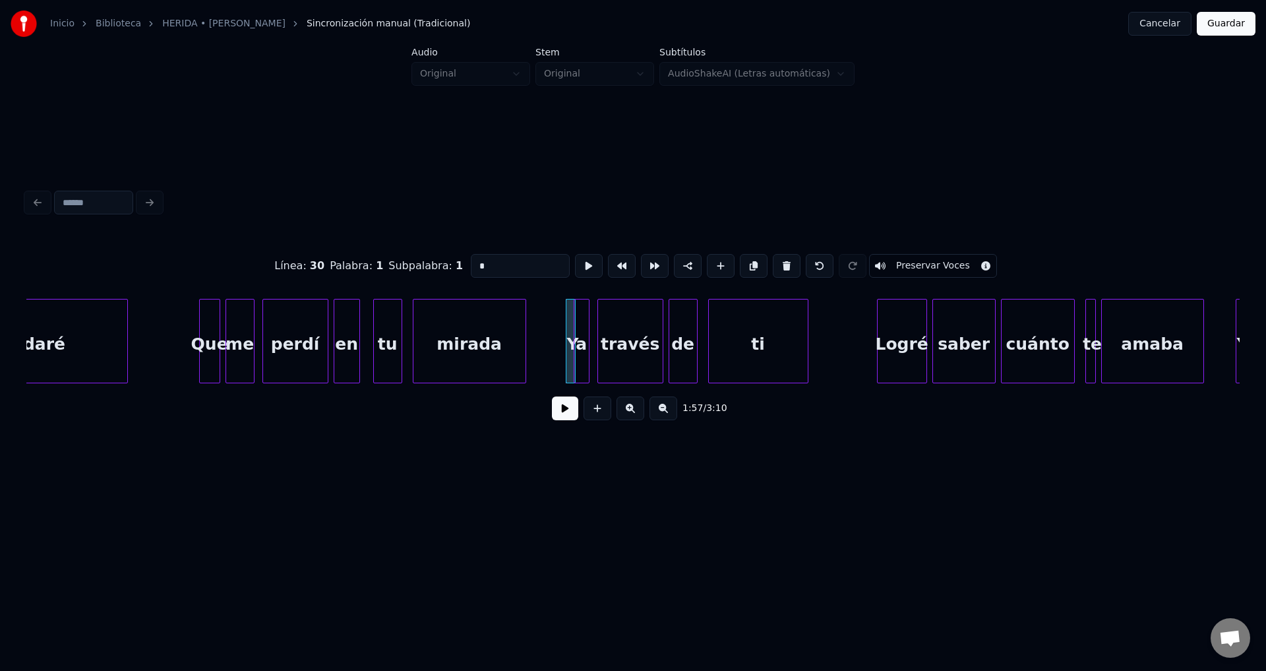
click at [568, 342] on div "Y" at bounding box center [571, 341] width 10 height 84
click at [580, 328] on div "a" at bounding box center [581, 344] width 15 height 90
click at [569, 326] on div at bounding box center [568, 340] width 4 height 83
click at [775, 262] on button at bounding box center [787, 266] width 28 height 24
click at [568, 341] on div "a" at bounding box center [567, 344] width 15 height 90
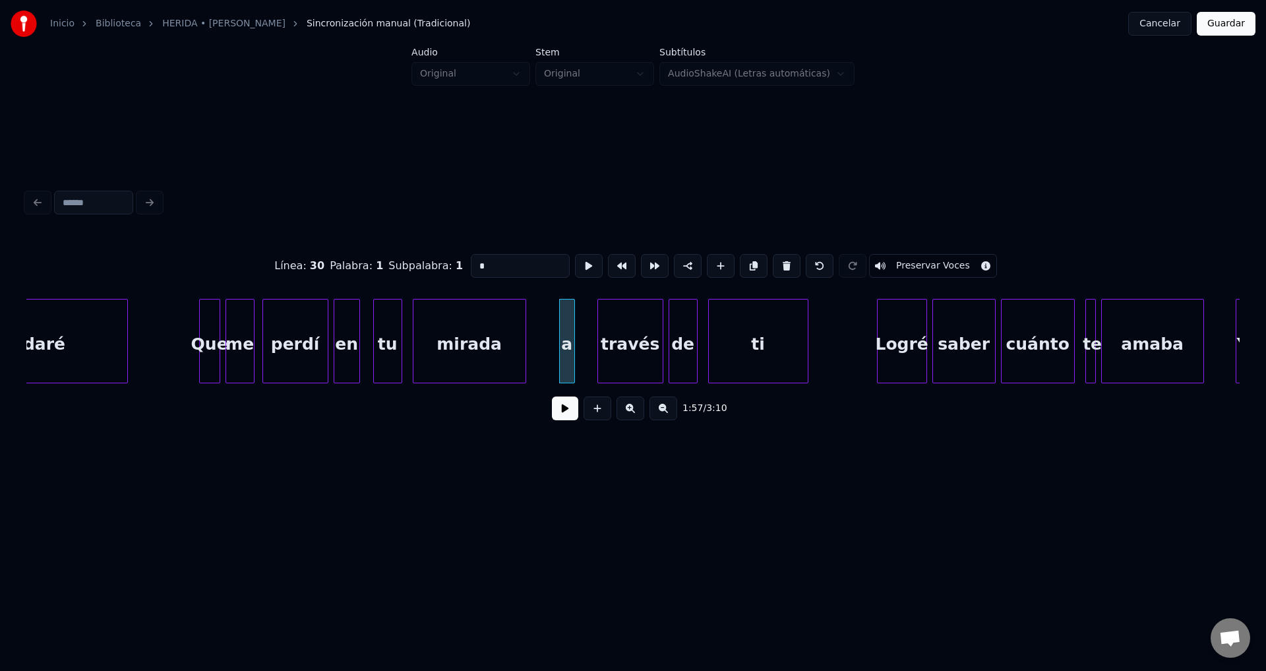
click at [568, 340] on div "a" at bounding box center [567, 344] width 15 height 90
drag, startPoint x: 507, startPoint y: 260, endPoint x: 452, endPoint y: 260, distance: 54.7
click at [453, 260] on div "Línea : 30 Palabra : 1 Subpalabra : 1 * Preservar Voces" at bounding box center [632, 266] width 1213 height 66
click at [578, 344] on div at bounding box center [576, 340] width 4 height 83
click at [495, 336] on div "mirada" at bounding box center [469, 344] width 112 height 90
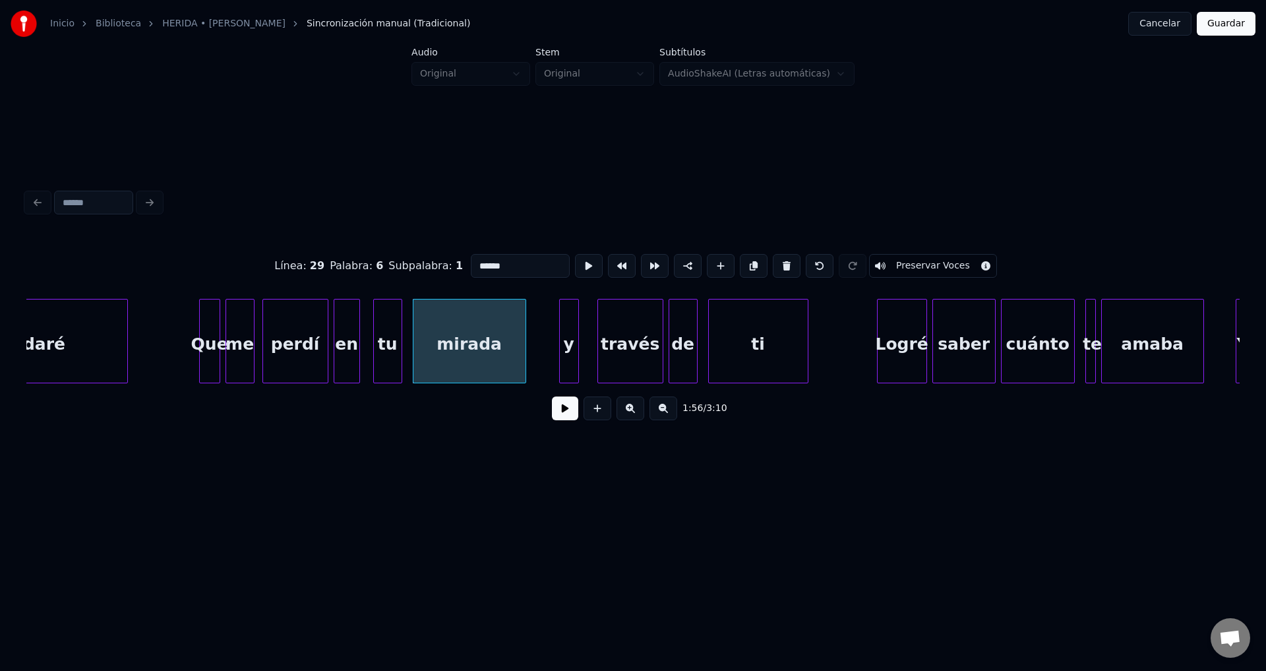
type input "******"
click at [562, 419] on button at bounding box center [565, 408] width 26 height 24
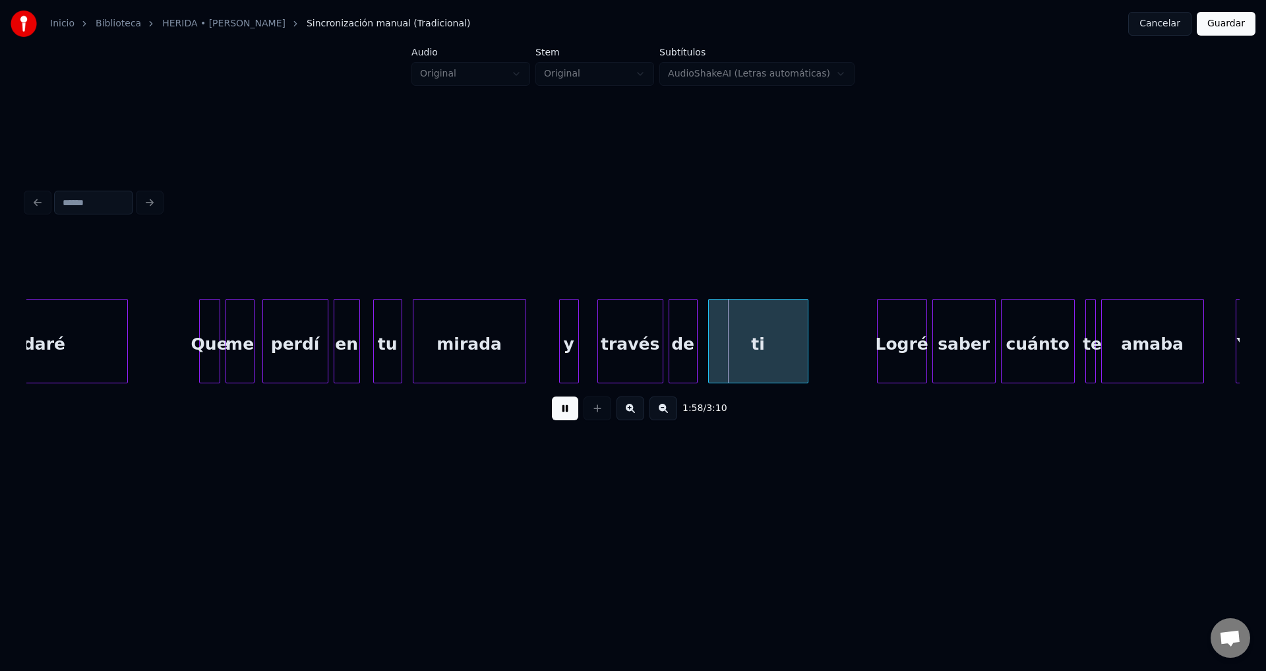
click at [607, 349] on div "través" at bounding box center [630, 344] width 65 height 90
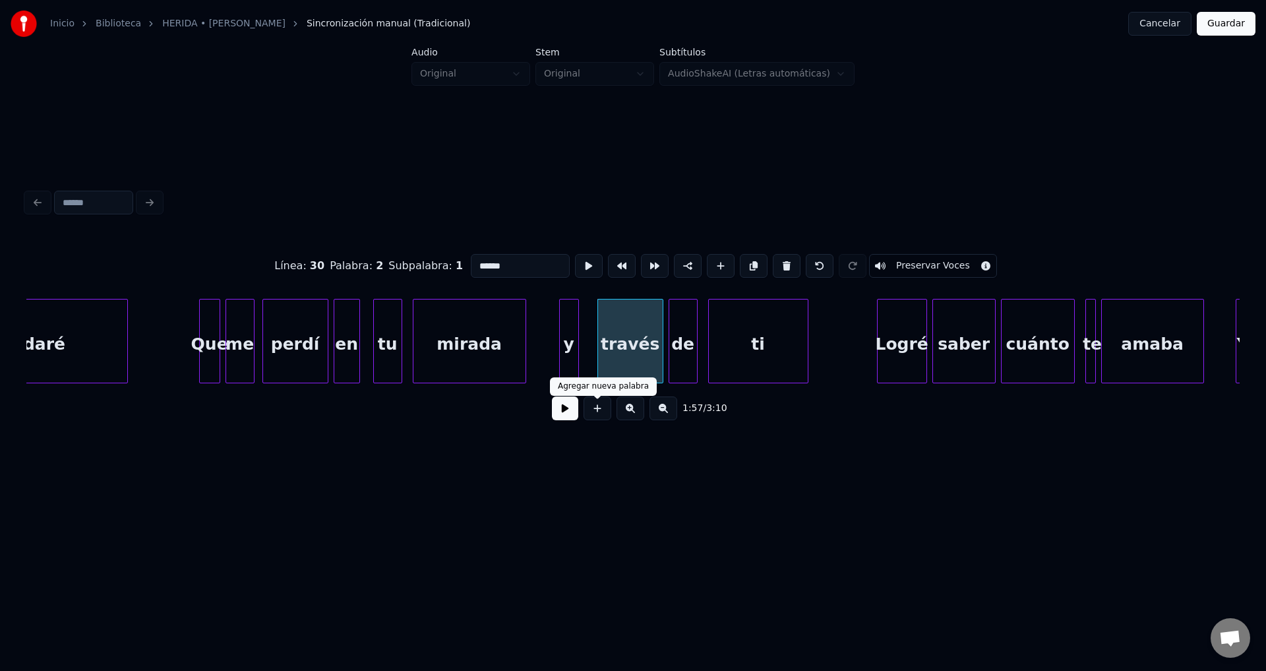
click at [570, 417] on button at bounding box center [565, 408] width 26 height 24
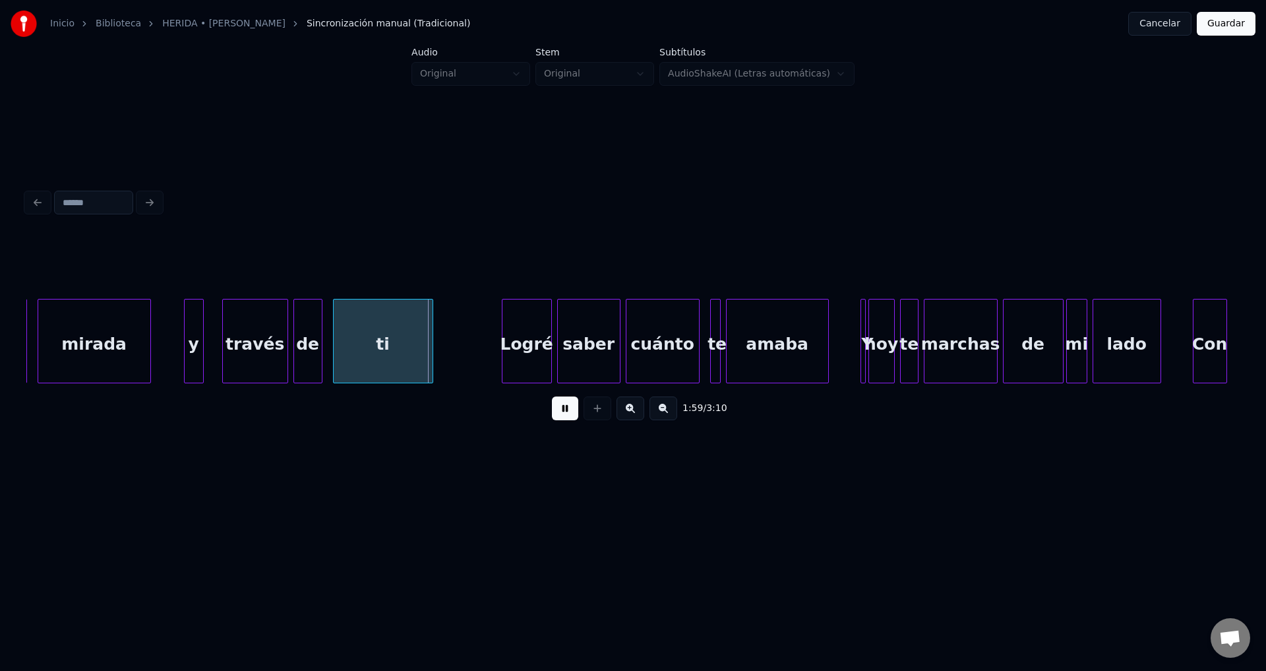
scroll to position [0, 15360]
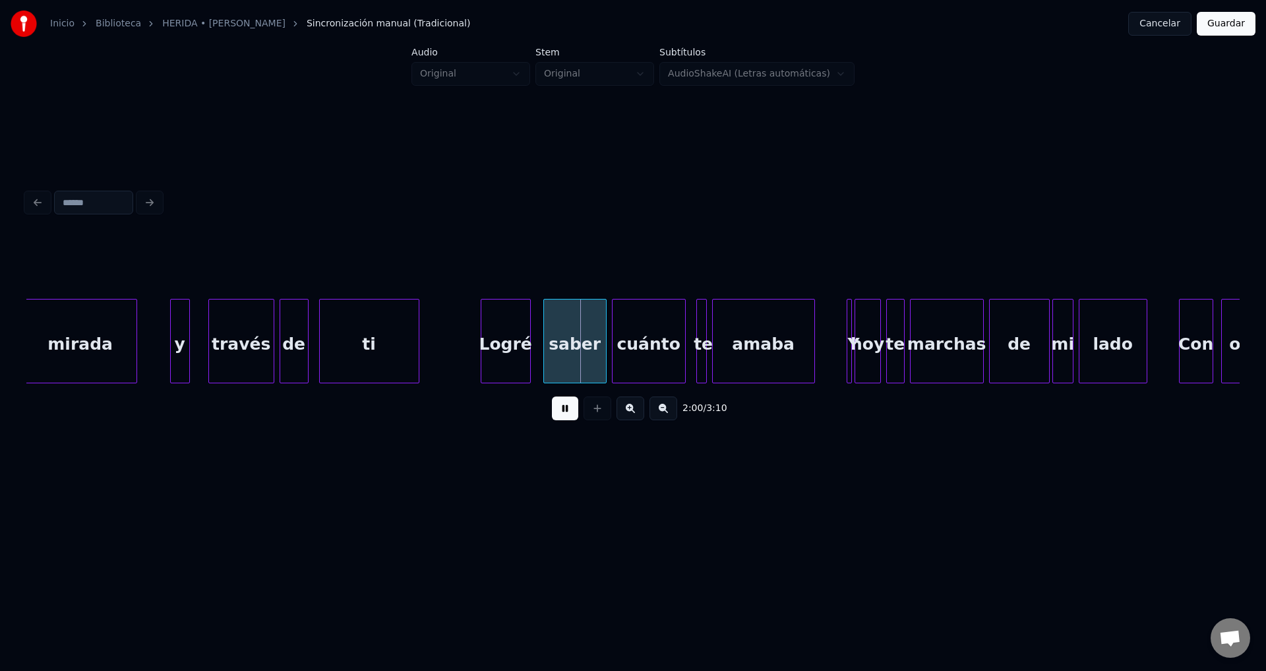
click at [522, 361] on div "Logré" at bounding box center [505, 344] width 49 height 90
click at [378, 345] on div "ti" at bounding box center [369, 344] width 99 height 90
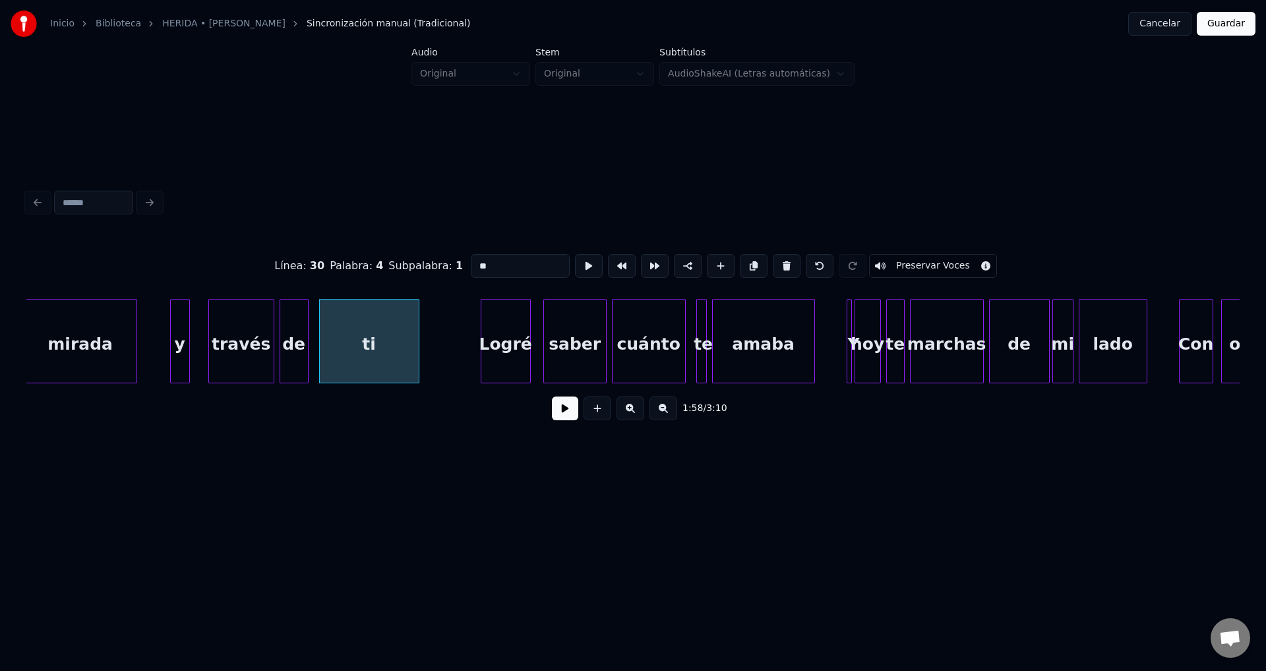
click at [560, 415] on button at bounding box center [565, 408] width 26 height 24
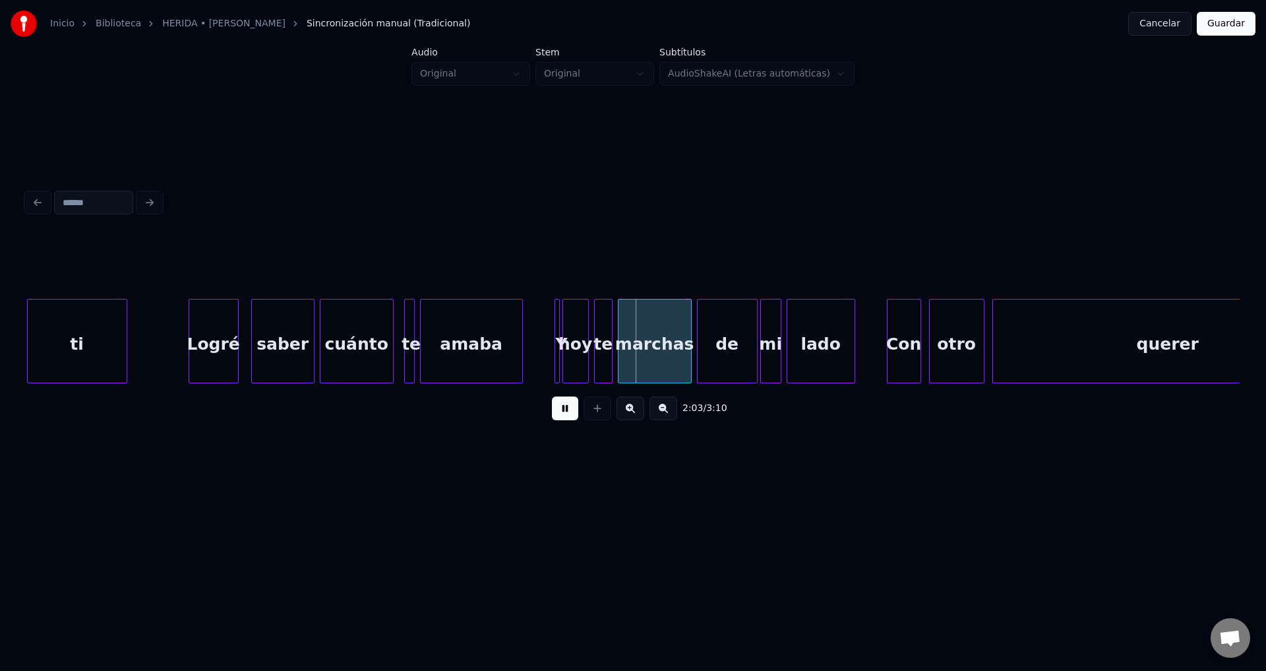
scroll to position [0, 15666]
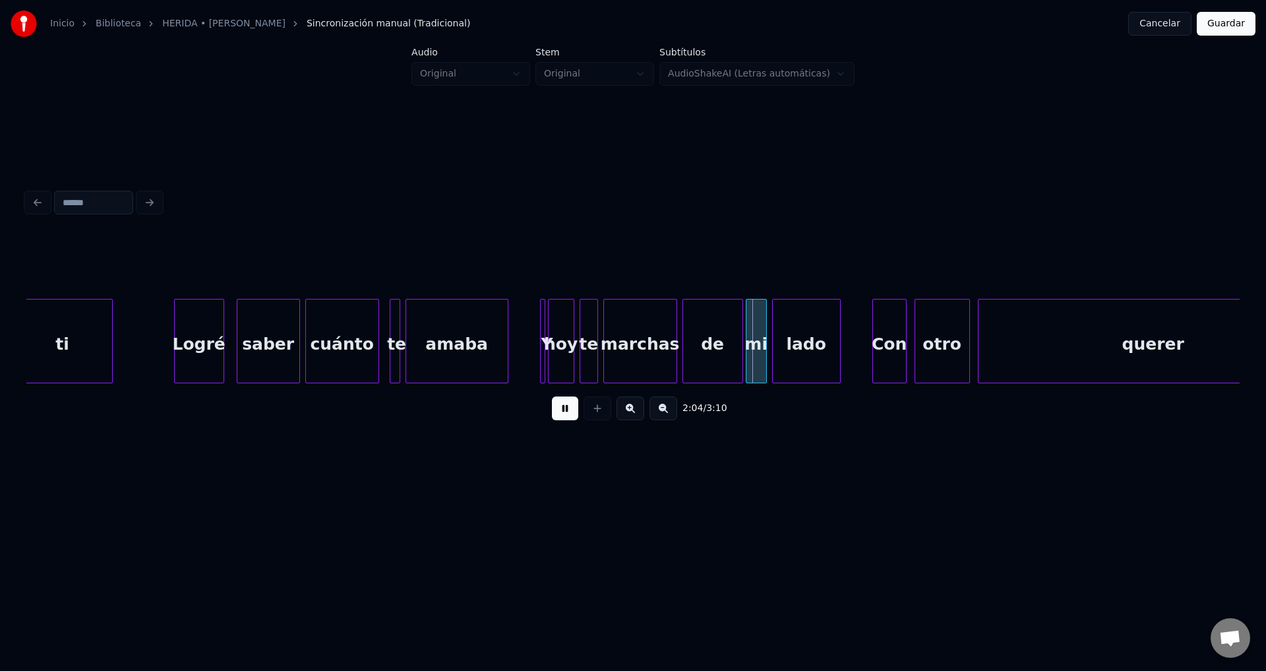
click at [541, 332] on div at bounding box center [543, 340] width 4 height 83
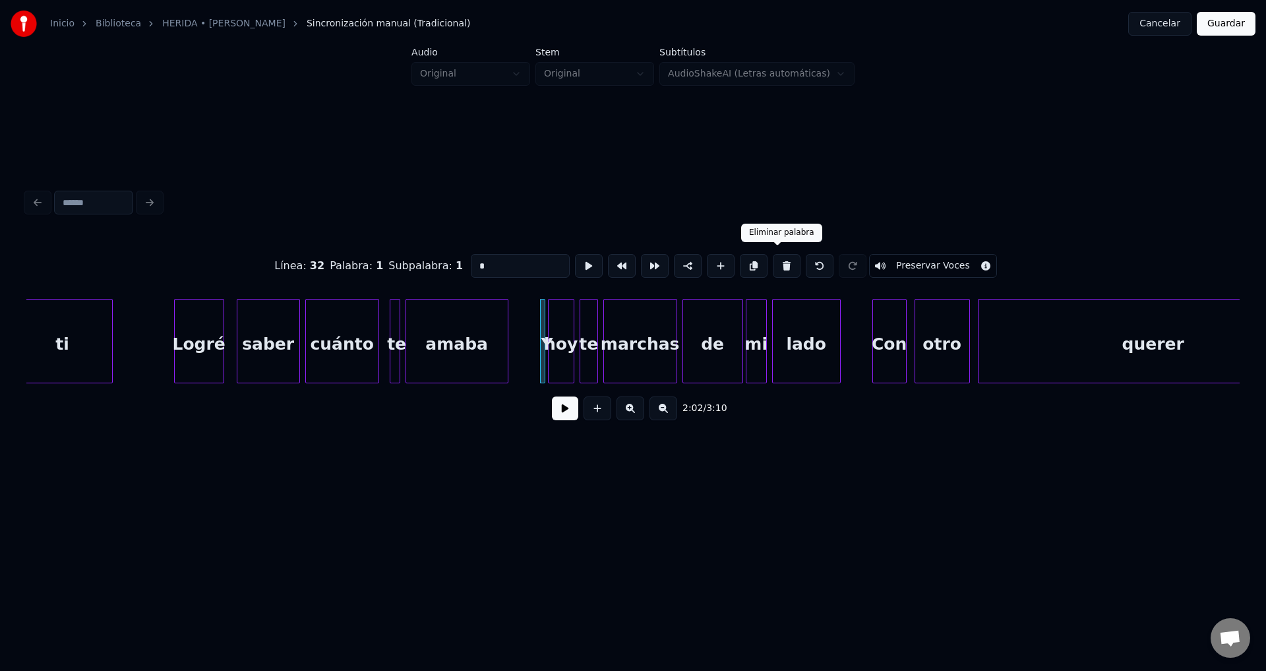
click at [775, 261] on button at bounding box center [787, 266] width 28 height 24
type input "***"
click at [552, 355] on div "hoy" at bounding box center [547, 344] width 25 height 90
click at [561, 402] on button at bounding box center [565, 408] width 26 height 24
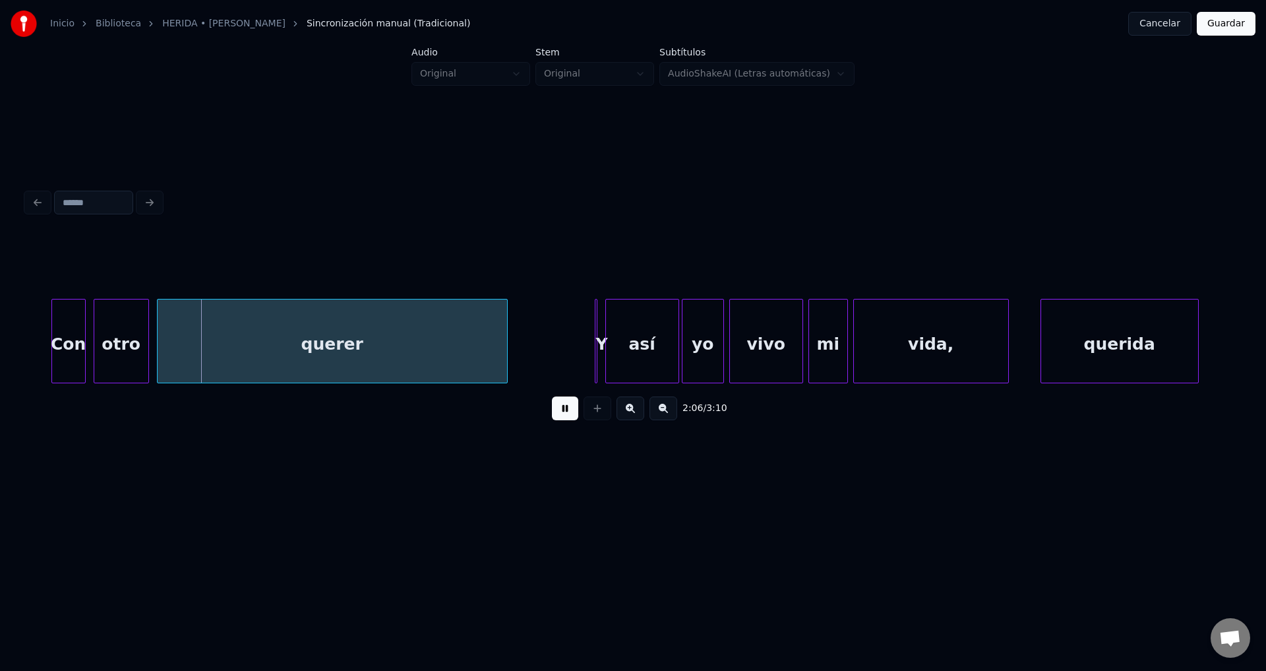
scroll to position [0, 16515]
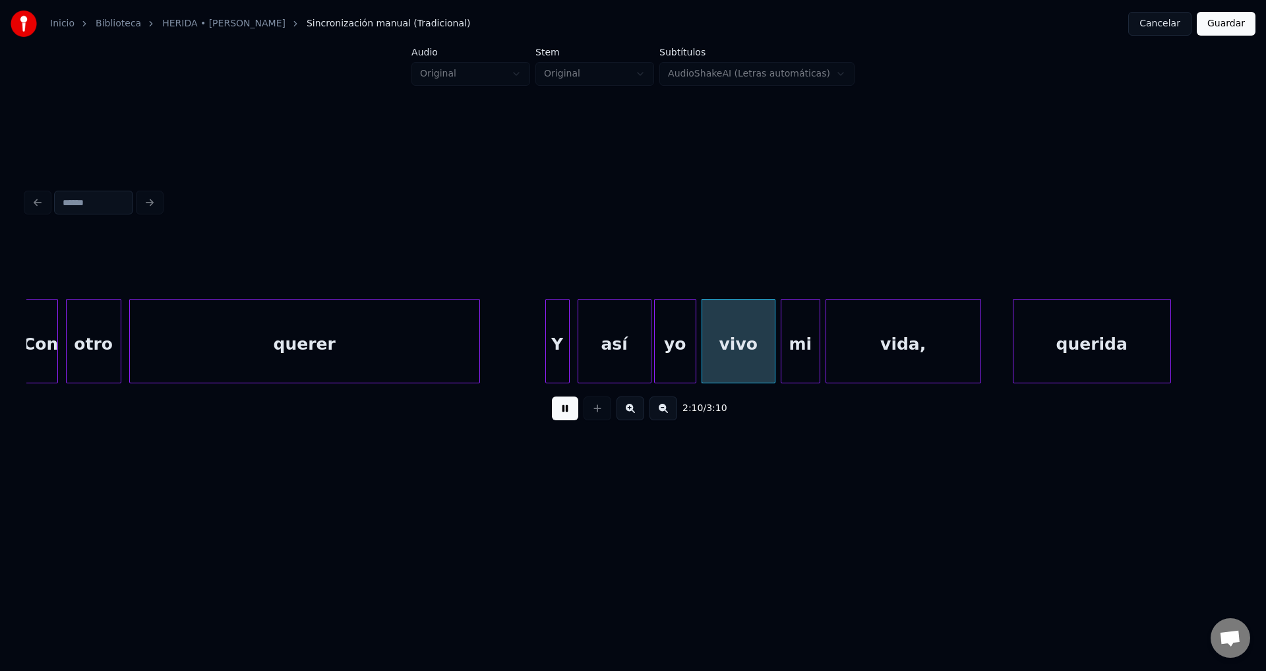
click at [550, 340] on div at bounding box center [548, 340] width 4 height 83
click at [553, 339] on div "Y" at bounding box center [550, 344] width 20 height 90
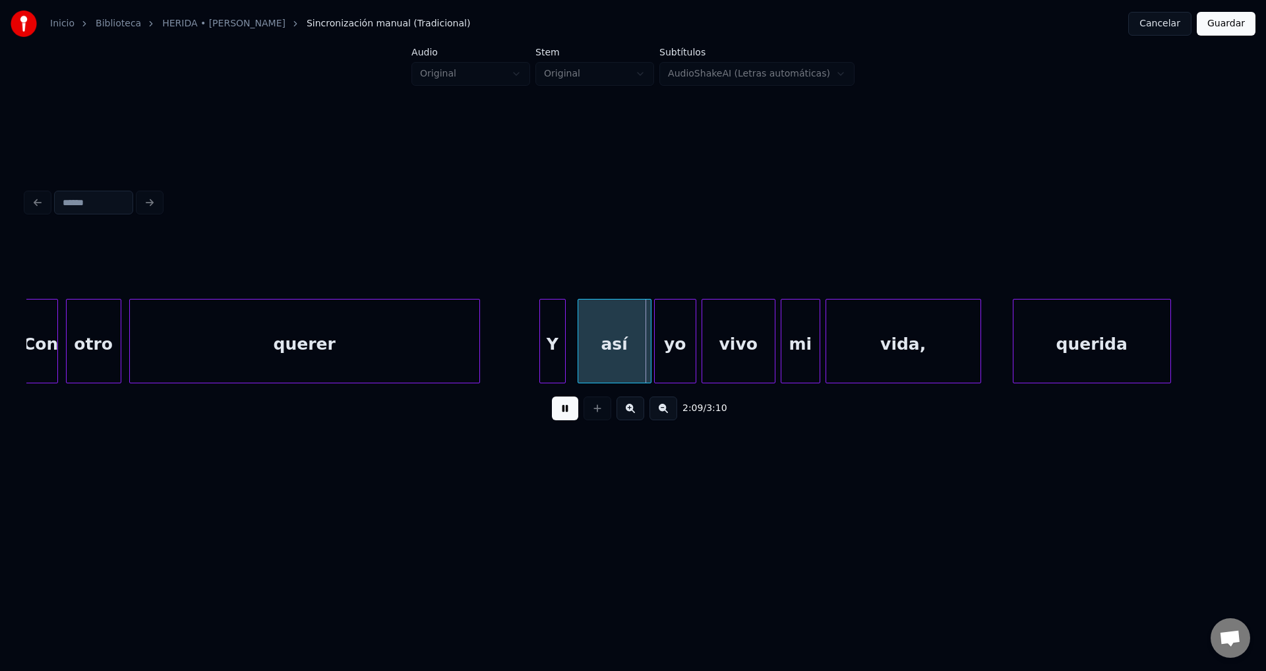
click at [561, 339] on div at bounding box center [563, 340] width 4 height 83
click at [556, 339] on div "Y" at bounding box center [557, 344] width 25 height 90
drag, startPoint x: 845, startPoint y: 388, endPoint x: 864, endPoint y: 391, distance: 19.3
click at [864, 391] on div "2:11 / 3:10" at bounding box center [632, 408] width 1213 height 50
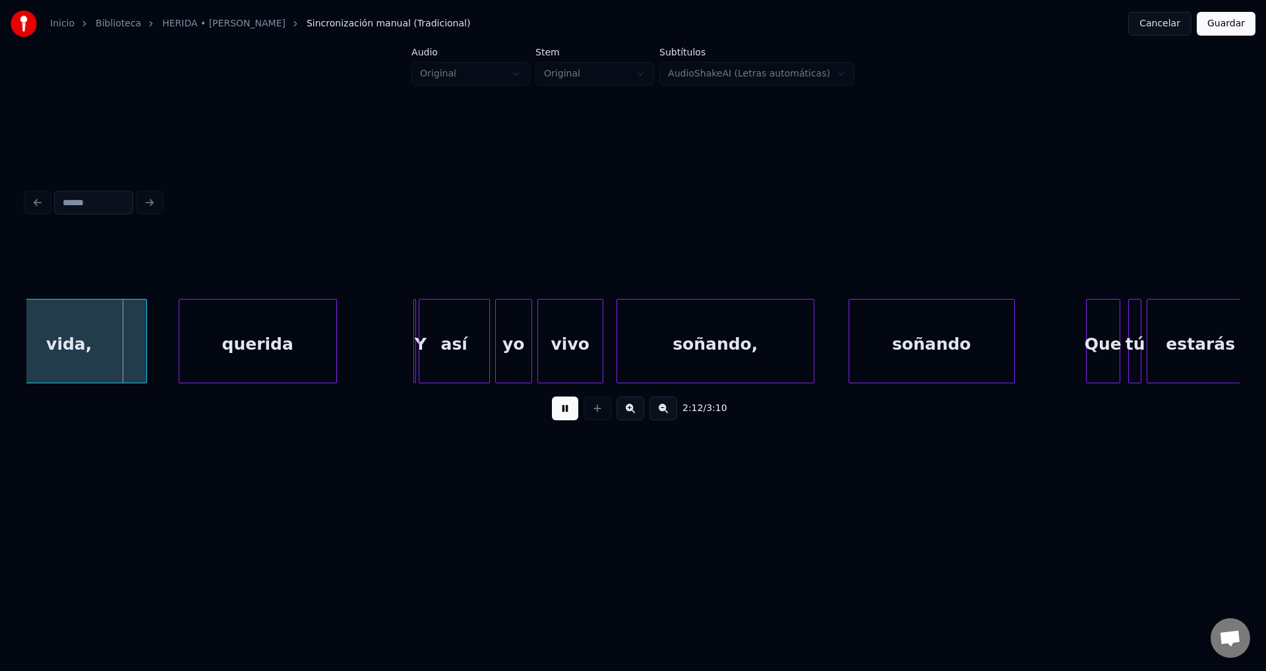
scroll to position [0, 17363]
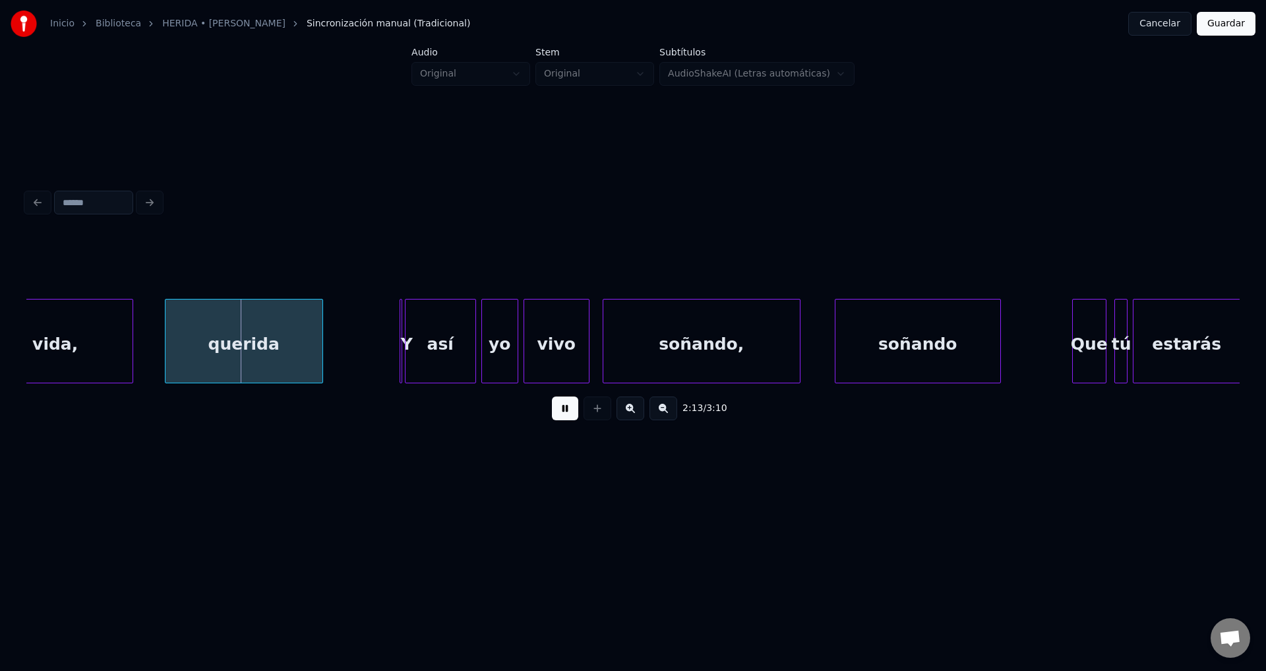
click at [291, 334] on div "querida" at bounding box center [244, 344] width 157 height 90
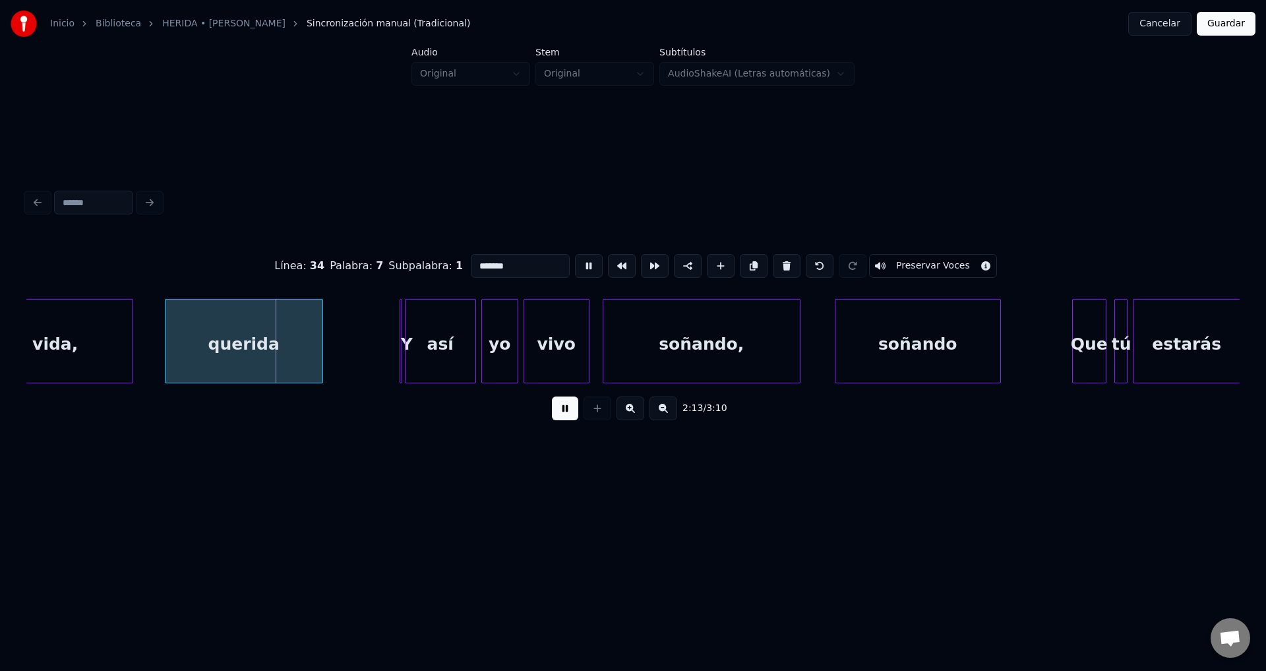
click at [473, 263] on input "*******" at bounding box center [520, 266] width 99 height 24
type input "*******"
click at [560, 429] on div "2:12 / 3:10" at bounding box center [632, 408] width 1213 height 50
click at [566, 419] on button at bounding box center [565, 408] width 26 height 24
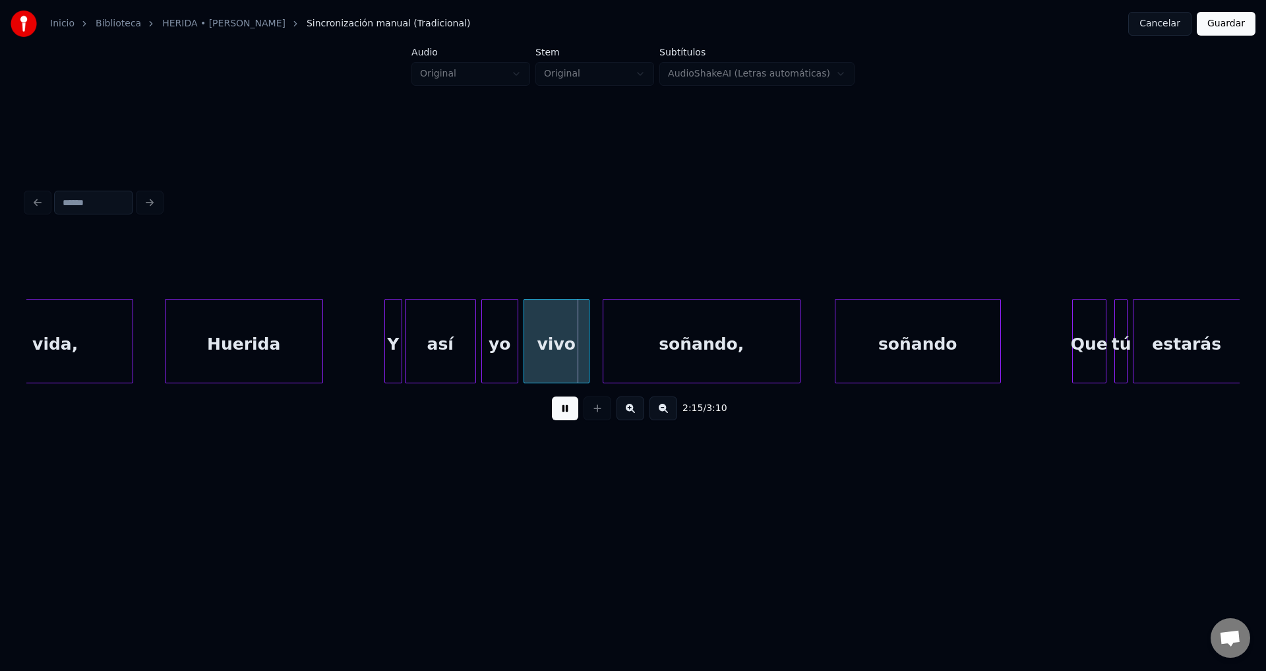
click at [386, 343] on div at bounding box center [387, 340] width 4 height 83
click at [392, 342] on div "Y" at bounding box center [390, 344] width 17 height 90
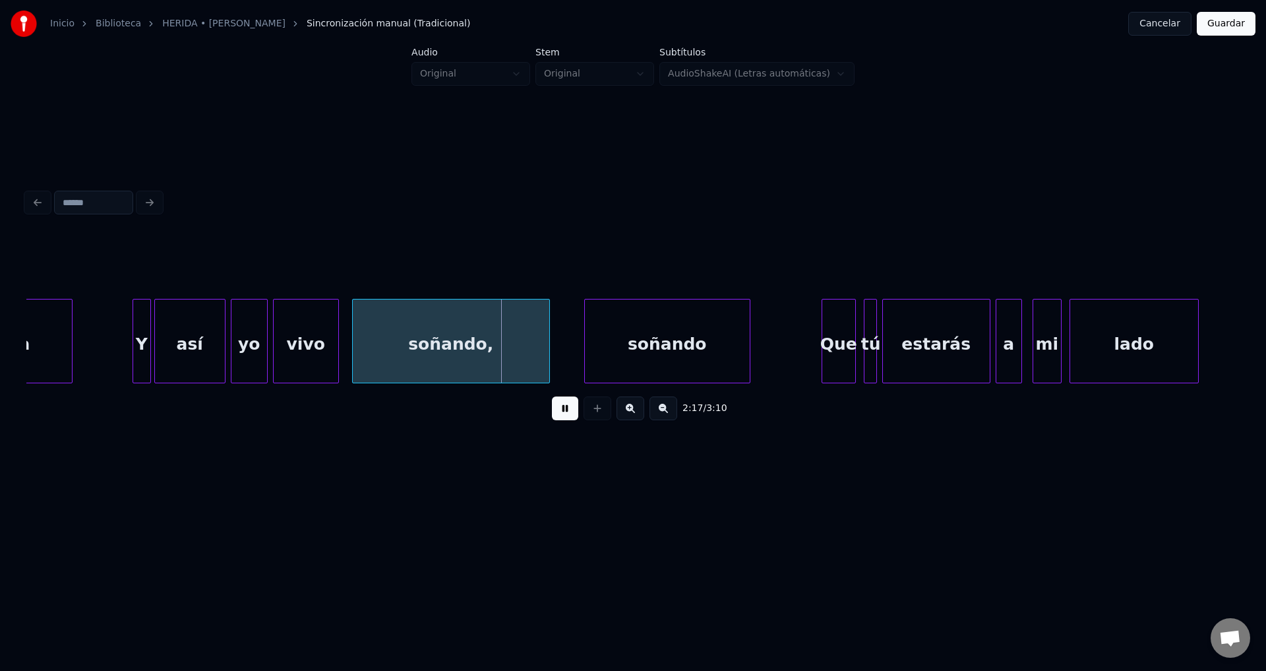
scroll to position [0, 17669]
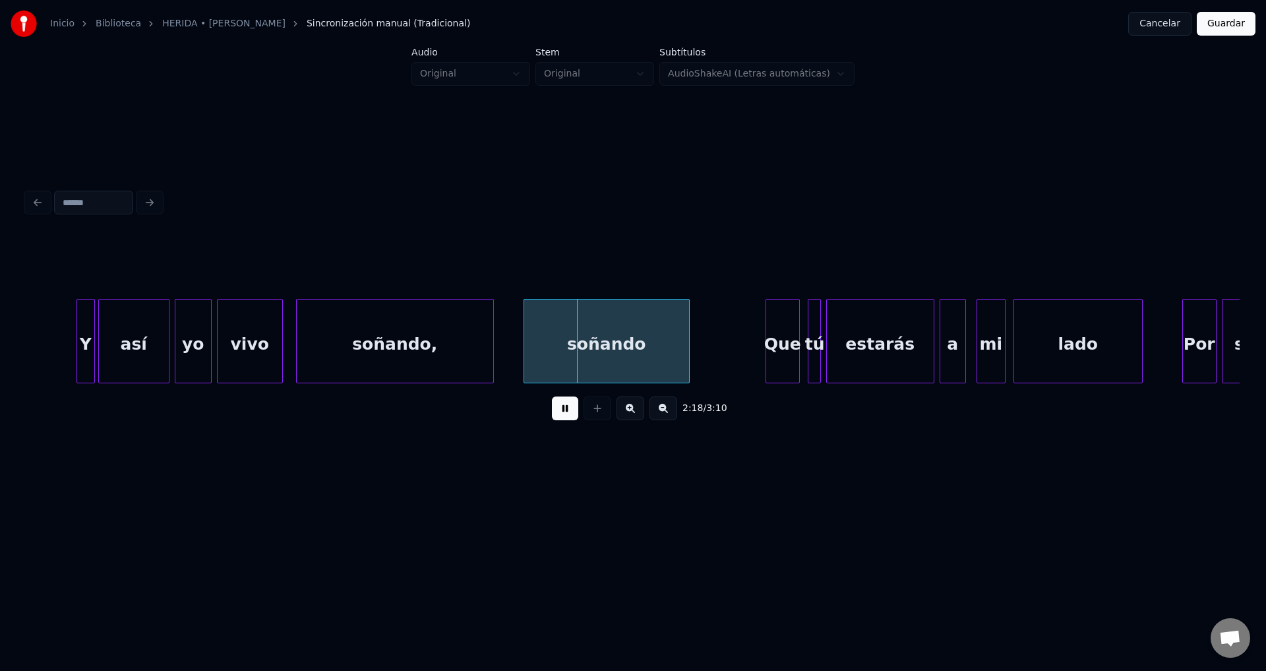
click at [659, 355] on div "soñando" at bounding box center [606, 344] width 165 height 90
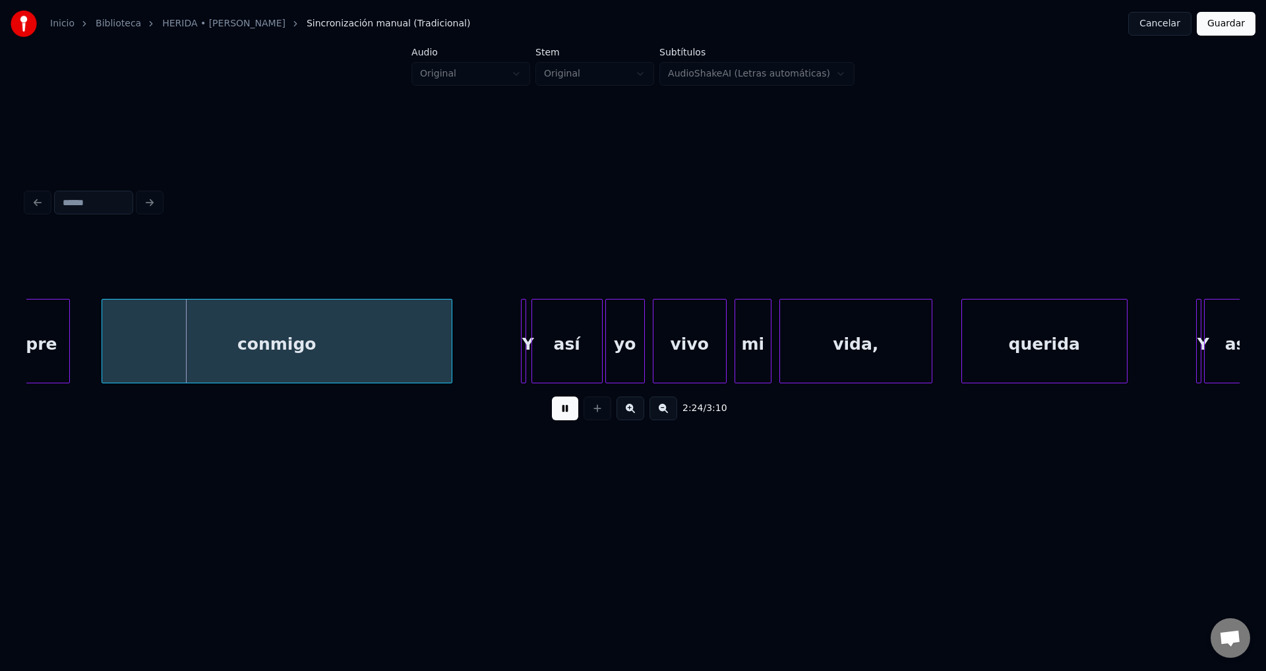
scroll to position [0, 18936]
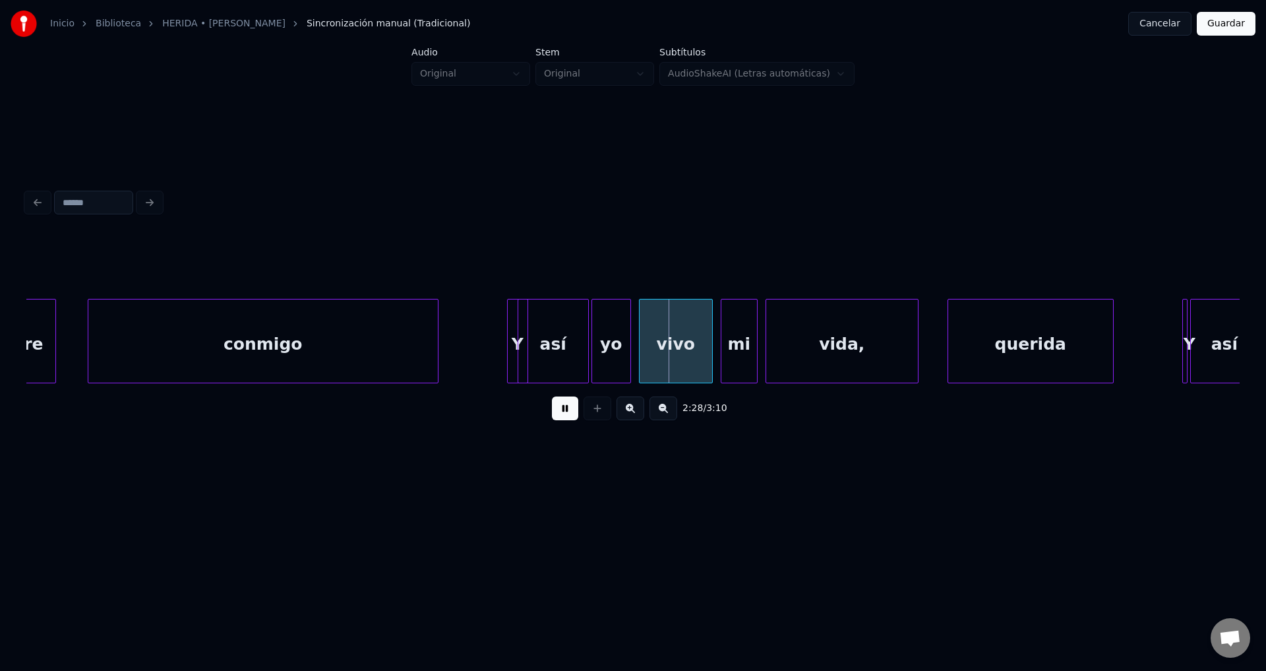
click at [495, 335] on div "Y" at bounding box center [500, 344] width 20 height 90
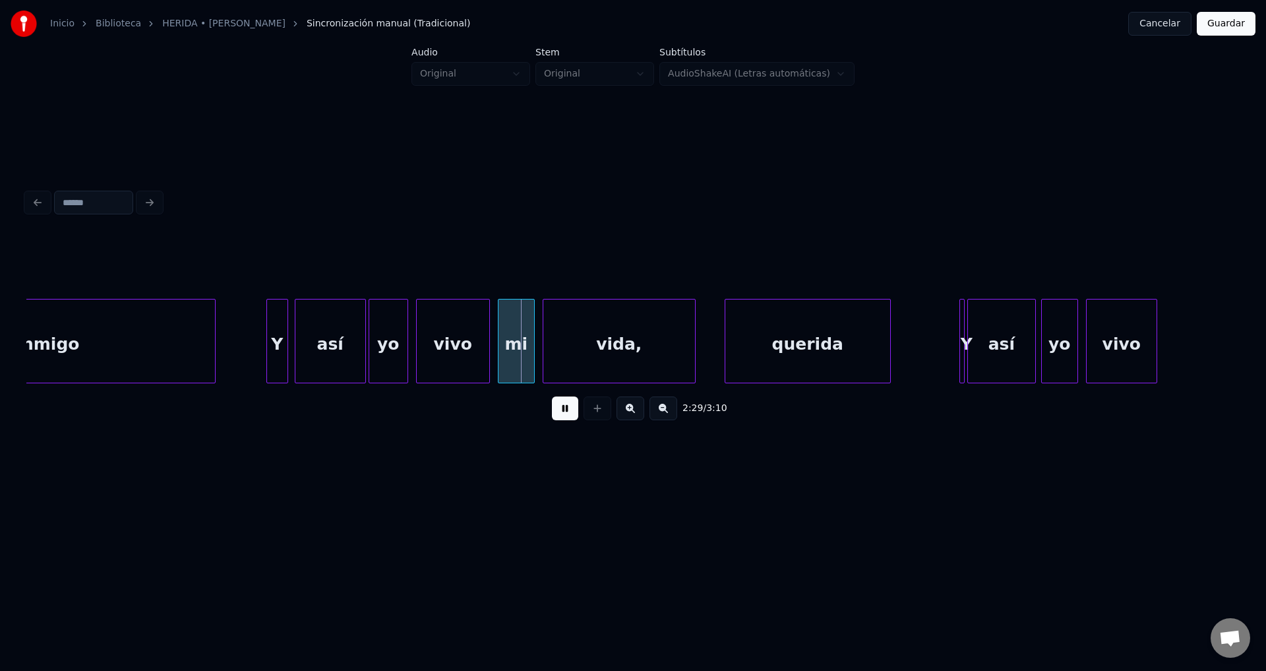
scroll to position [0, 19172]
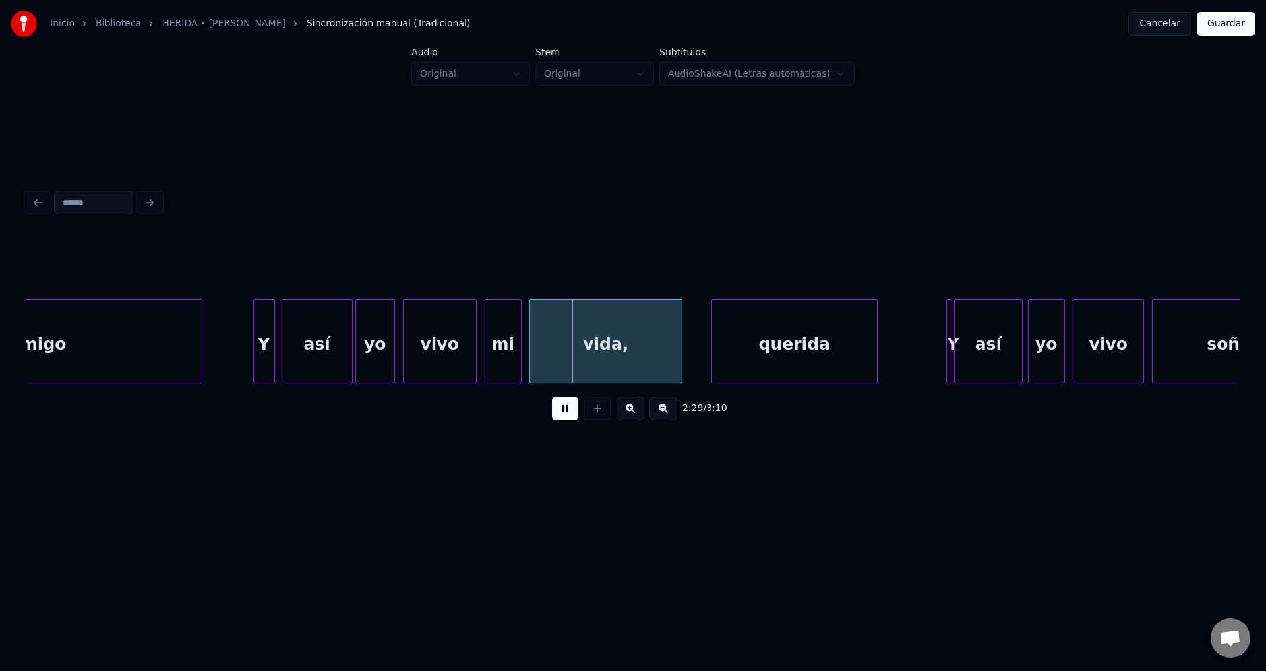
click at [775, 342] on div "querida" at bounding box center [794, 344] width 165 height 90
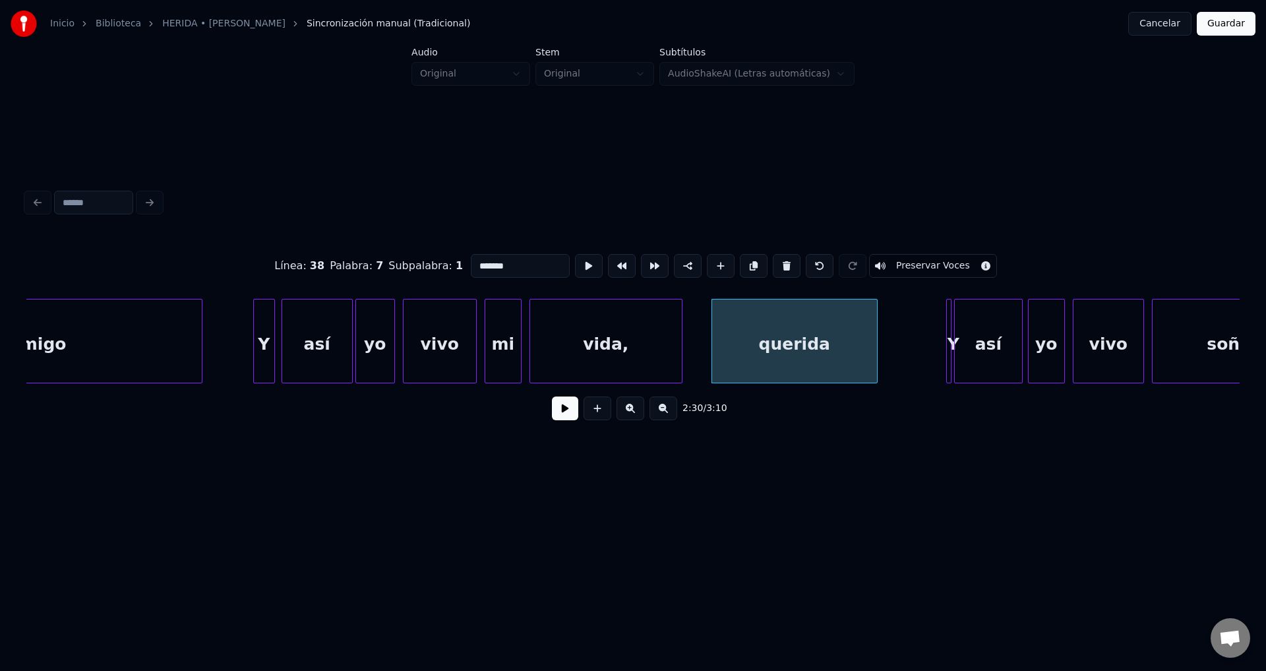
click at [475, 258] on input "*******" at bounding box center [520, 266] width 99 height 24
click at [479, 259] on input "*******" at bounding box center [520, 266] width 99 height 24
click at [482, 255] on input "*******" at bounding box center [520, 266] width 99 height 24
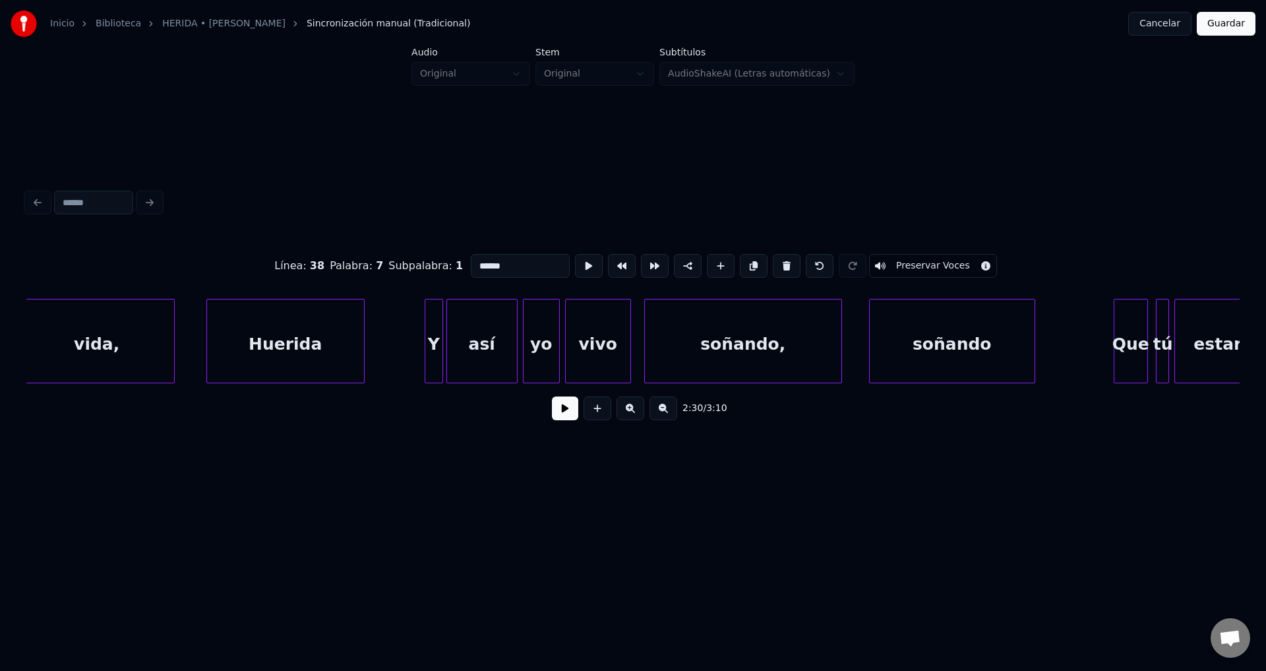
scroll to position [0, 17294]
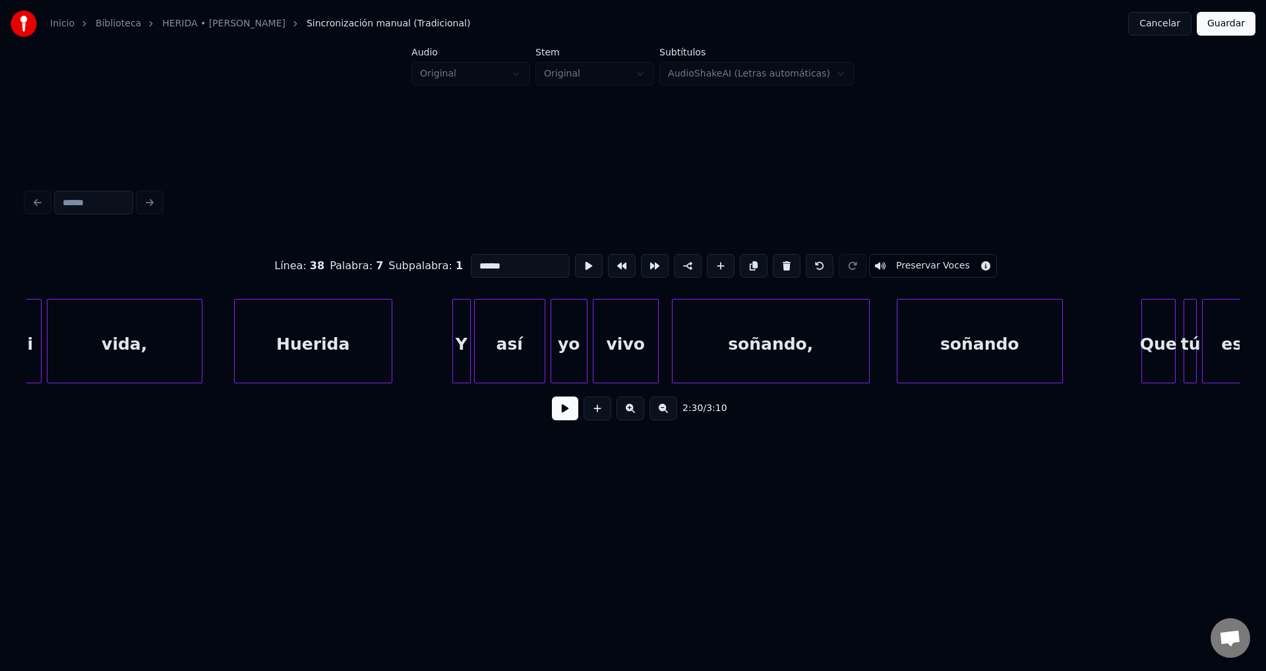
click at [332, 342] on div "Huerida" at bounding box center [313, 344] width 157 height 90
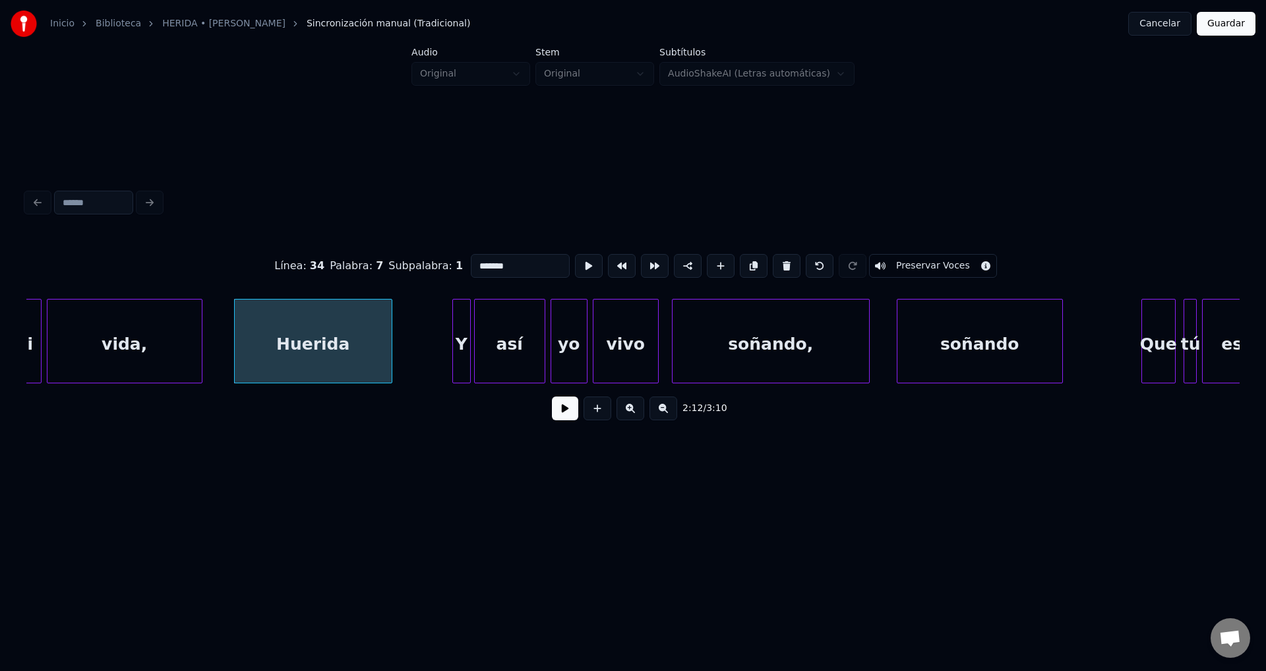
drag, startPoint x: 478, startPoint y: 258, endPoint x: 444, endPoint y: 260, distance: 34.3
click at [444, 260] on div "Línea : 34 Palabra : 7 Subpalabra : 1 ******* Preservar Voces" at bounding box center [632, 266] width 1213 height 66
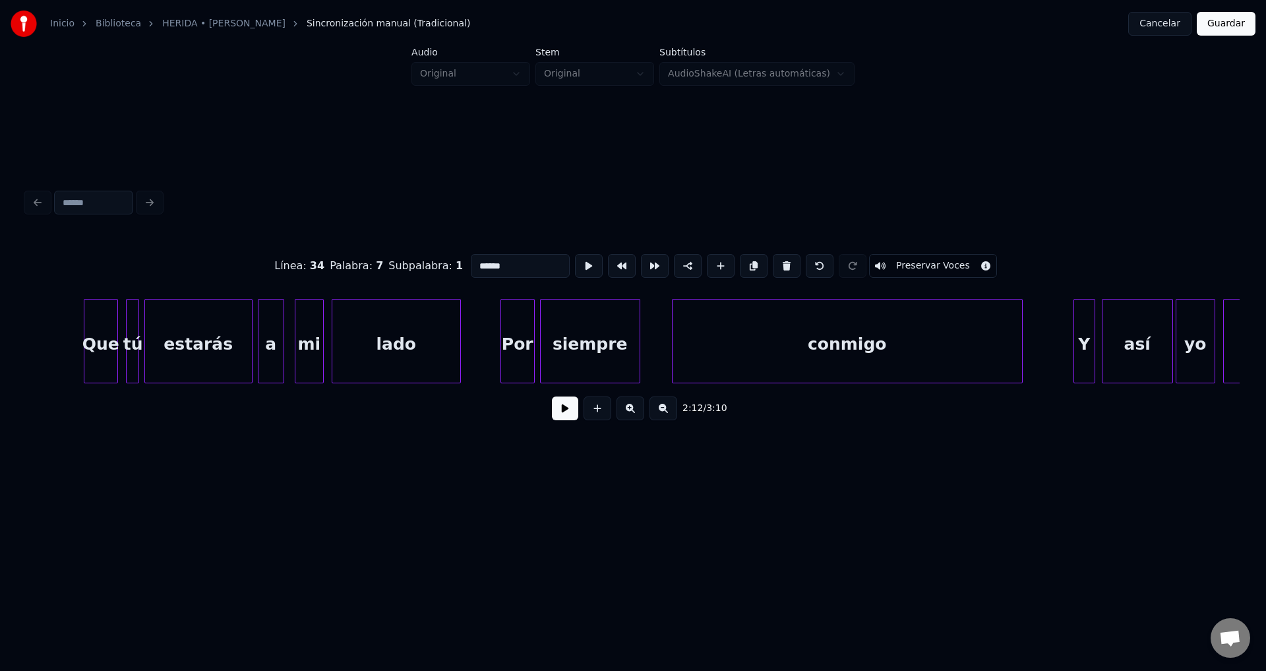
scroll to position [0, 18407]
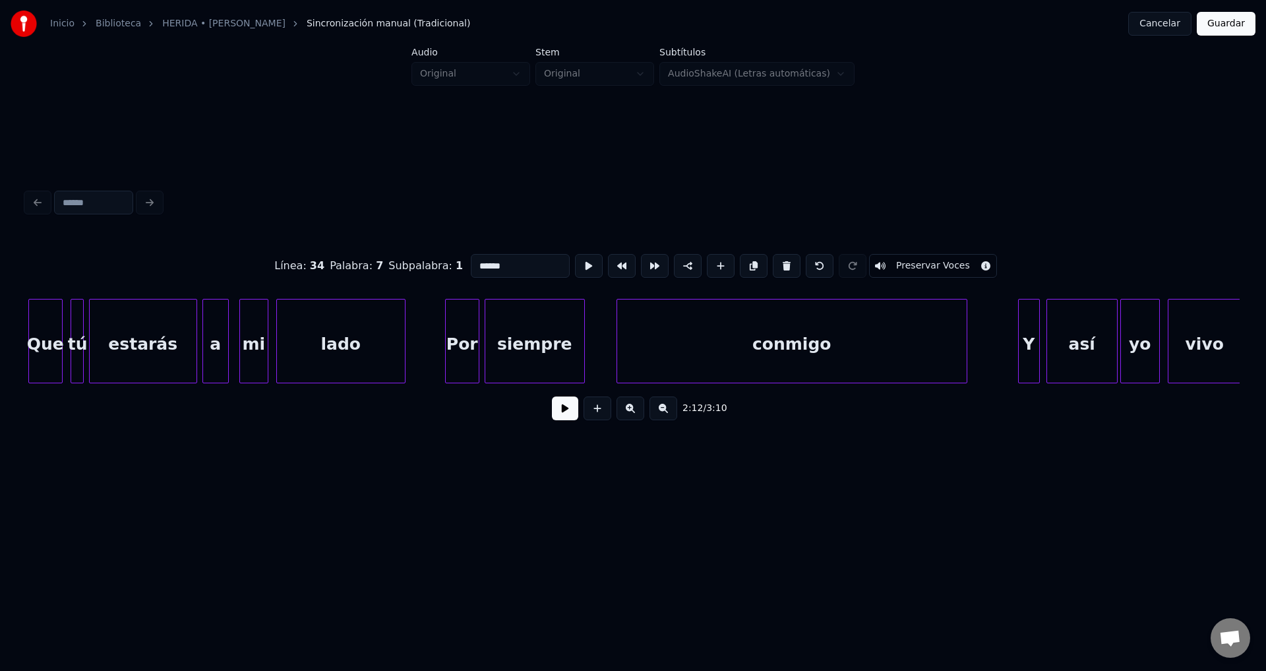
click at [777, 338] on div "conmigo" at bounding box center [791, 344] width 349 height 90
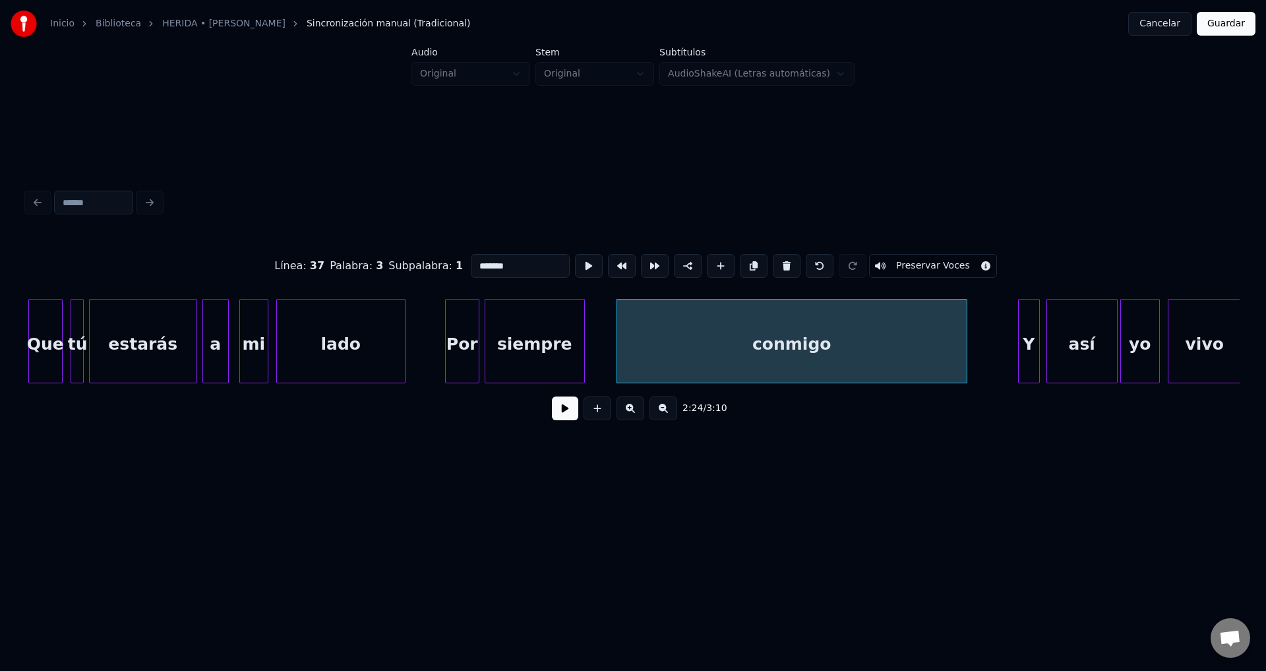
type input "*******"
click at [572, 420] on button at bounding box center [565, 408] width 26 height 24
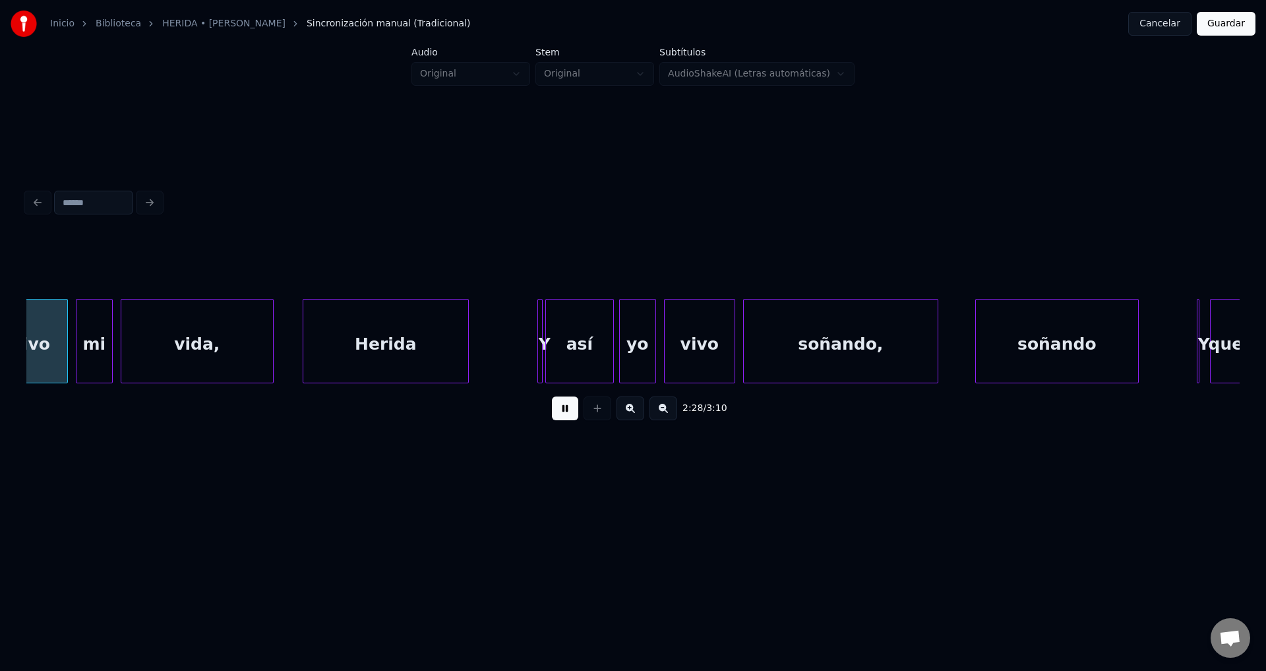
scroll to position [0, 19580]
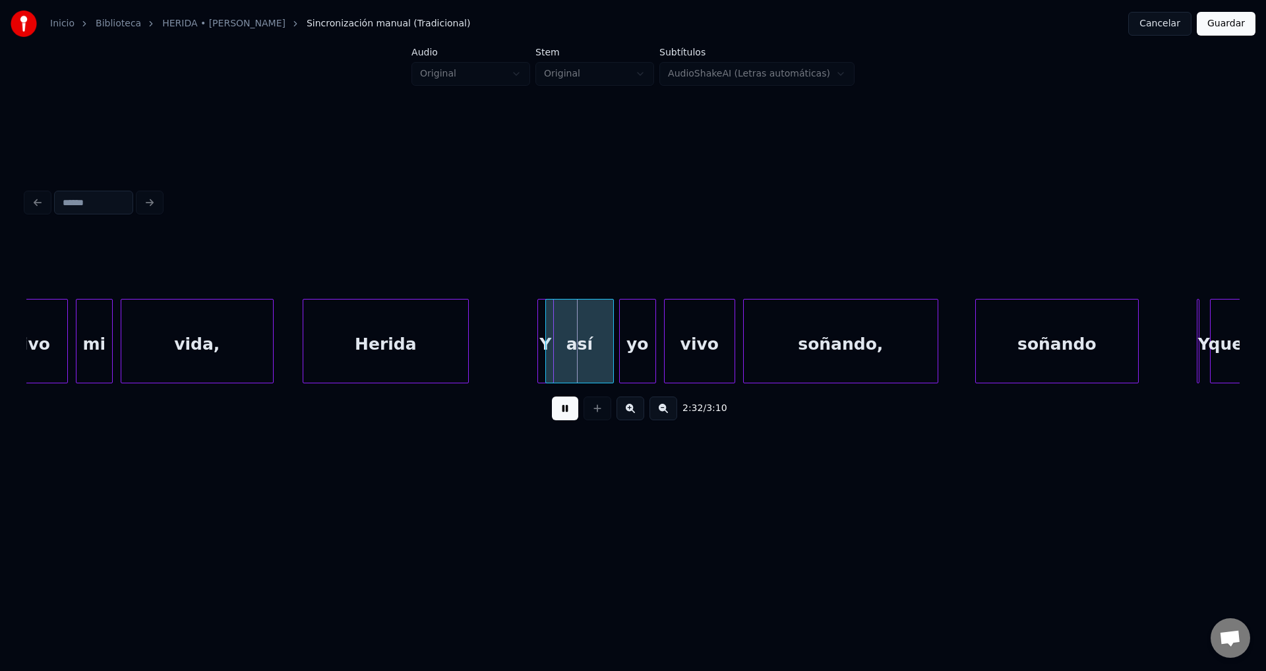
click at [542, 336] on div "Y" at bounding box center [545, 341] width 16 height 84
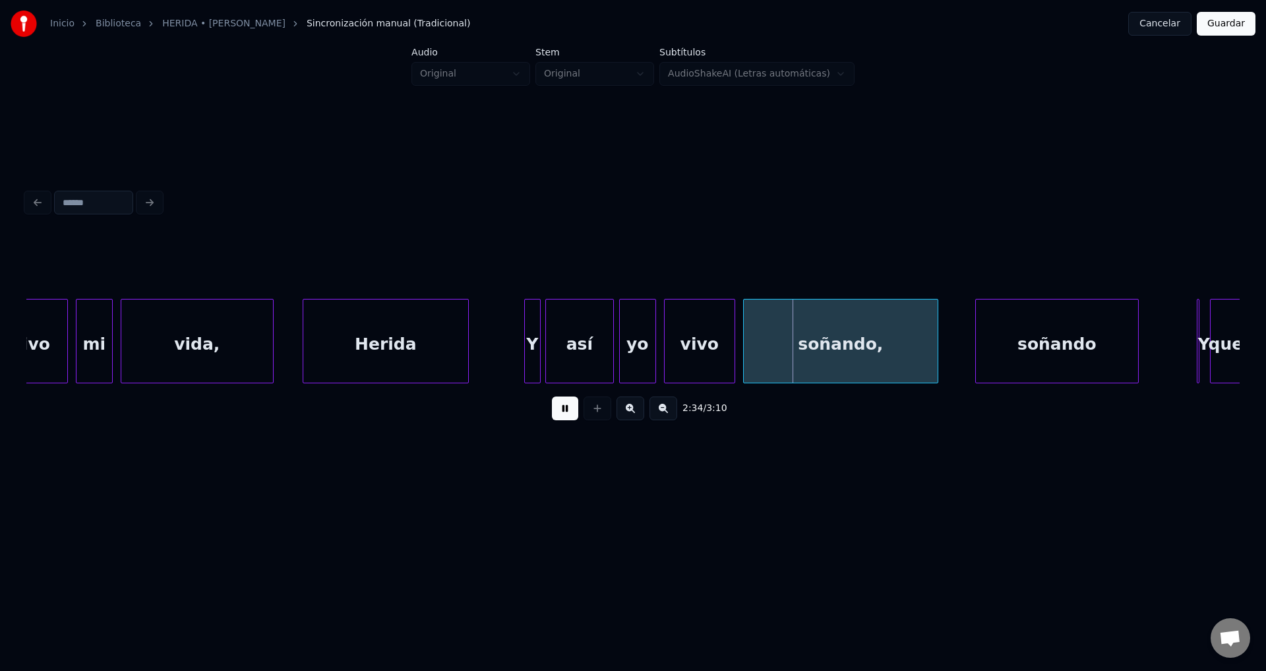
click at [531, 334] on div "Y" at bounding box center [532, 344] width 15 height 90
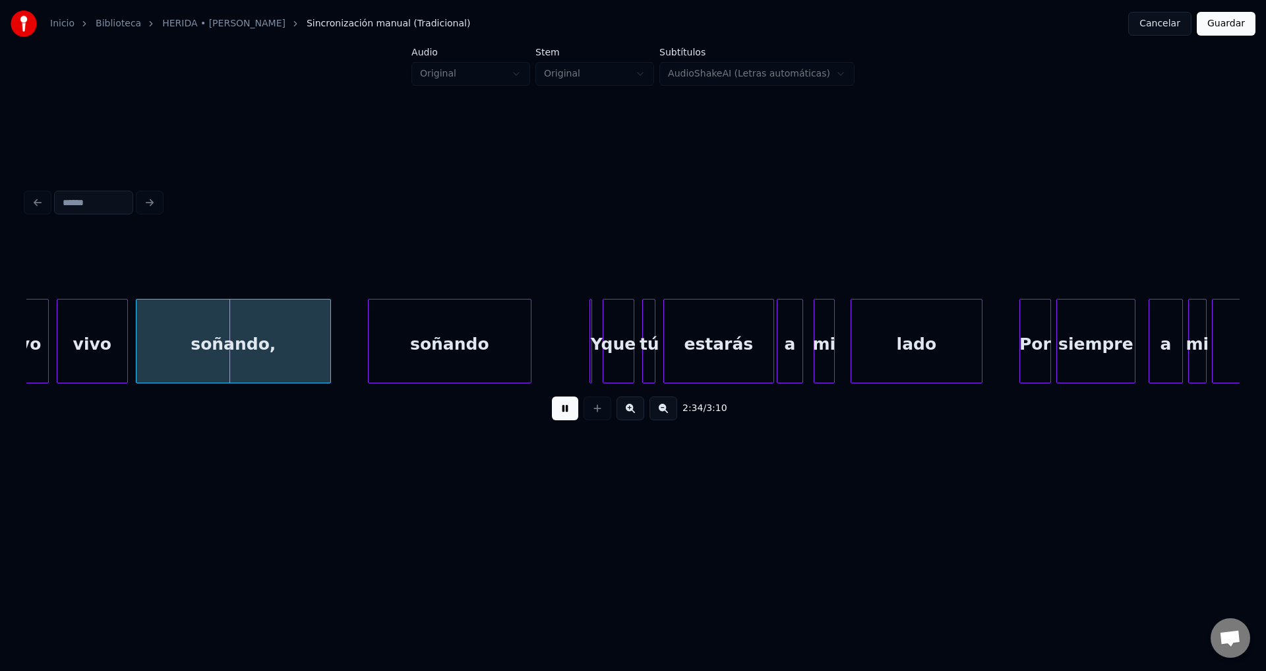
scroll to position [0, 20202]
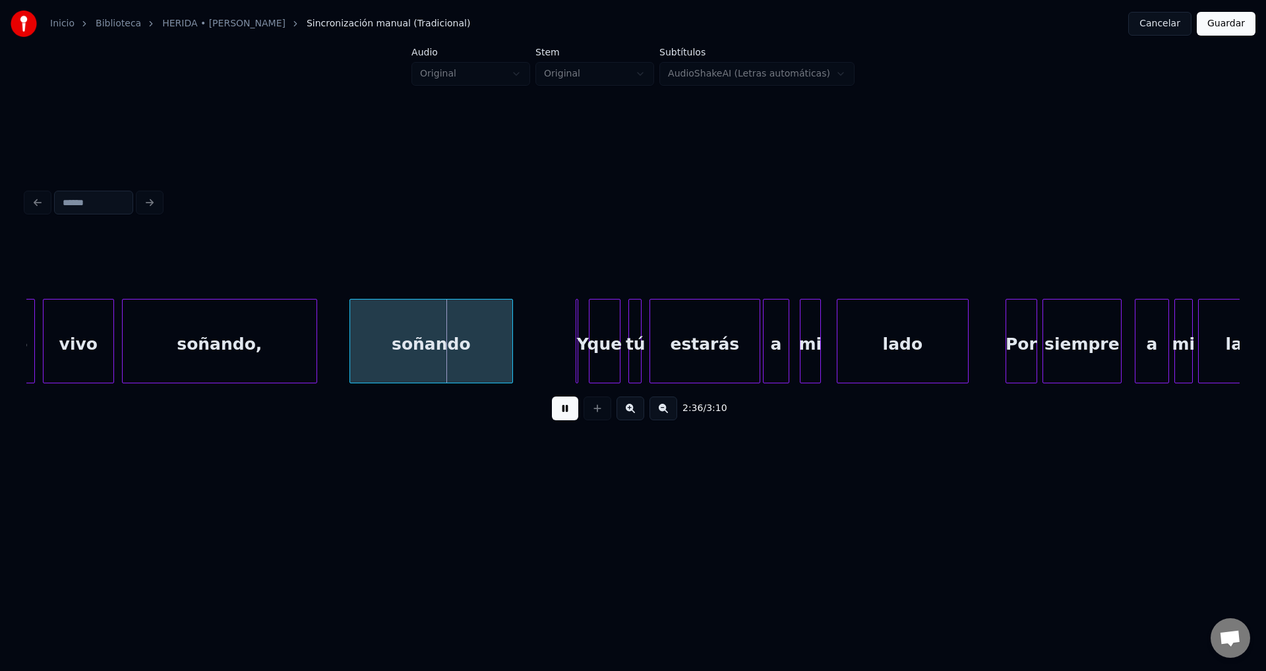
click at [454, 351] on div "soñando" at bounding box center [431, 344] width 162 height 90
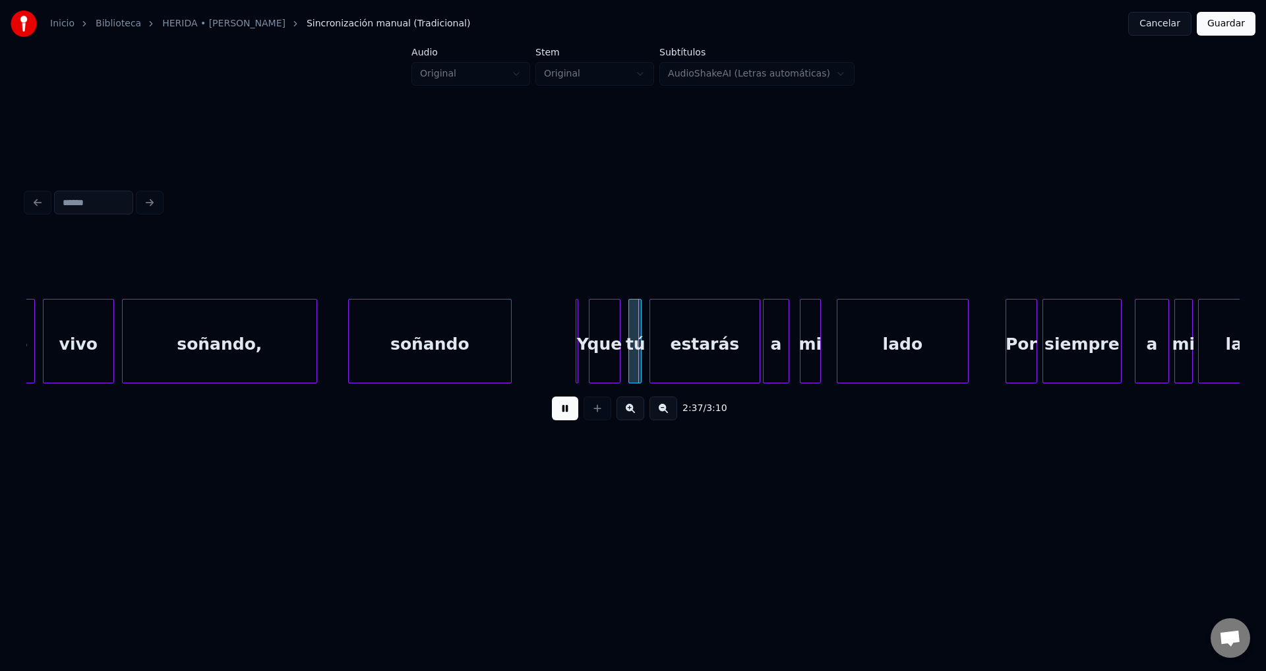
click at [578, 345] on div at bounding box center [578, 340] width 4 height 83
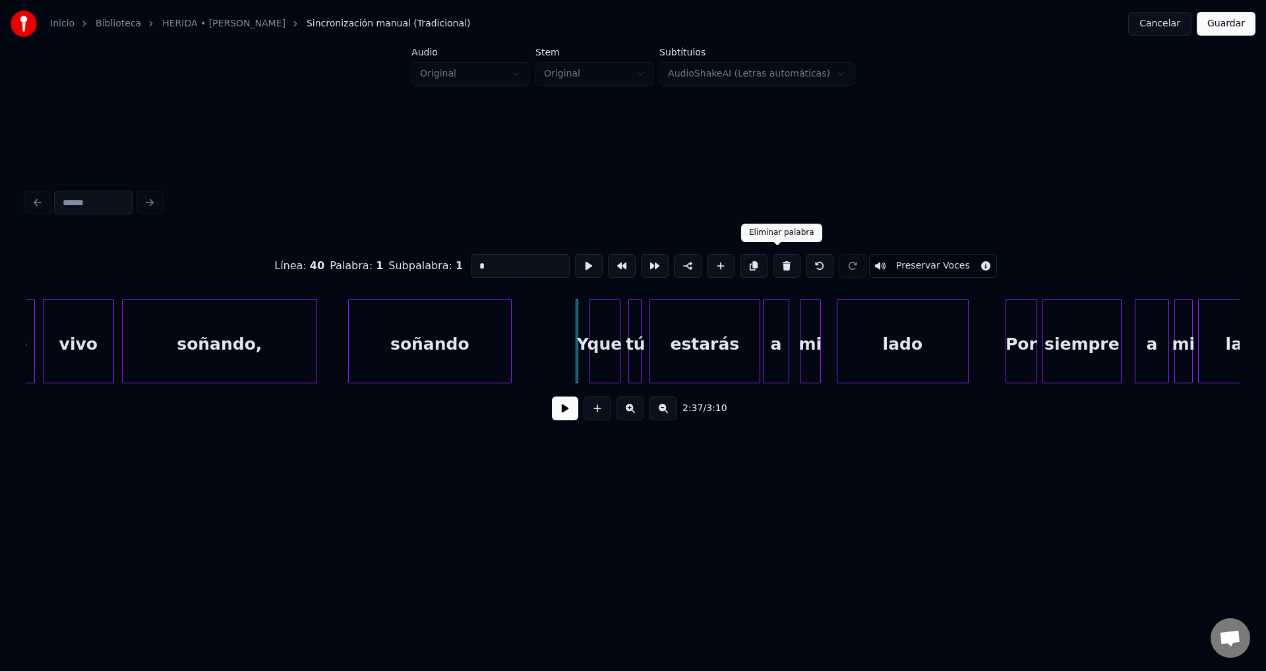
click at [783, 258] on button at bounding box center [787, 266] width 28 height 24
type input "***"
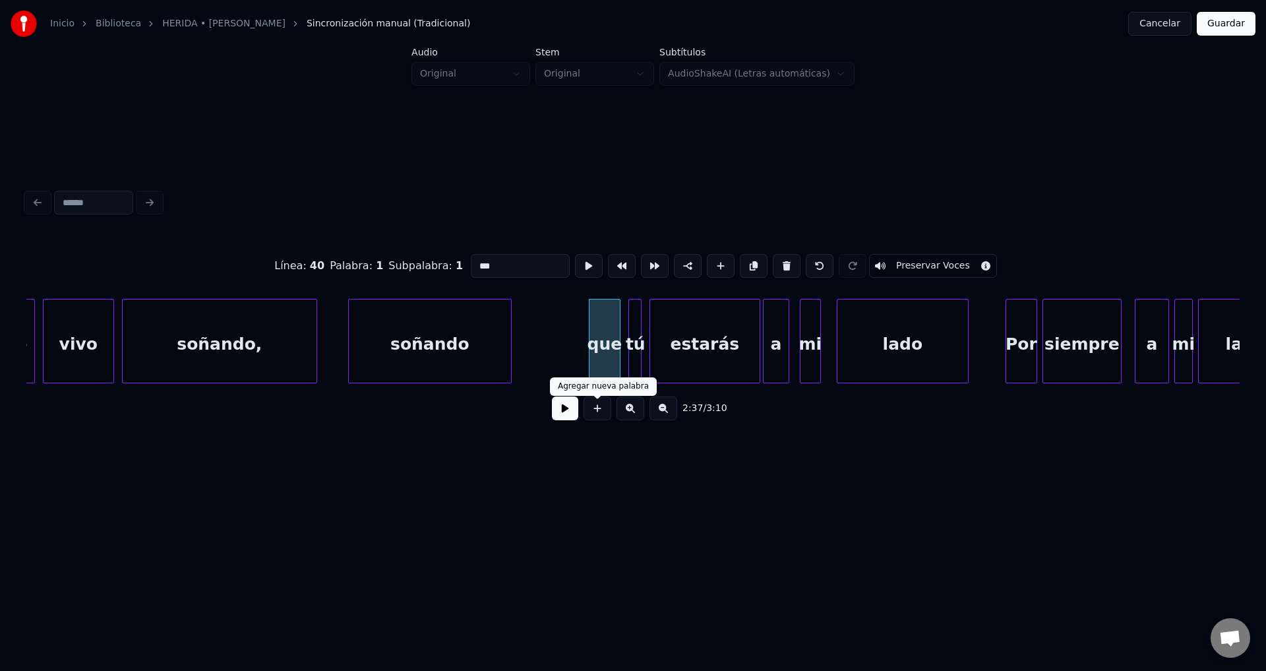
click at [573, 415] on button at bounding box center [565, 408] width 26 height 24
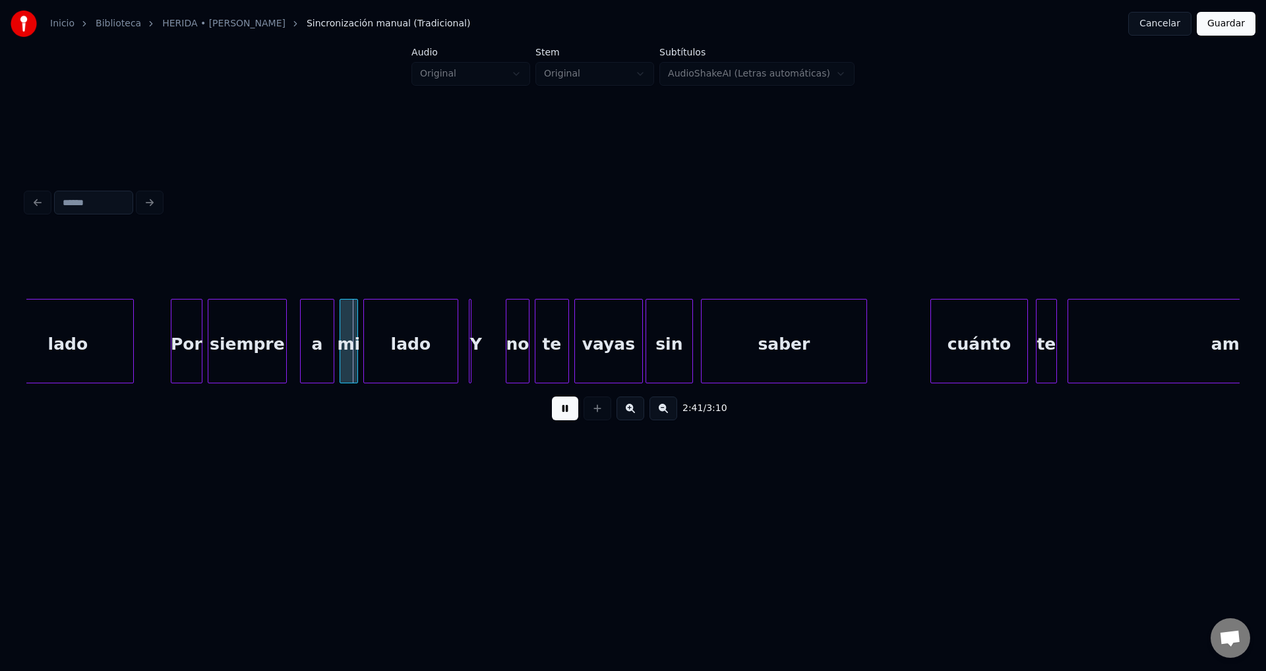
scroll to position [0, 21050]
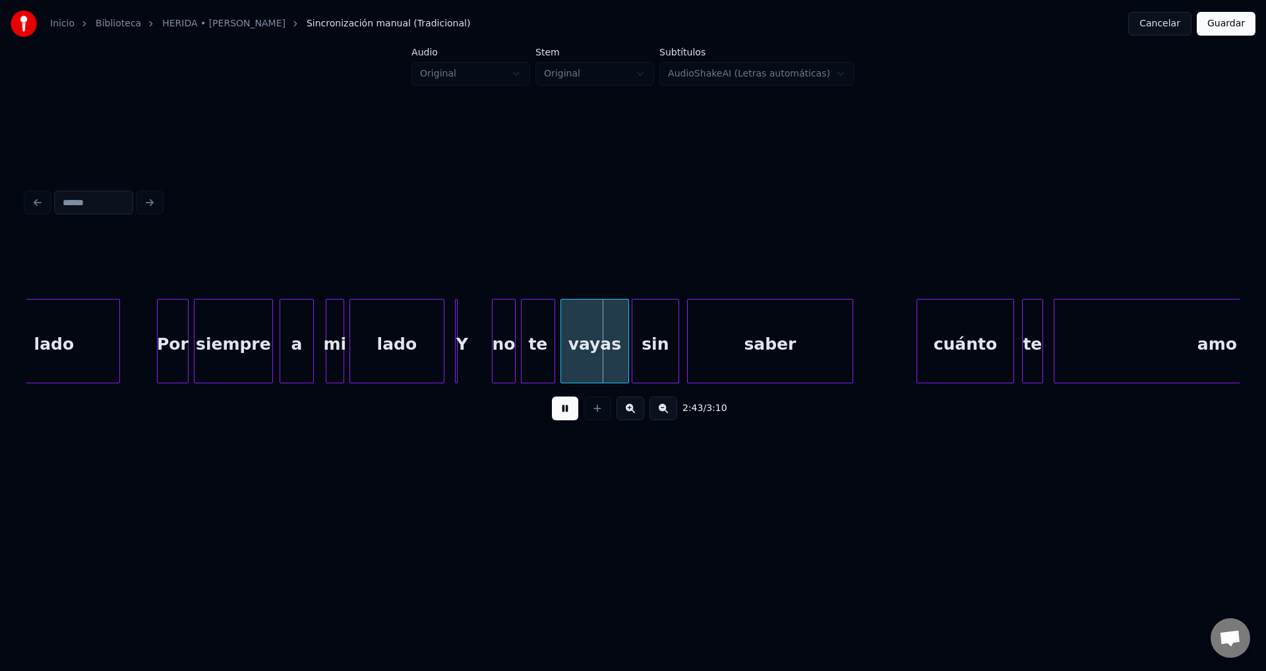
click at [300, 343] on div "a" at bounding box center [296, 344] width 33 height 90
click at [458, 336] on div at bounding box center [458, 340] width 4 height 83
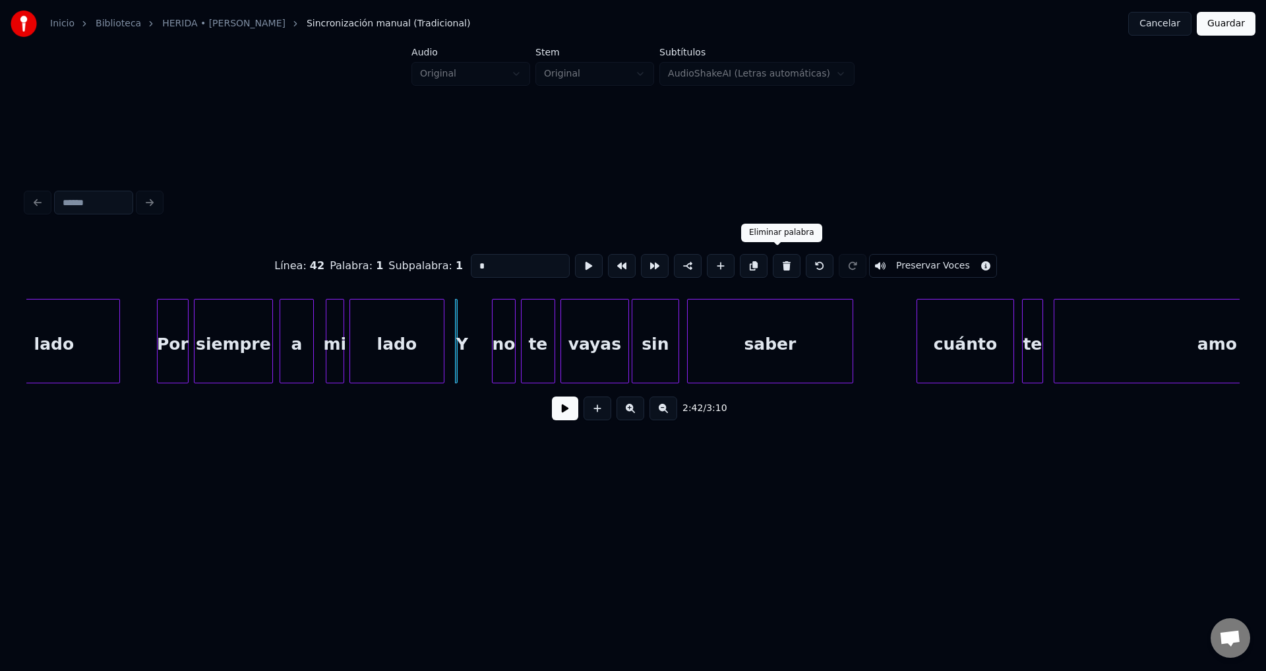
click at [777, 261] on button at bounding box center [787, 266] width 28 height 24
type input "****"
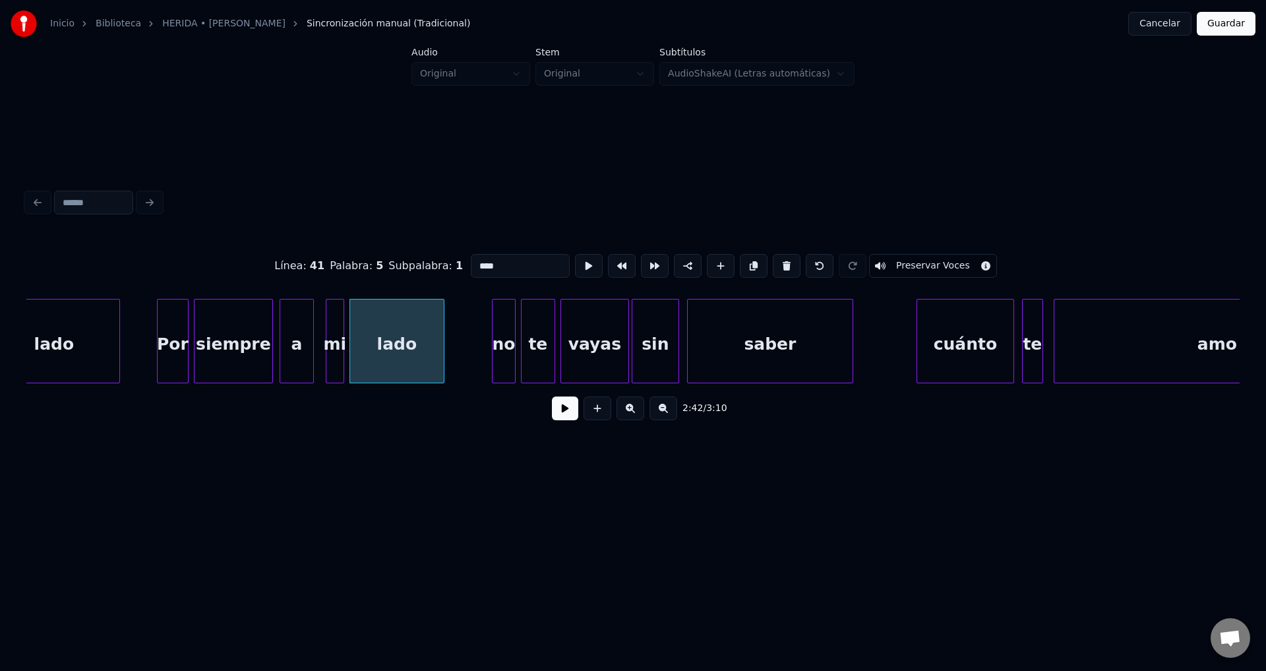
click at [559, 420] on button at bounding box center [565, 408] width 26 height 24
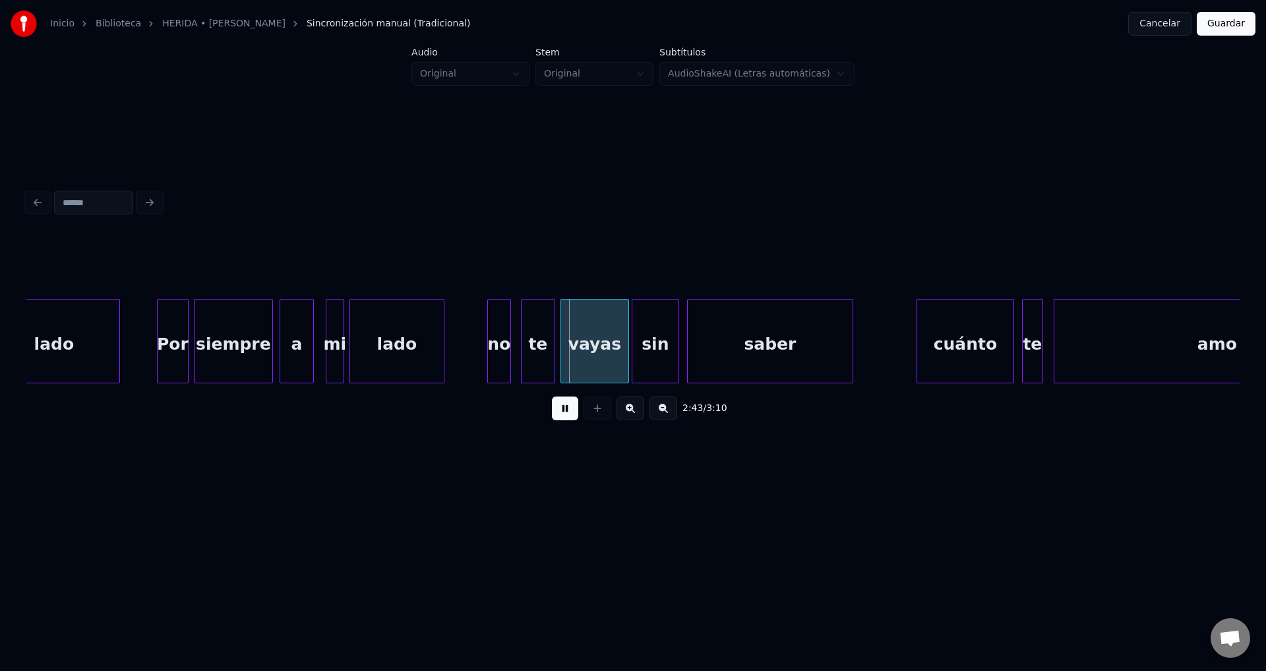
click at [496, 350] on div "no" at bounding box center [499, 344] width 22 height 90
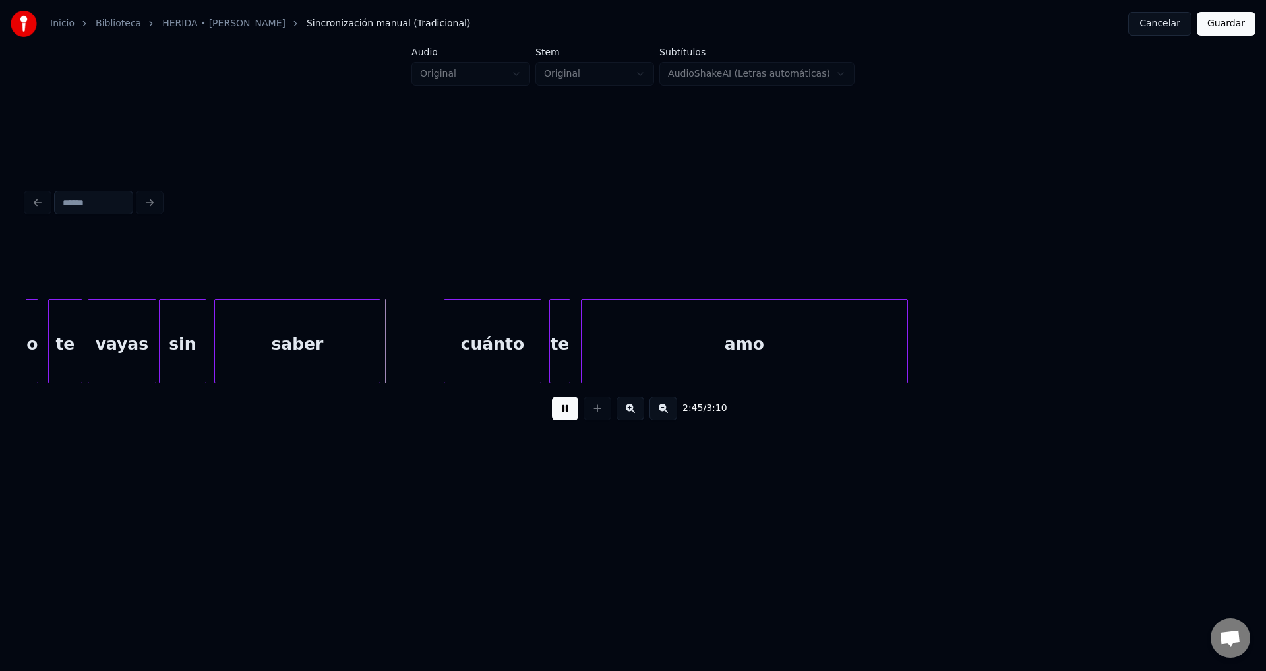
scroll to position [0, 21593]
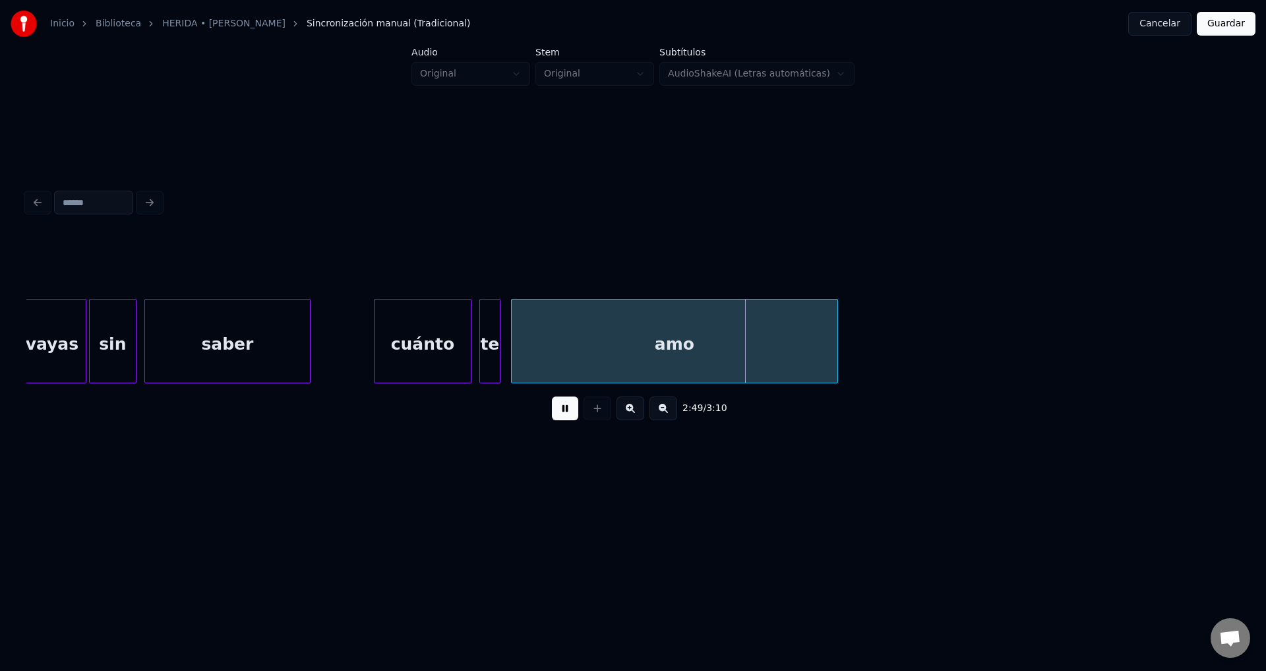
click at [570, 332] on div "amo" at bounding box center [675, 344] width 326 height 90
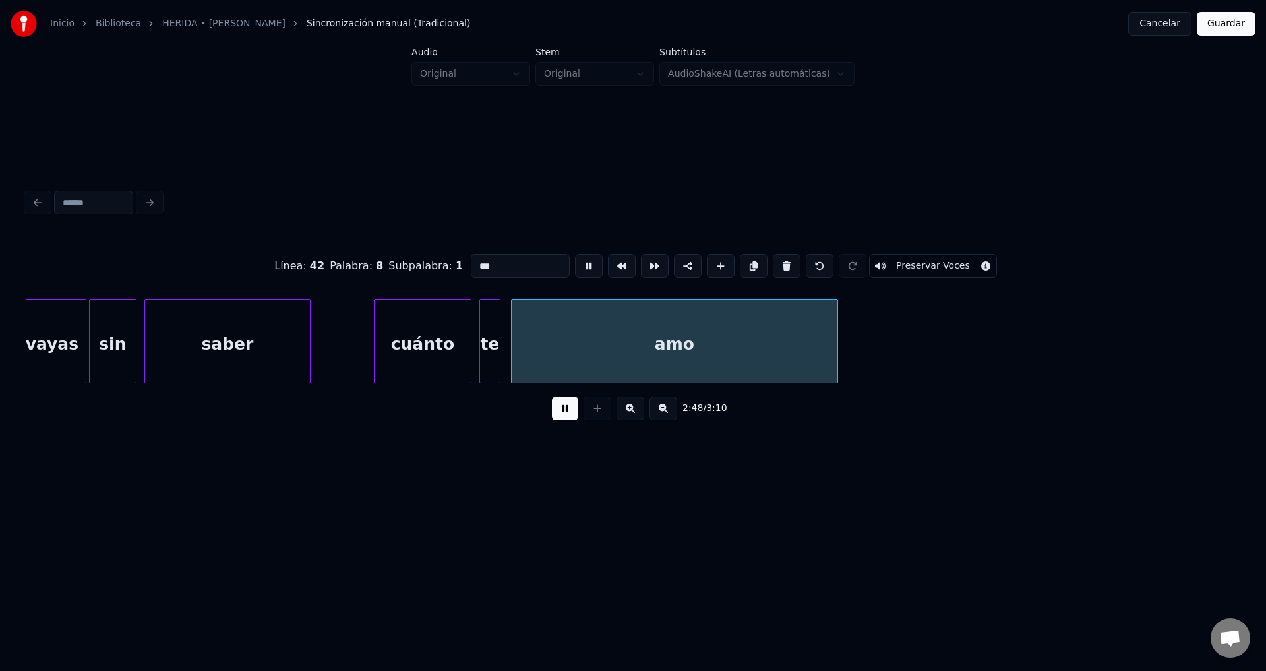
click at [545, 328] on div "amo" at bounding box center [675, 344] width 326 height 90
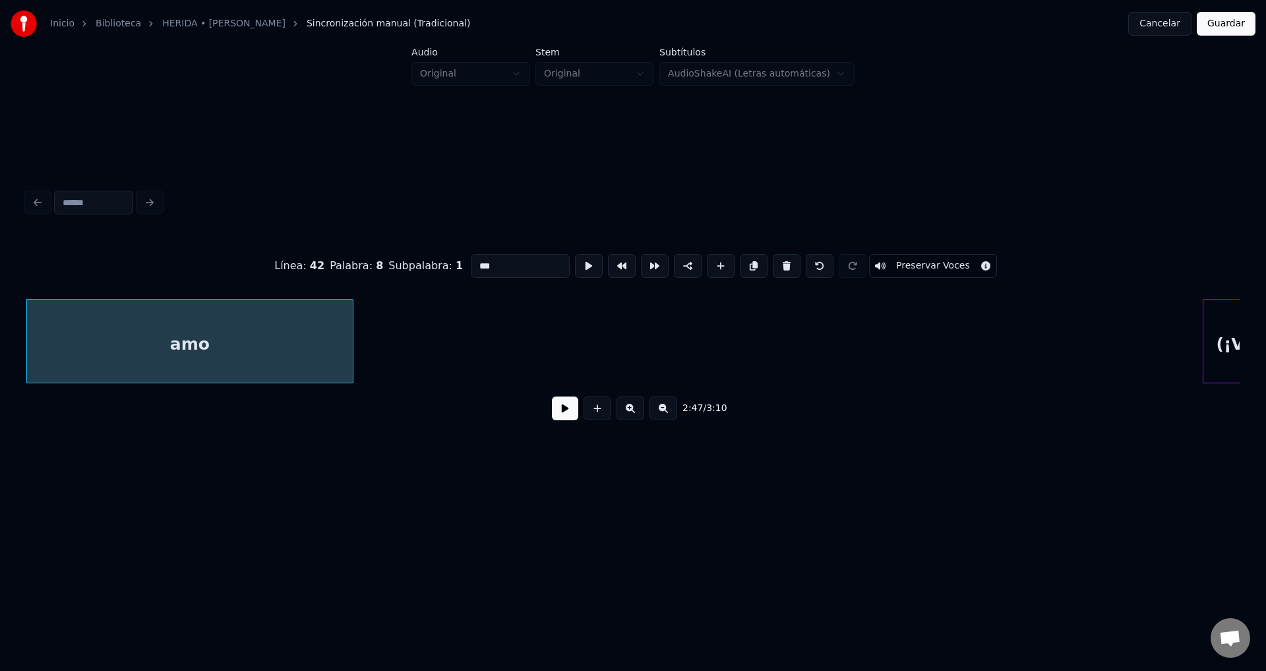
scroll to position [0, 22233]
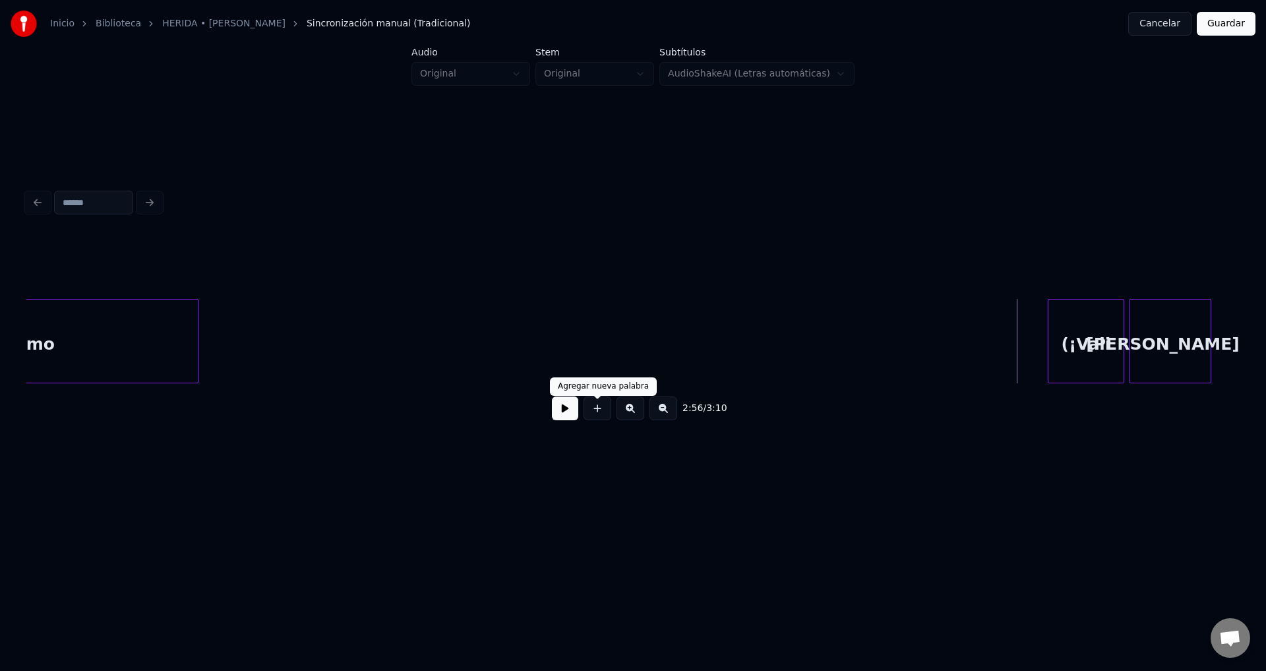
click at [566, 413] on button at bounding box center [565, 408] width 26 height 24
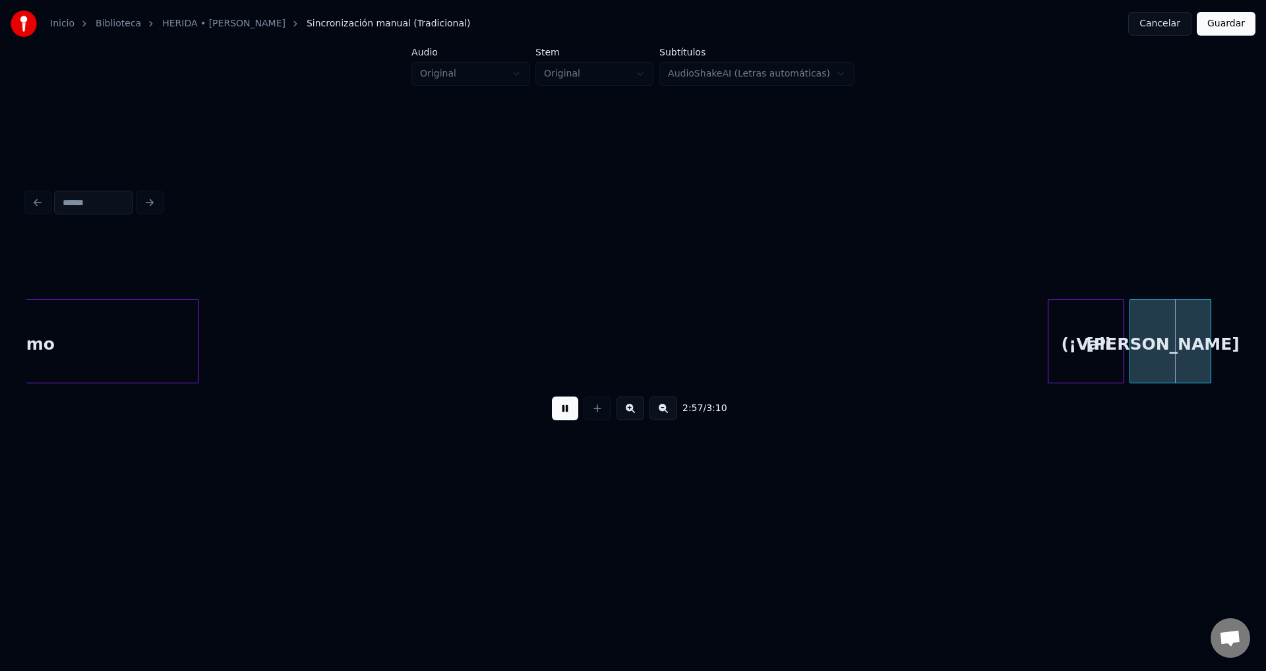
click at [566, 413] on button at bounding box center [565, 408] width 26 height 24
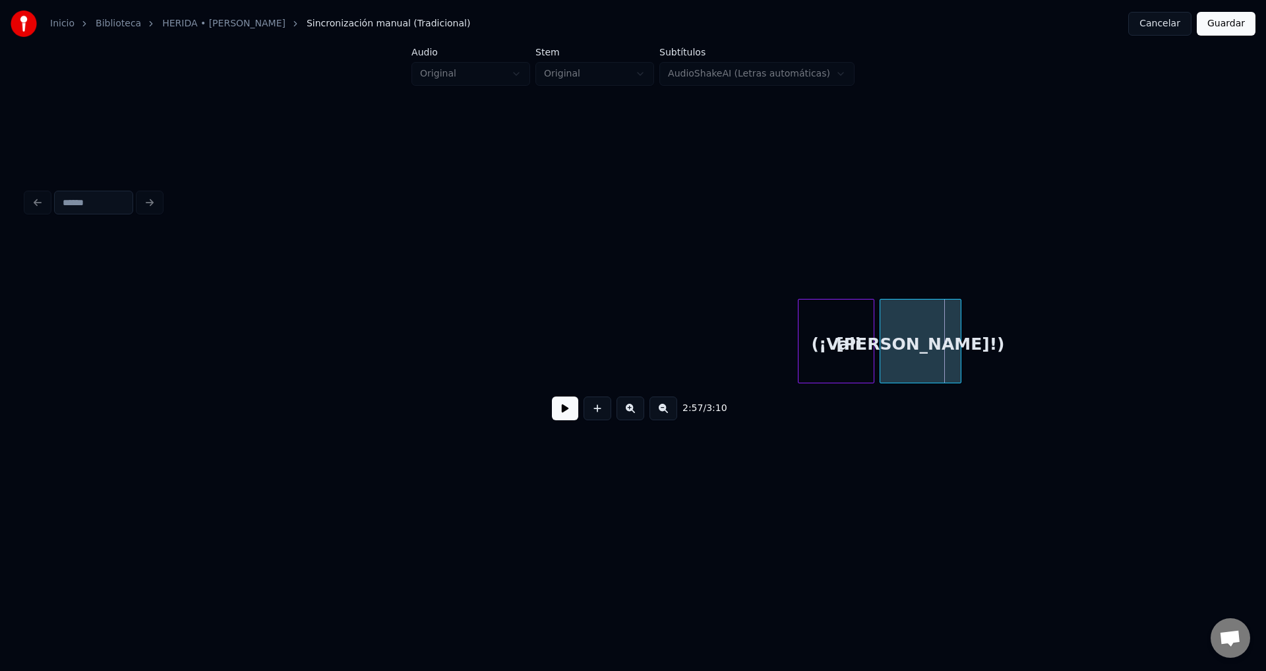
scroll to position [0, 22497]
click at [789, 330] on div "(¡Vali" at bounding box center [821, 344] width 75 height 90
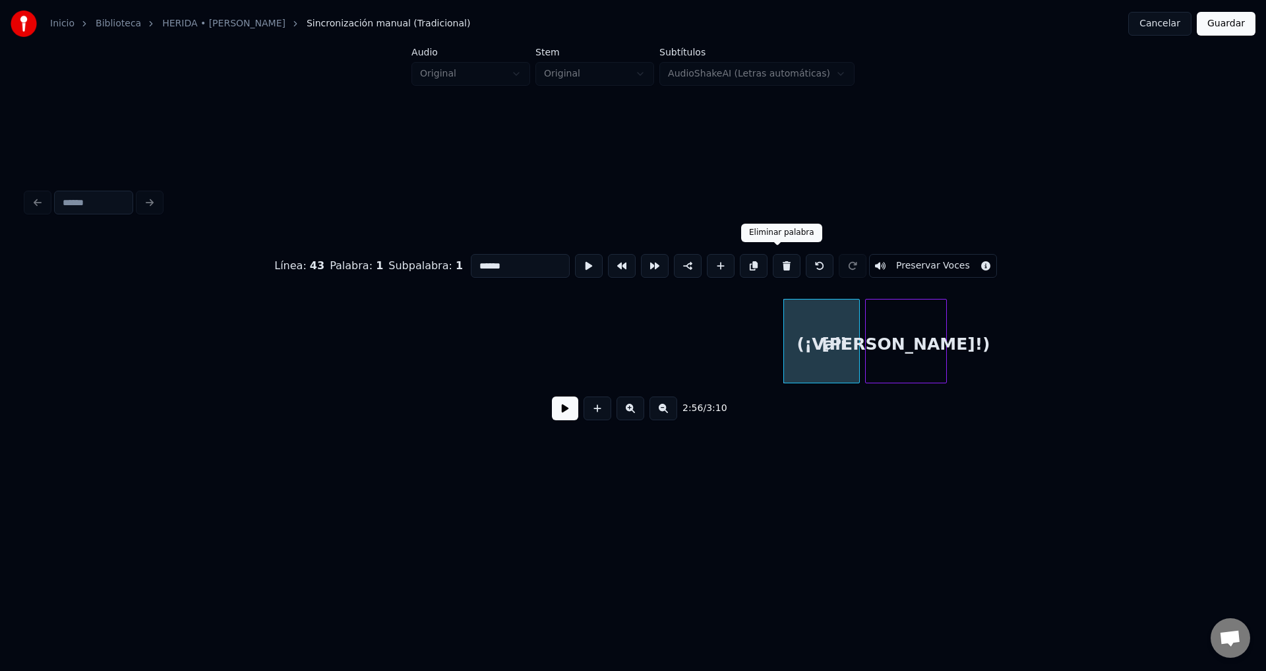
click at [781, 265] on button at bounding box center [787, 266] width 28 height 24
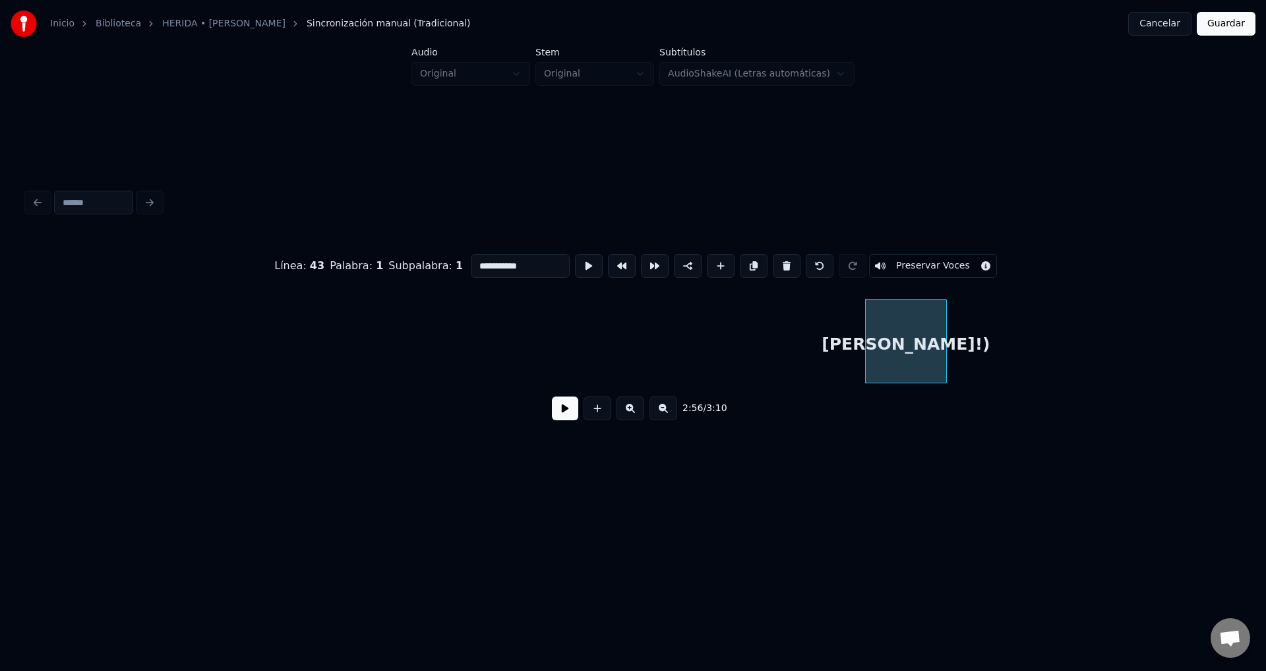
click at [890, 320] on div "Charmaine!)" at bounding box center [906, 344] width 80 height 90
click at [783, 265] on button at bounding box center [787, 266] width 28 height 24
type input "***"
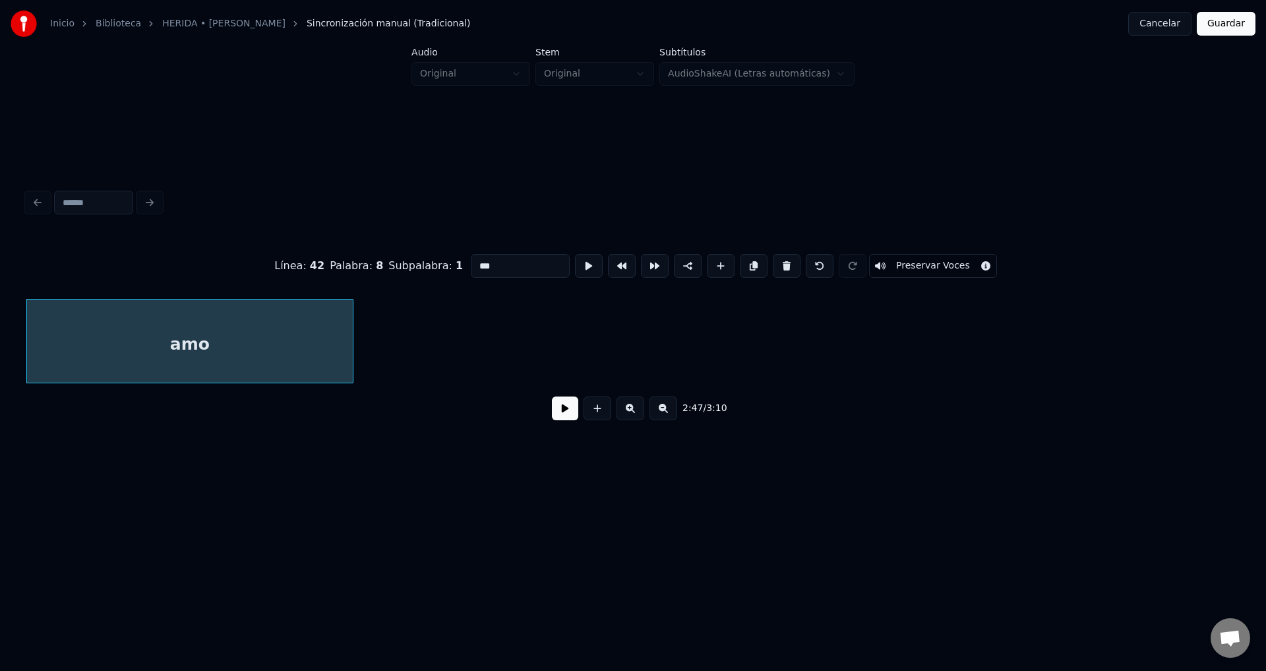
click at [1224, 28] on button "Guardar" at bounding box center [1226, 24] width 59 height 24
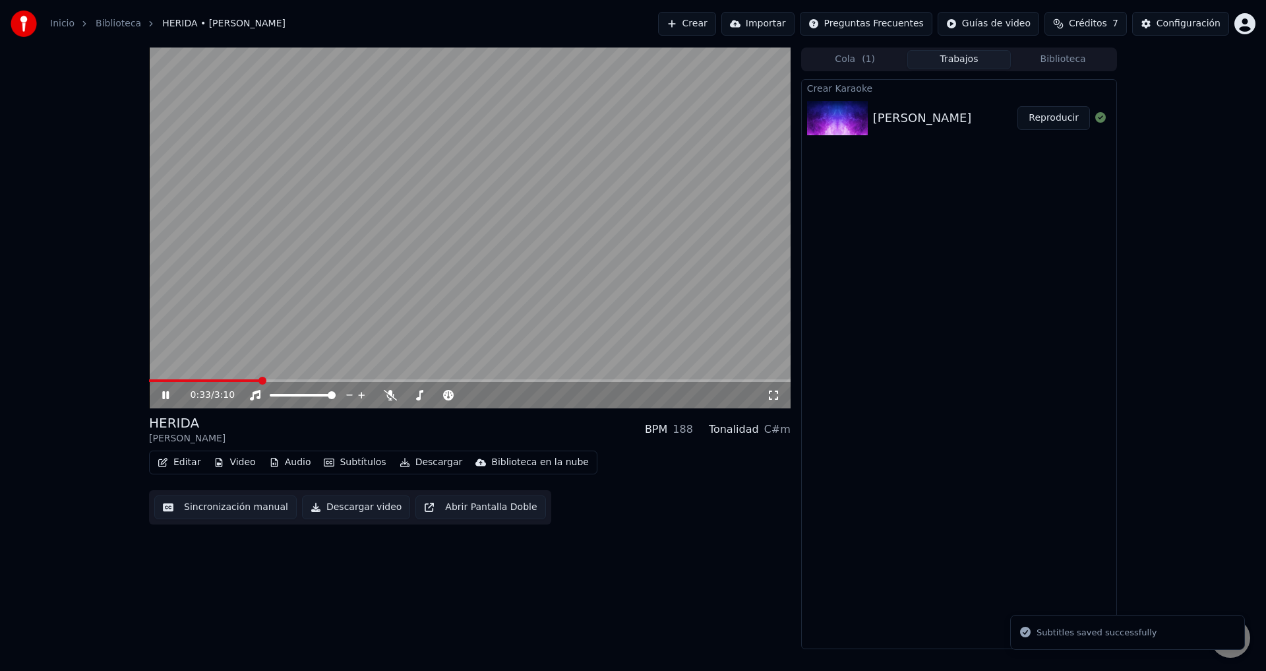
click at [259, 379] on span at bounding box center [470, 380] width 642 height 3
click at [421, 464] on button "Descargar" at bounding box center [431, 462] width 74 height 18
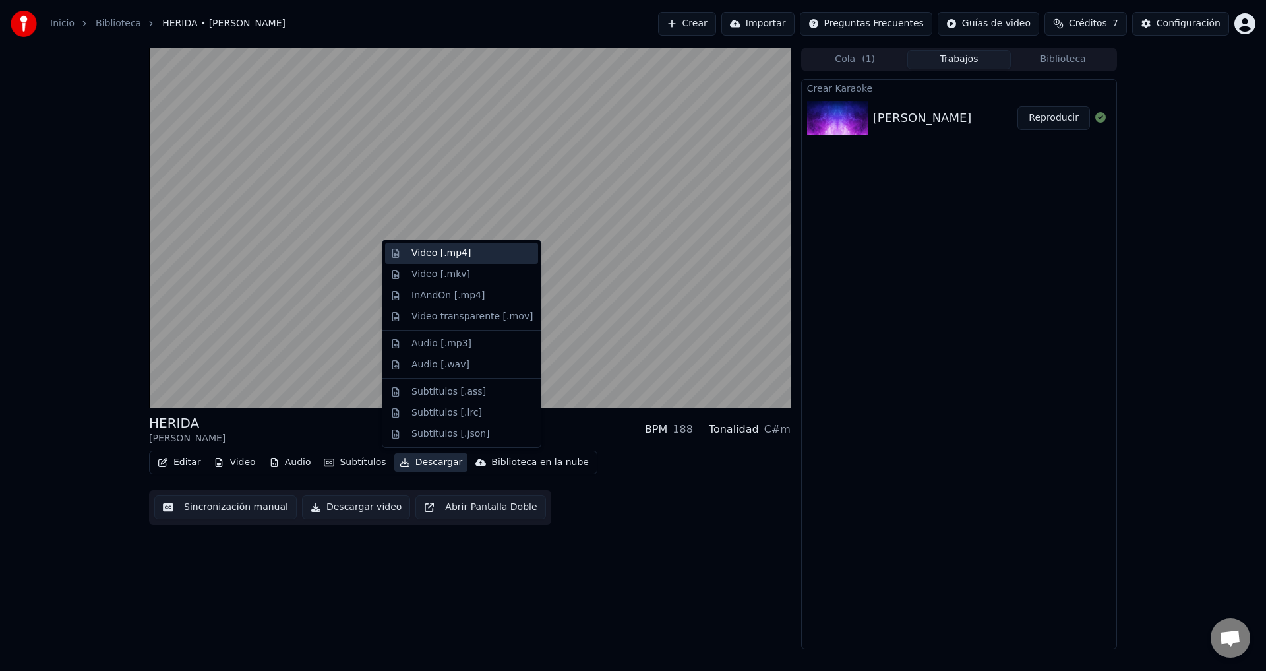
click at [440, 253] on div "Video [.mp4]" at bounding box center [440, 253] width 59 height 13
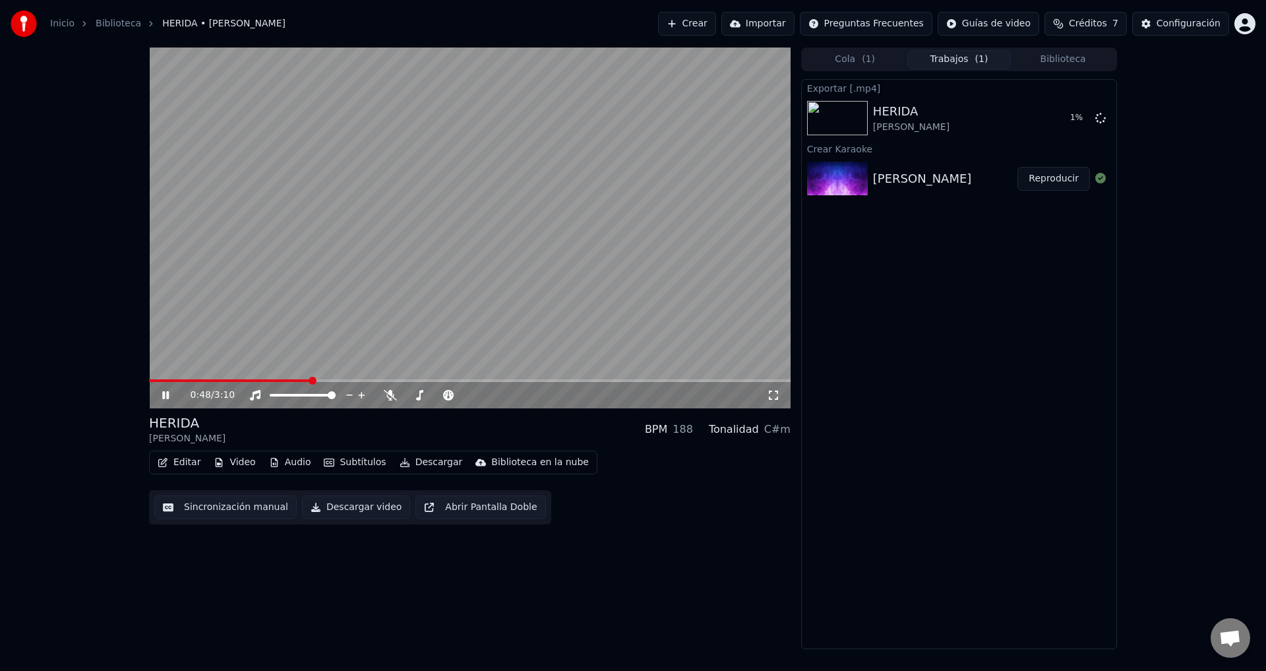
click at [166, 395] on icon at bounding box center [175, 395] width 31 height 11
click at [209, 378] on video at bounding box center [470, 227] width 642 height 361
click at [205, 382] on div "0:48 / 3:10" at bounding box center [470, 395] width 642 height 26
click at [205, 381] on span at bounding box center [232, 380] width 166 height 3
click at [191, 381] on span at bounding box center [179, 380] width 60 height 3
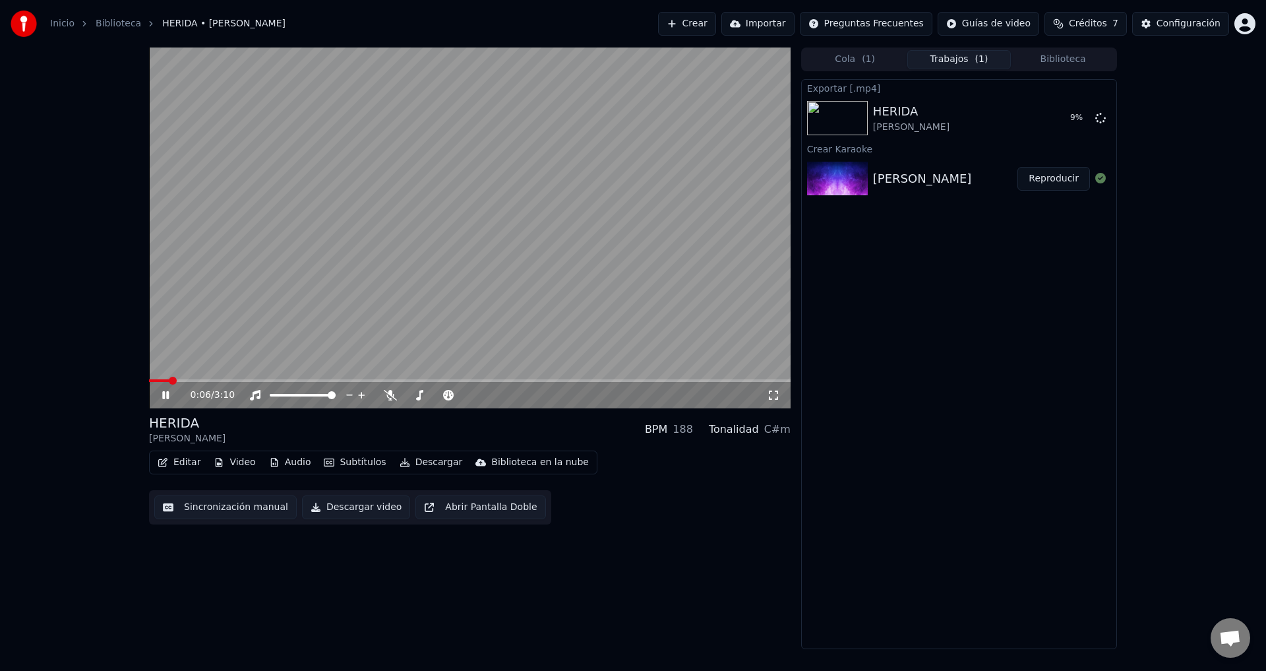
click at [169, 382] on span at bounding box center [159, 380] width 20 height 3
click at [164, 379] on span at bounding box center [159, 380] width 20 height 3
click at [158, 379] on span at bounding box center [156, 380] width 15 height 3
click at [155, 379] on span at bounding box center [154, 380] width 10 height 3
click at [171, 380] on span at bounding box center [470, 380] width 642 height 3
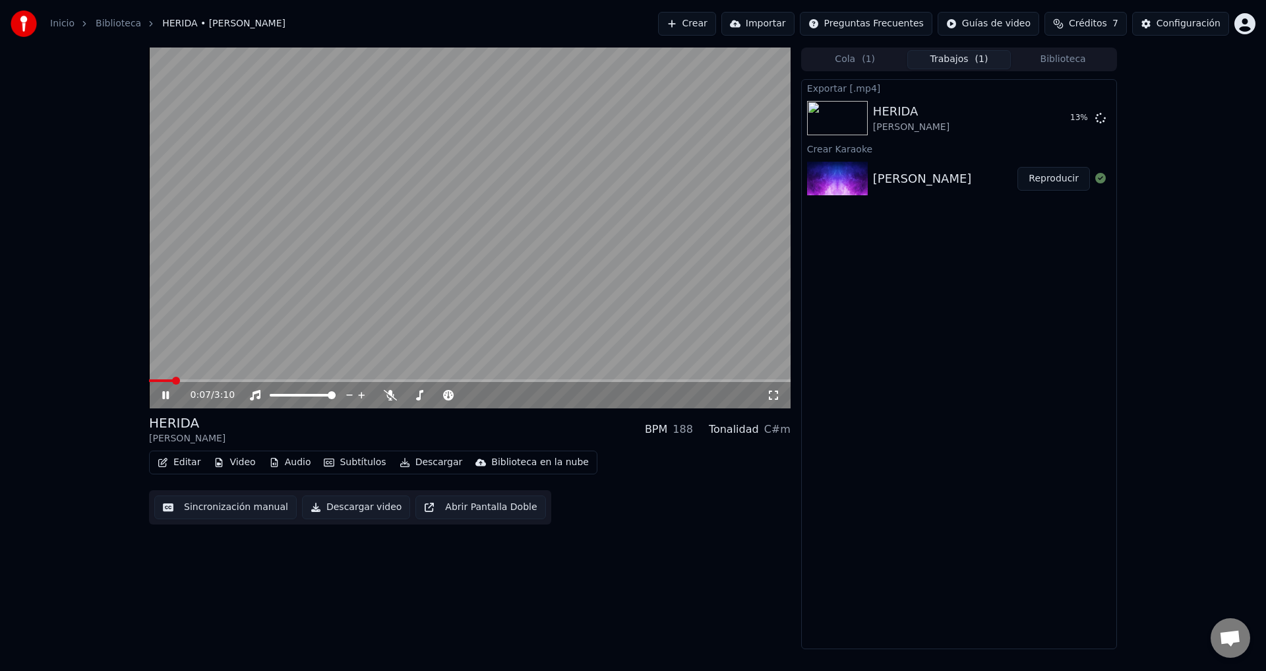
click at [179, 379] on span at bounding box center [176, 381] width 8 height 8
click at [187, 377] on video at bounding box center [470, 227] width 642 height 361
click at [169, 395] on icon at bounding box center [166, 394] width 8 height 9
click at [190, 379] on span at bounding box center [470, 380] width 642 height 3
click at [186, 379] on span at bounding box center [167, 380] width 37 height 3
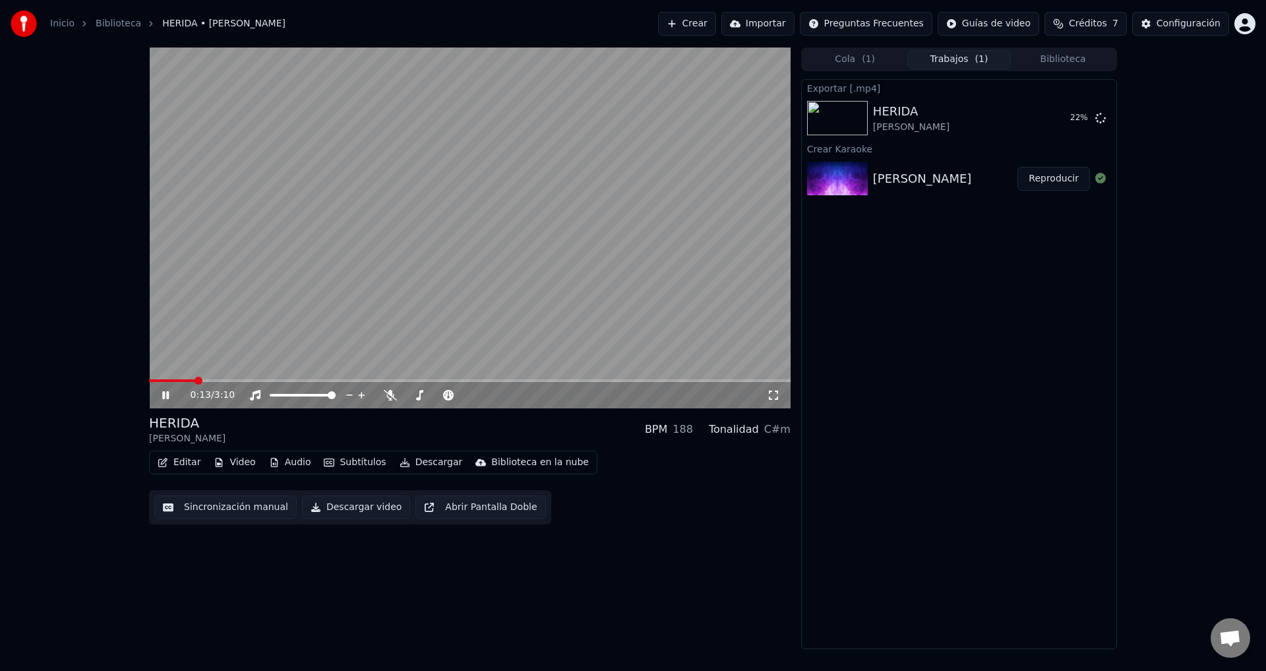
click at [179, 378] on video at bounding box center [470, 227] width 642 height 361
click at [177, 378] on video at bounding box center [470, 227] width 642 height 361
click at [175, 381] on span at bounding box center [162, 380] width 27 height 3
click at [164, 390] on icon at bounding box center [175, 395] width 31 height 11
click at [339, 458] on button "Subtítulos" at bounding box center [354, 462] width 73 height 18
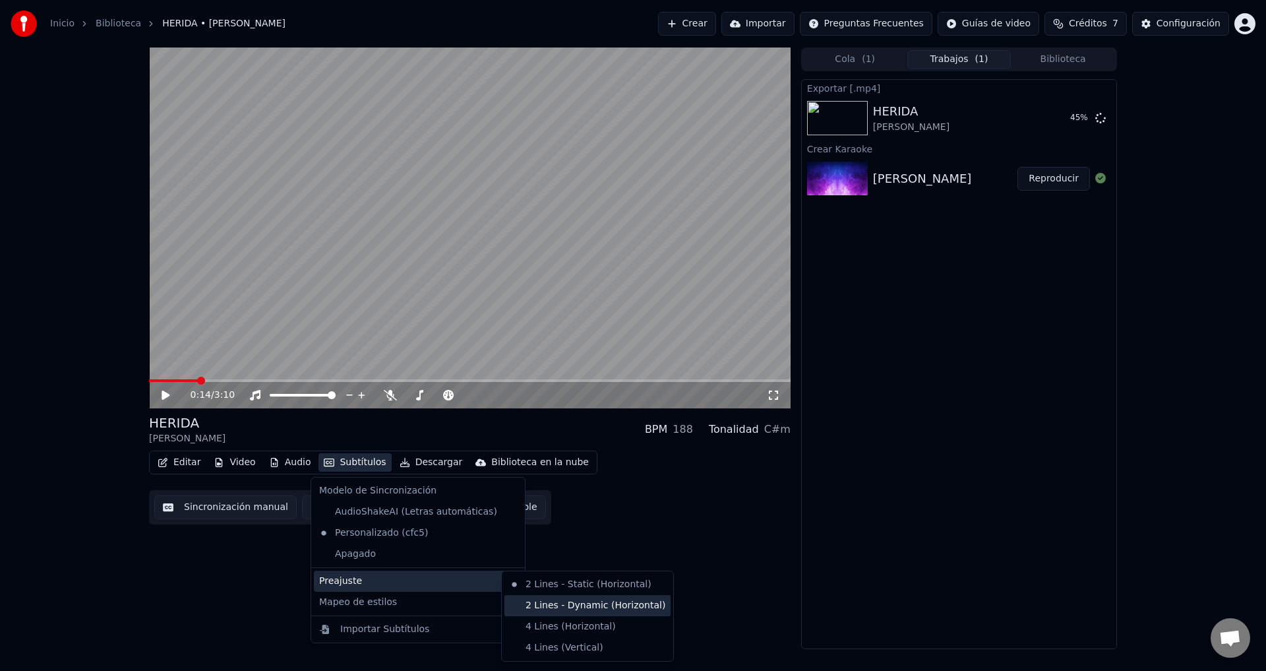
click at [571, 597] on div "2 Lines - Dynamic (Horizontal)" at bounding box center [587, 605] width 166 height 21
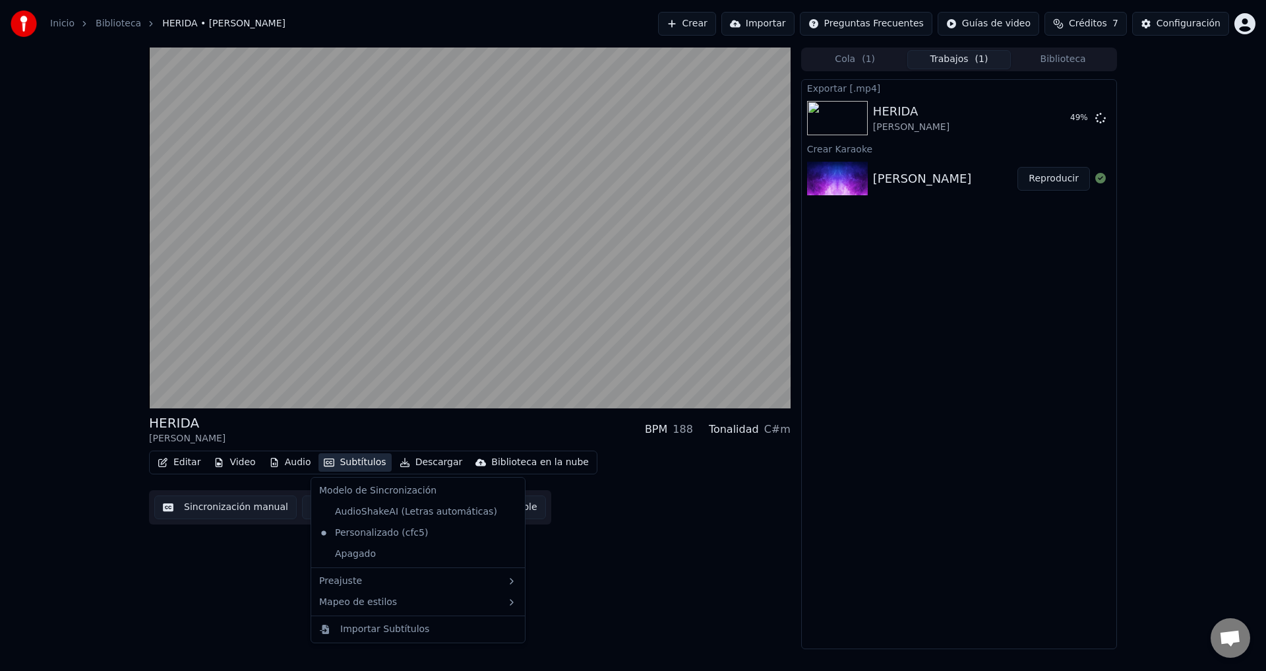
click at [340, 467] on button "Subtítulos" at bounding box center [354, 462] width 73 height 18
click at [377, 509] on div "AudioShakeAI (Letras automáticas)" at bounding box center [408, 511] width 189 height 21
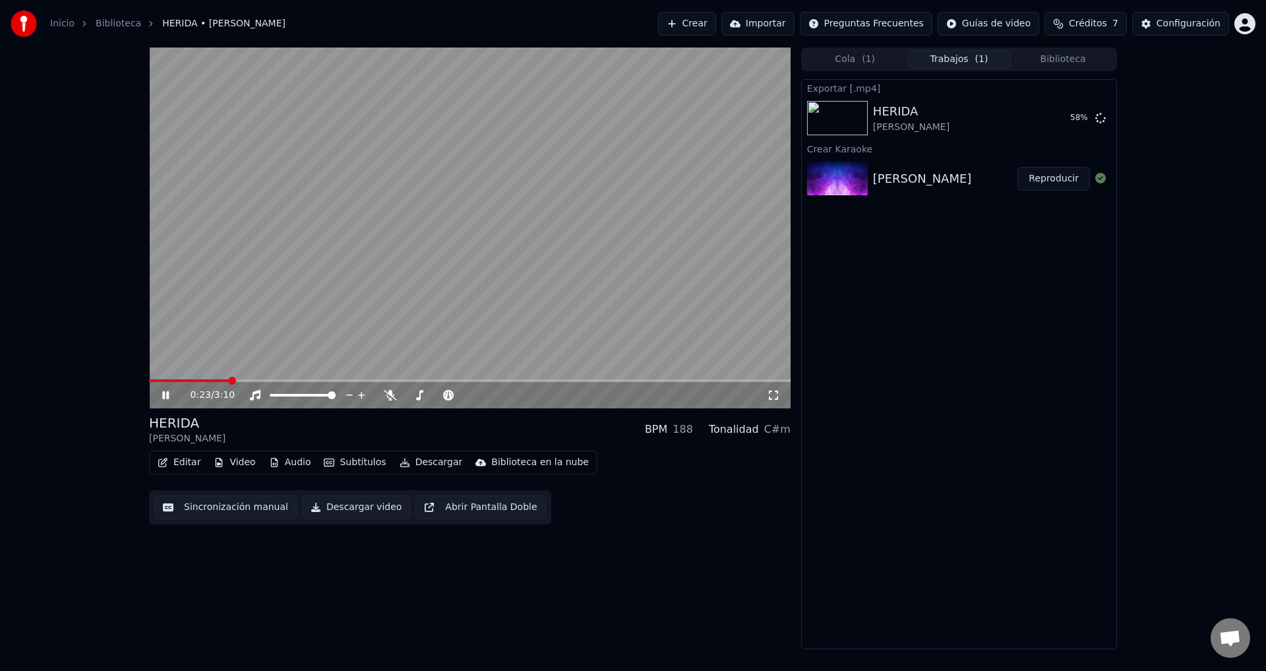
click at [335, 464] on button "Subtítulos" at bounding box center [354, 462] width 73 height 18
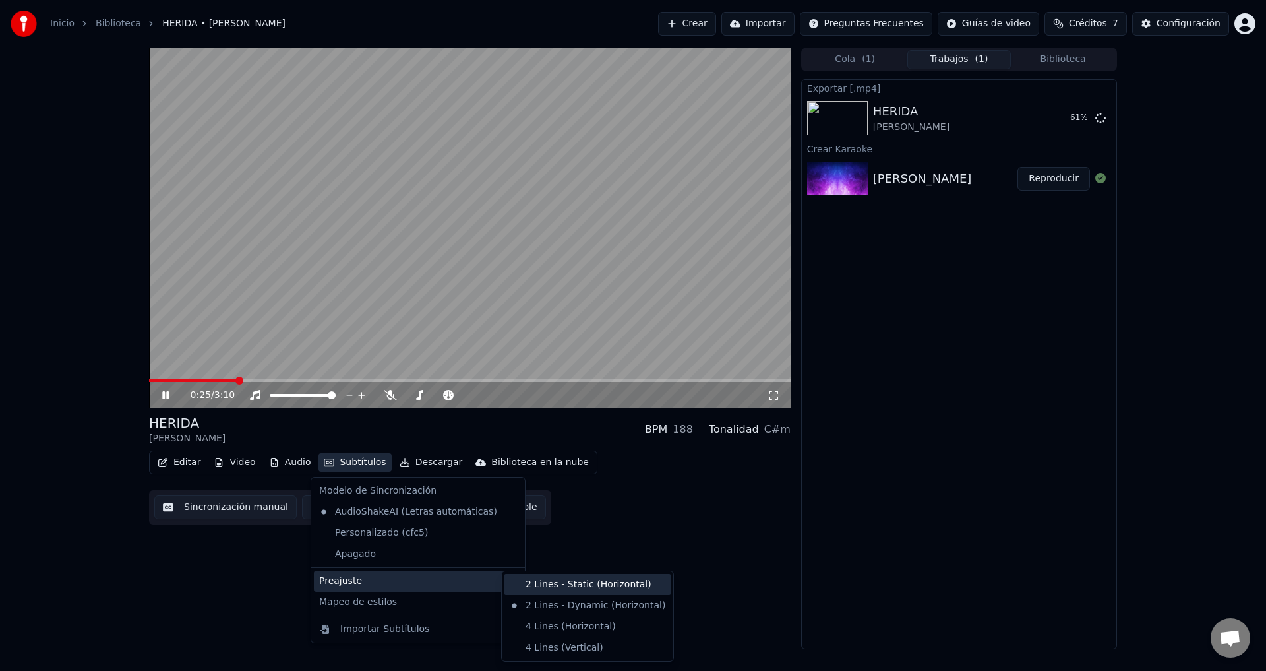
click at [544, 588] on div "2 Lines - Static (Horizontal)" at bounding box center [587, 584] width 166 height 21
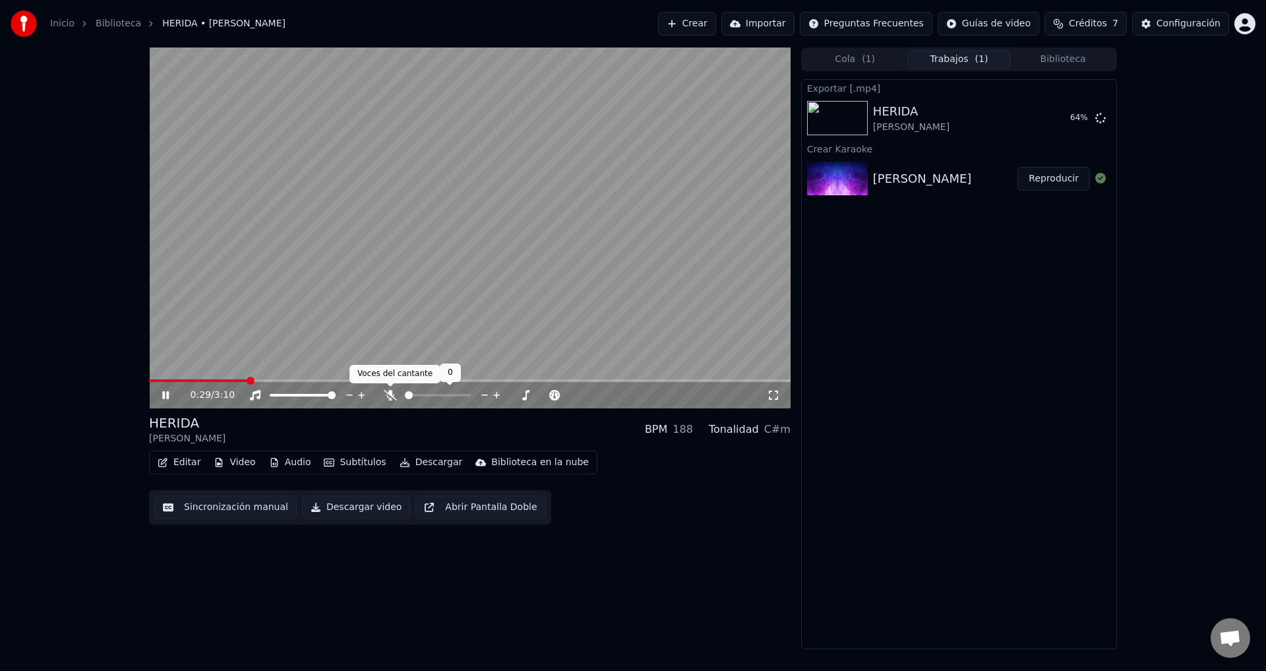
click at [390, 390] on icon at bounding box center [390, 395] width 13 height 11
click at [390, 390] on icon at bounding box center [389, 395] width 7 height 11
click at [191, 378] on video at bounding box center [470, 227] width 642 height 361
click at [189, 381] on span at bounding box center [205, 380] width 112 height 3
click at [177, 380] on span at bounding box center [169, 380] width 40 height 3
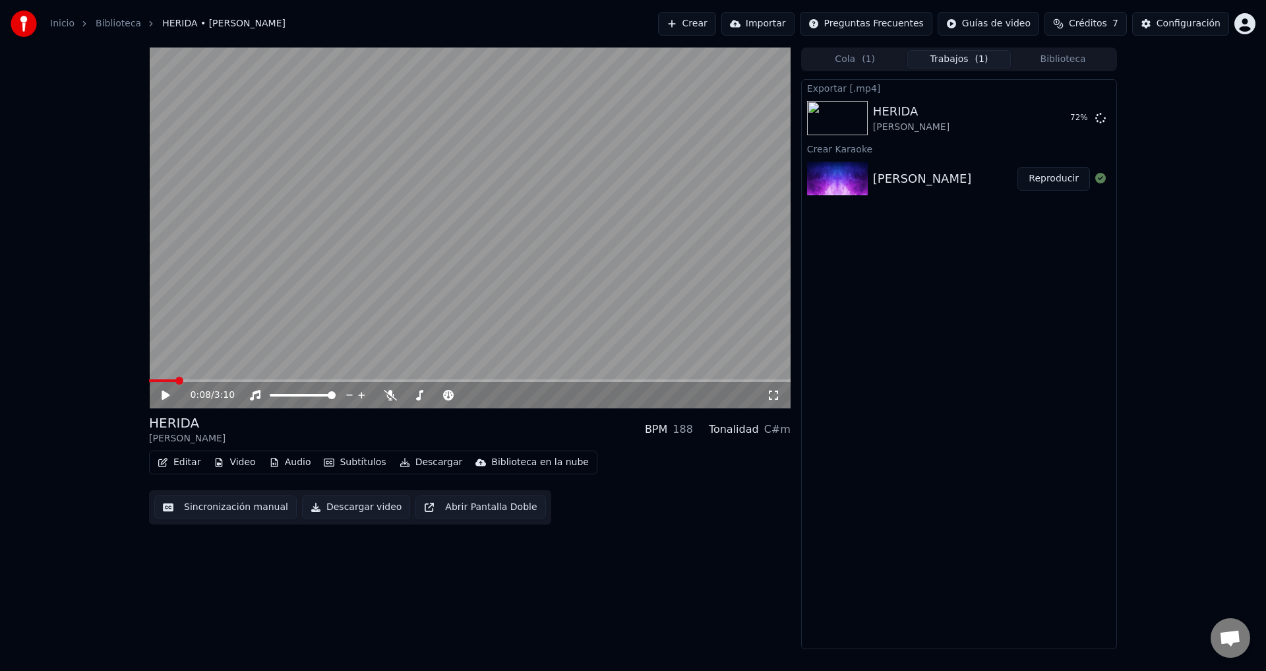
click at [161, 400] on icon at bounding box center [175, 395] width 31 height 11
click at [1054, 121] on button "Mostrar" at bounding box center [1061, 118] width 58 height 24
click at [471, 9] on div "Inicio Biblioteca HERIDA • Maricarmen Marin Crear Importar Preguntas Frecuentes…" at bounding box center [633, 23] width 1266 height 47
